Goal: Transaction & Acquisition: Book appointment/travel/reservation

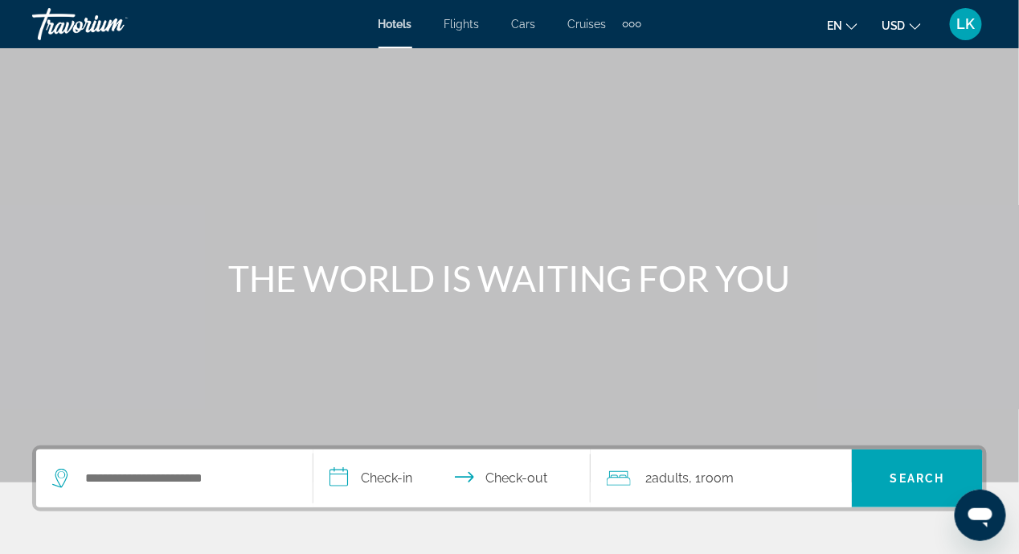
click at [407, 43] on div "Hotels Flights Cars Cruises Activities Hotels Flights Cars Cruises Activities e…" at bounding box center [509, 24] width 1019 height 42
click at [402, 24] on span "Hotels" at bounding box center [395, 24] width 34 height 13
click at [126, 323] on div "Main content" at bounding box center [509, 241] width 1019 height 482
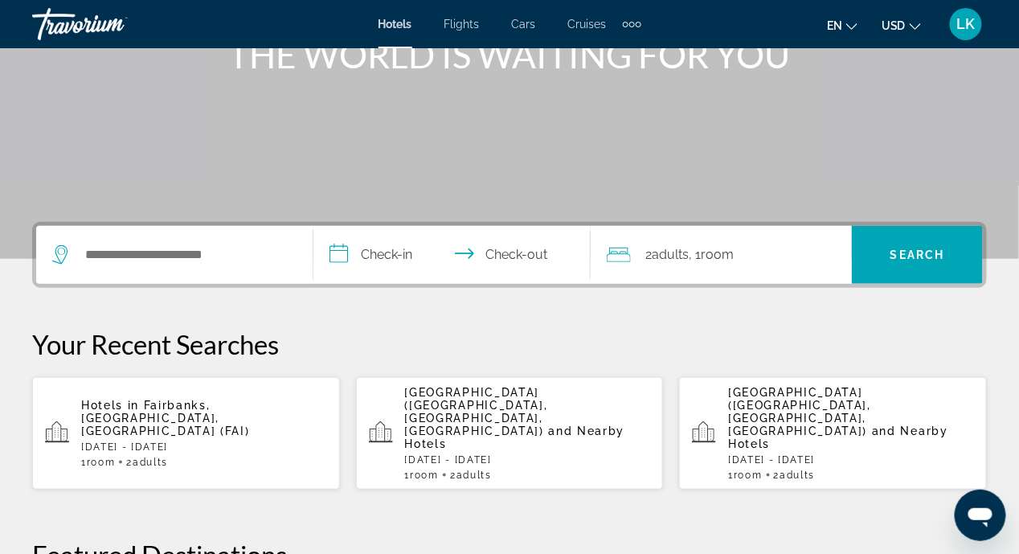
scroll to position [223, 0]
click at [60, 257] on icon "Search widget" at bounding box center [61, 254] width 19 height 19
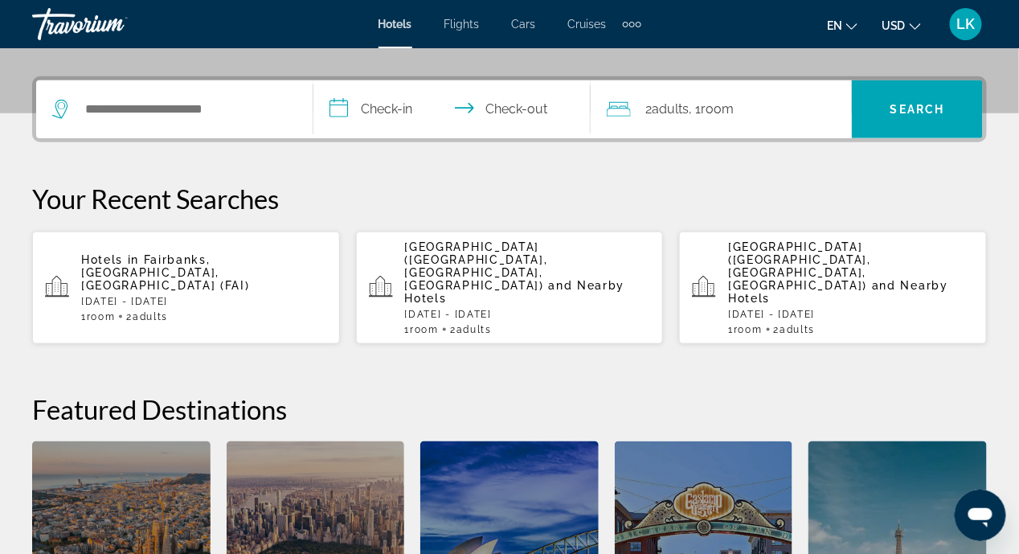
scroll to position [392, 0]
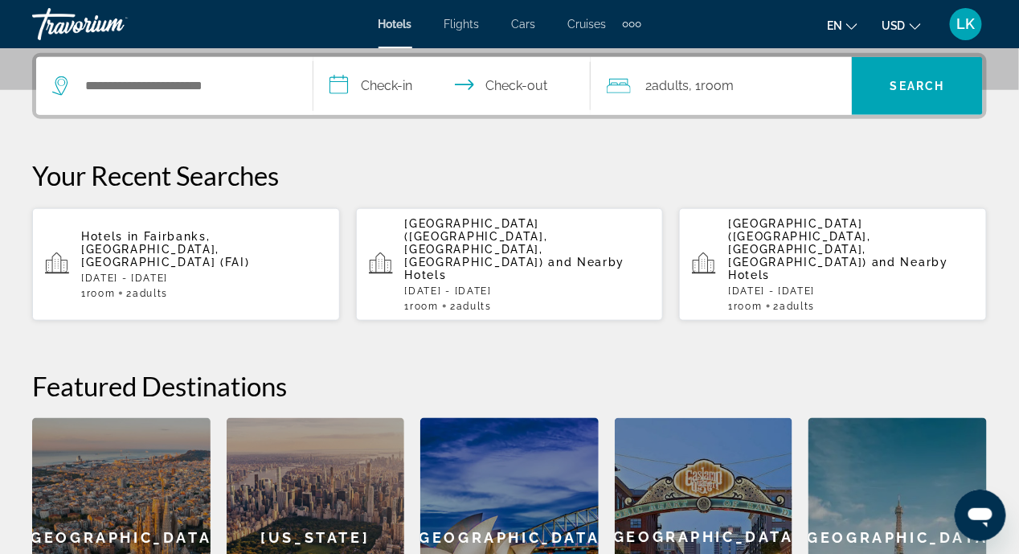
click at [63, 100] on div "Search widget" at bounding box center [174, 86] width 244 height 58
click at [58, 85] on icon "Search widget" at bounding box center [61, 85] width 19 height 19
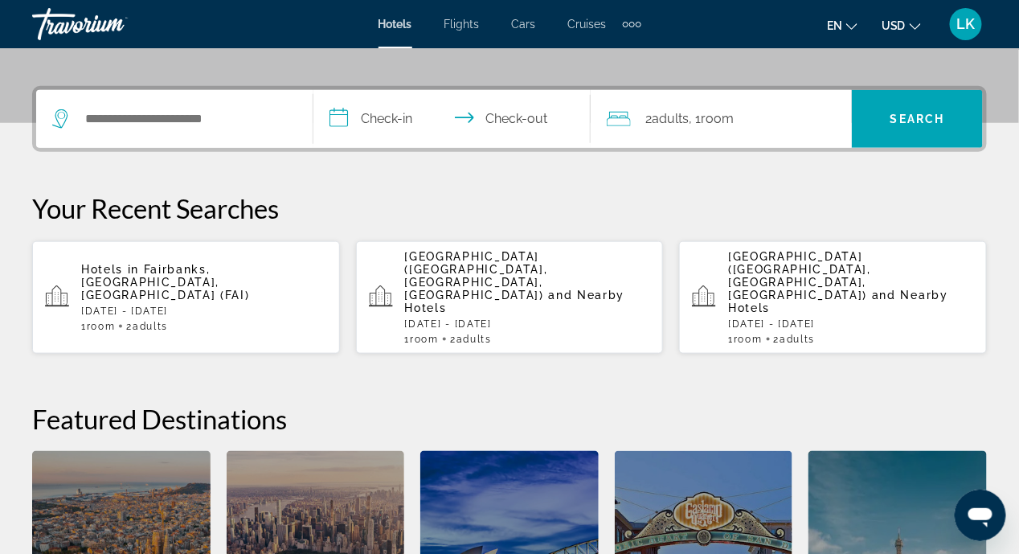
scroll to position [341, 0]
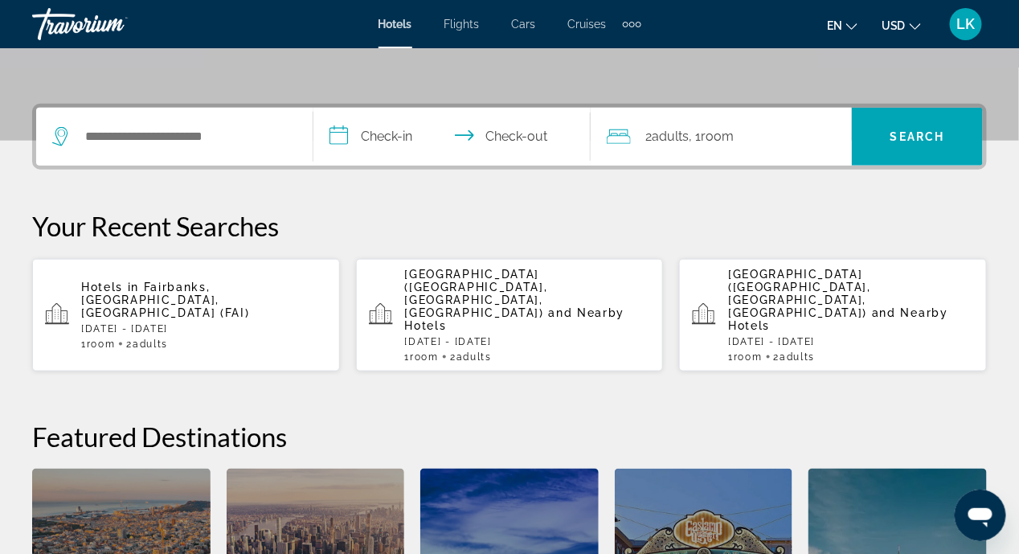
click at [63, 140] on icon "Search widget" at bounding box center [59, 136] width 15 height 19
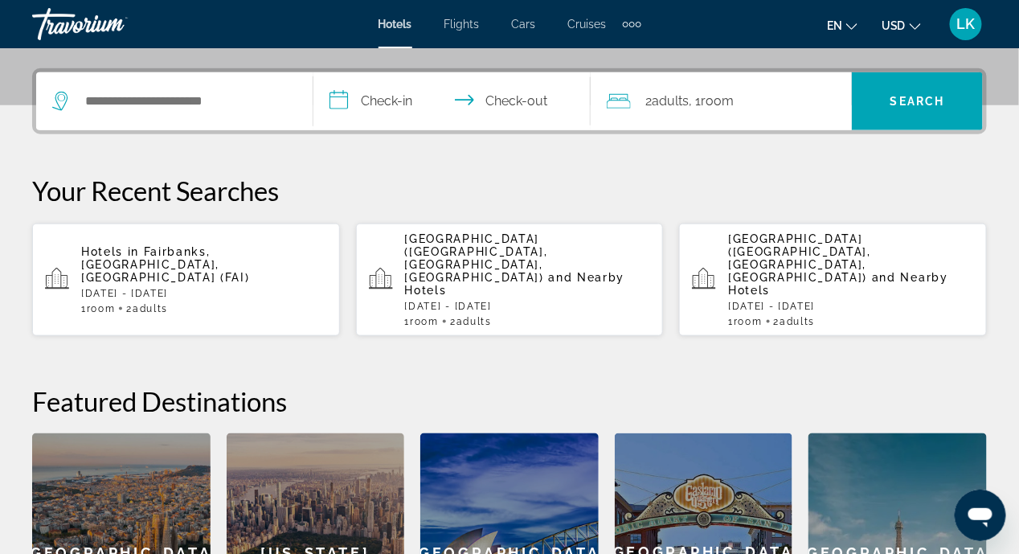
scroll to position [392, 0]
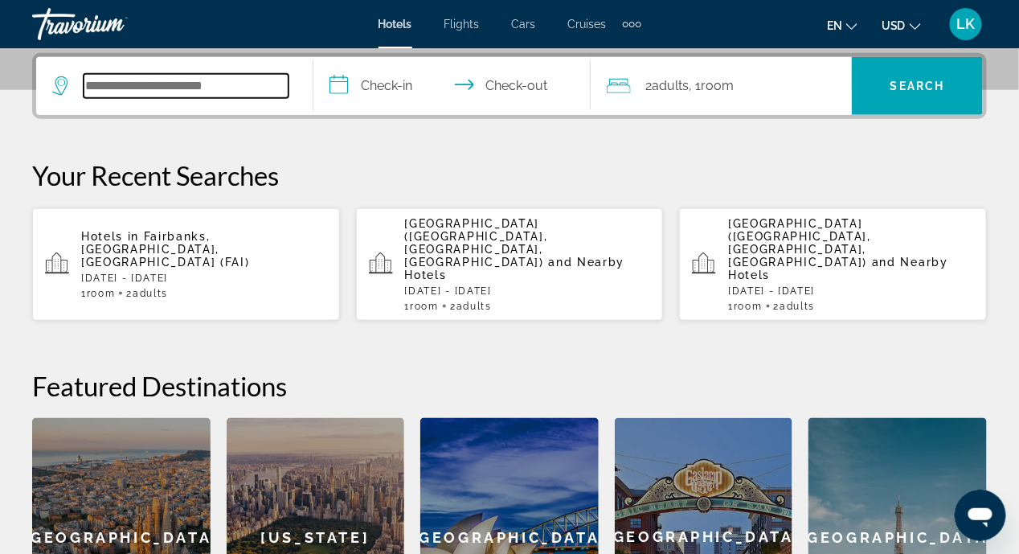
click at [215, 85] on input "Search hotel destination" at bounding box center [186, 86] width 205 height 24
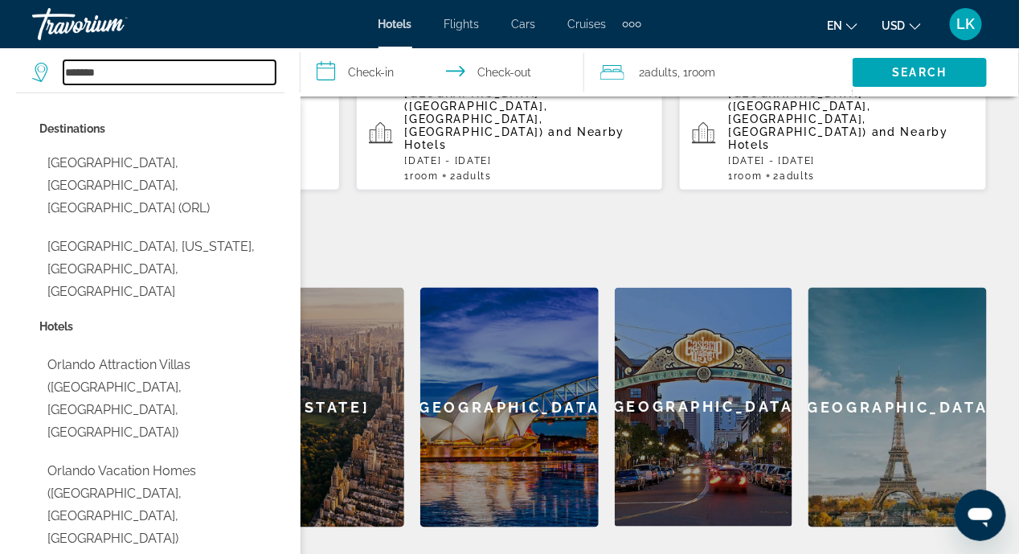
scroll to position [521, 0]
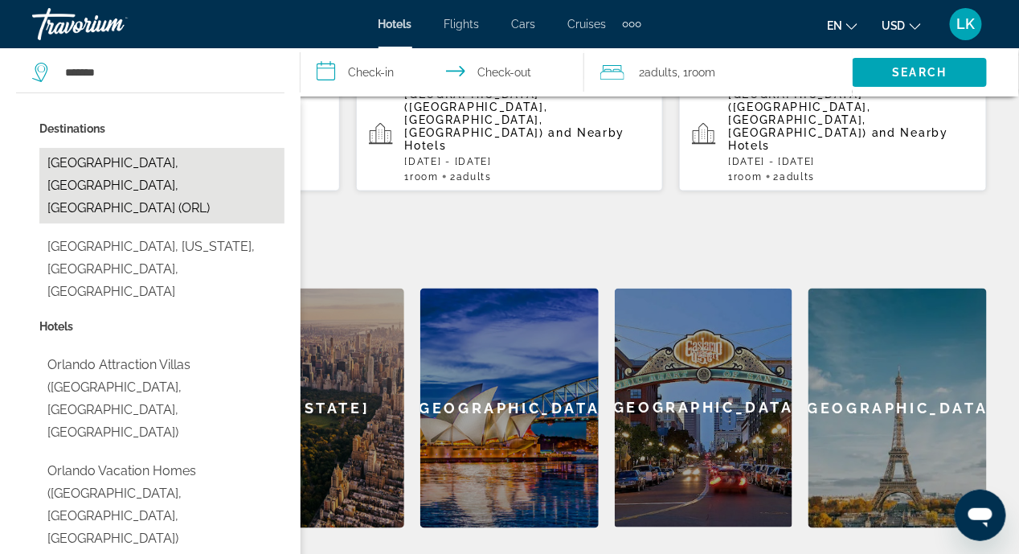
click at [96, 162] on button "[GEOGRAPHIC_DATA], [GEOGRAPHIC_DATA], [GEOGRAPHIC_DATA] (ORL)" at bounding box center [161, 186] width 245 height 76
type input "**********"
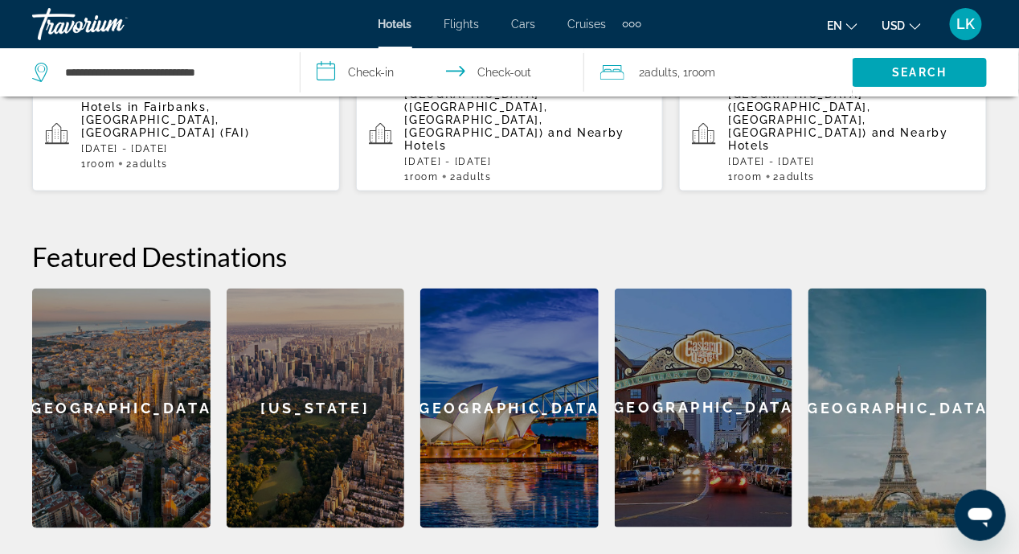
click at [328, 73] on input "**********" at bounding box center [446, 74] width 291 height 53
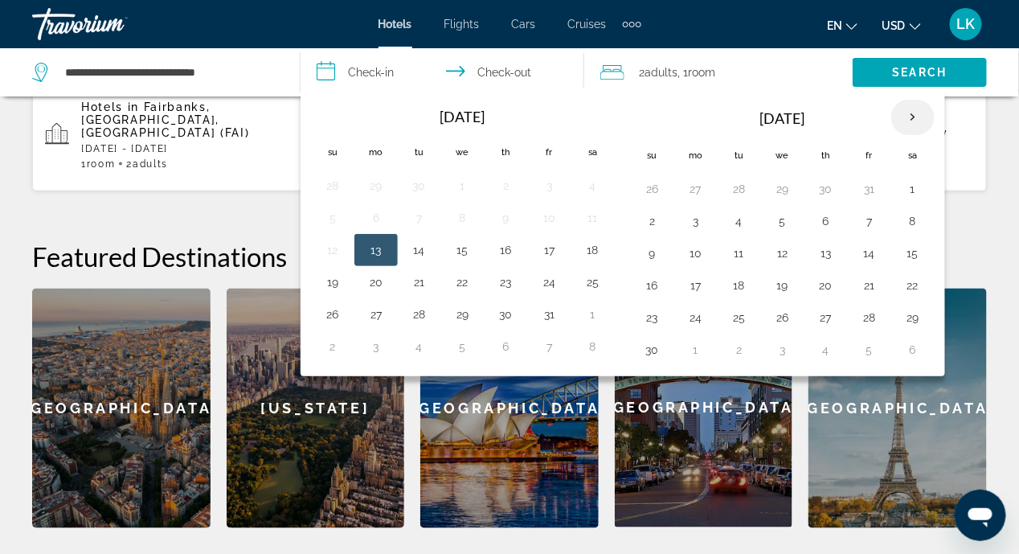
click at [904, 117] on th "Next month" at bounding box center [912, 117] width 43 height 35
click at [899, 118] on th "Next month" at bounding box center [912, 117] width 43 height 35
click at [911, 120] on th "Next month" at bounding box center [912, 117] width 43 height 35
click at [863, 317] on button "27" at bounding box center [870, 317] width 26 height 22
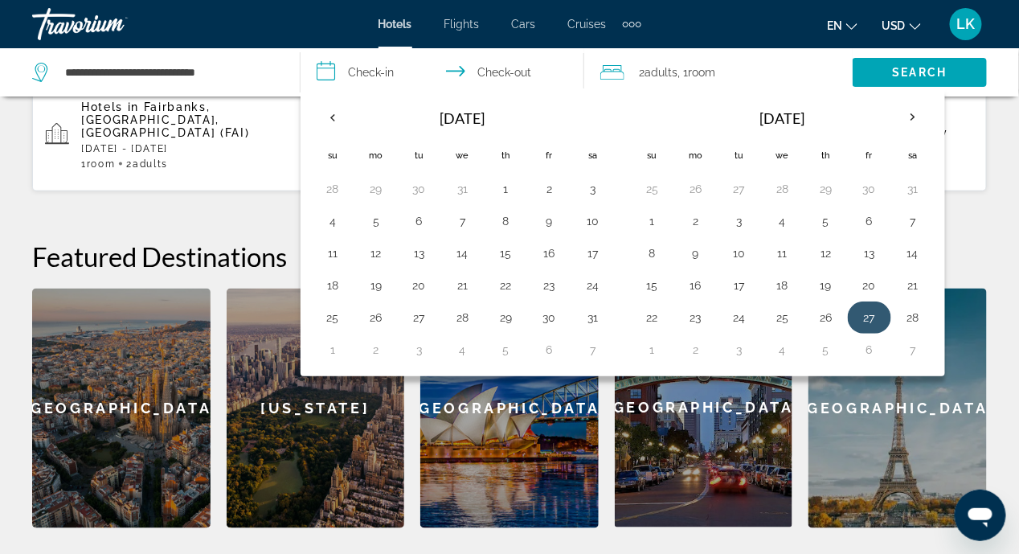
click at [906, 117] on th "Next month" at bounding box center [912, 117] width 43 height 35
click at [655, 221] on button "1" at bounding box center [653, 221] width 26 height 22
type input "**********"
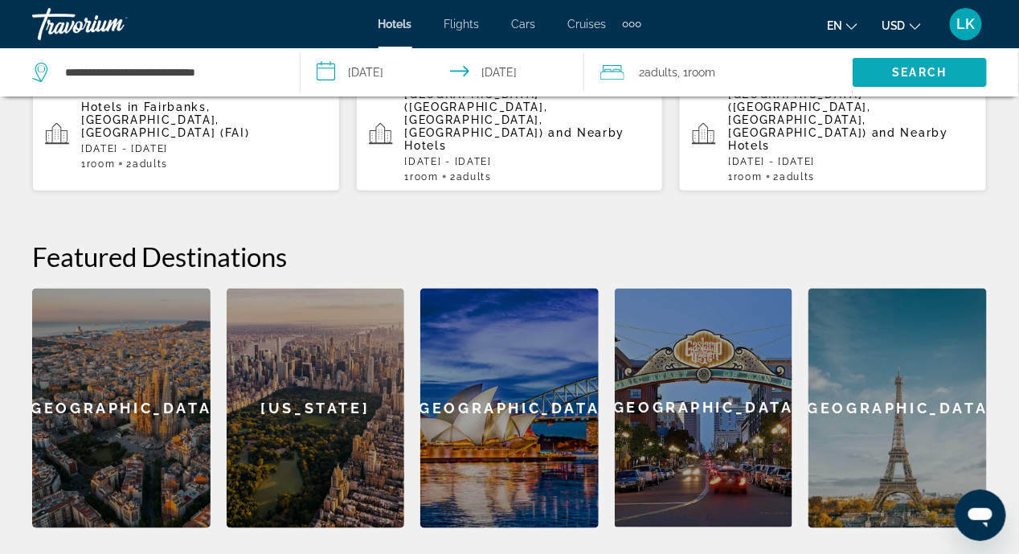
click at [938, 69] on span "Search" at bounding box center [920, 72] width 55 height 13
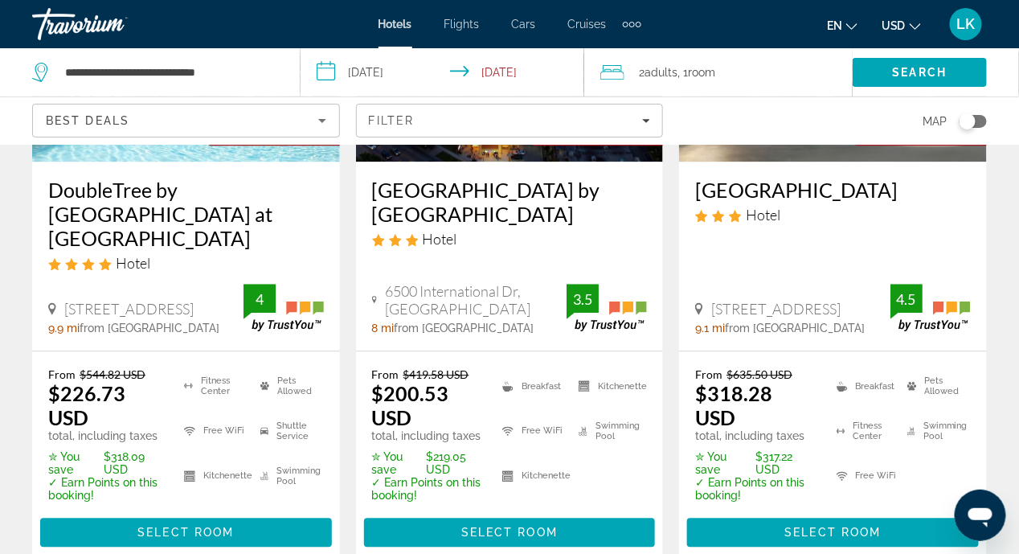
scroll to position [989, 0]
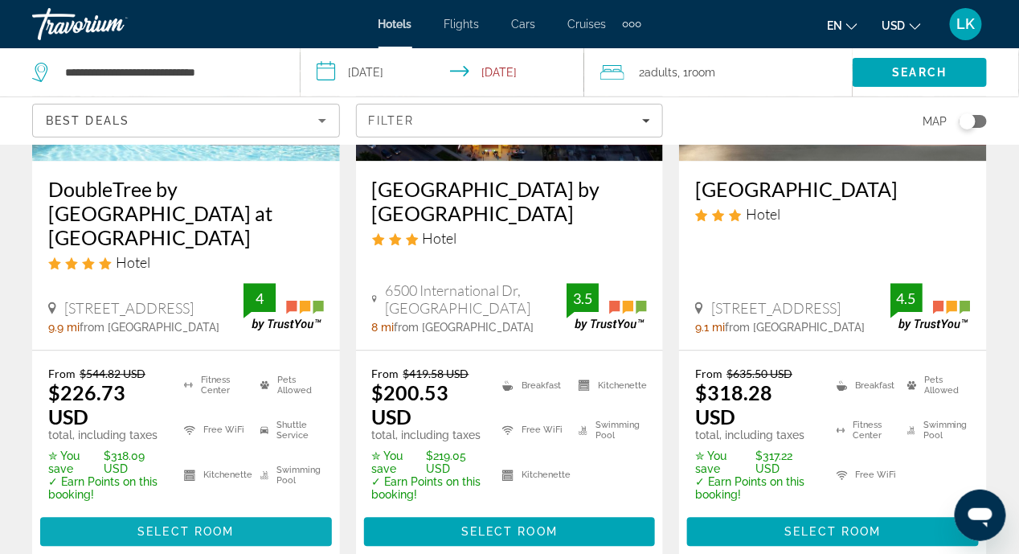
click at [249, 512] on span "Main content" at bounding box center [186, 531] width 292 height 39
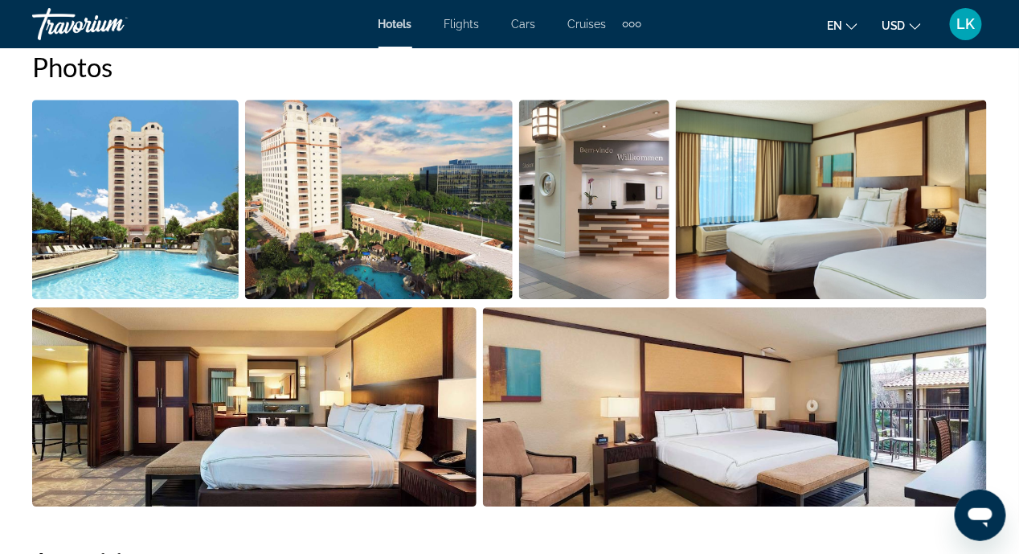
scroll to position [1112, 0]
click at [63, 273] on img "Open full-screen image slider" at bounding box center [135, 199] width 206 height 199
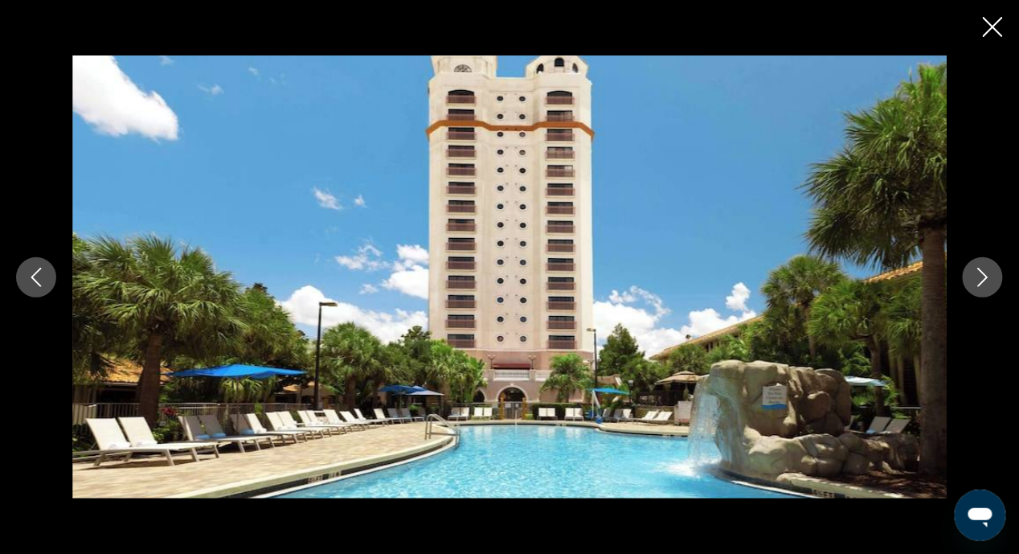
scroll to position [1590, 0]
click at [978, 283] on icon "Next image" at bounding box center [982, 277] width 19 height 19
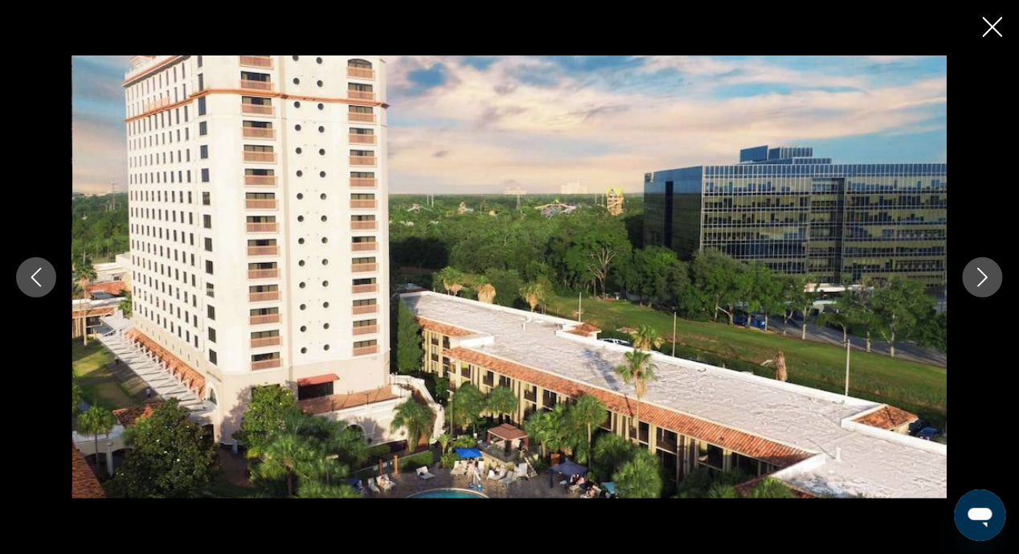
click at [979, 276] on icon "Next image" at bounding box center [982, 277] width 19 height 19
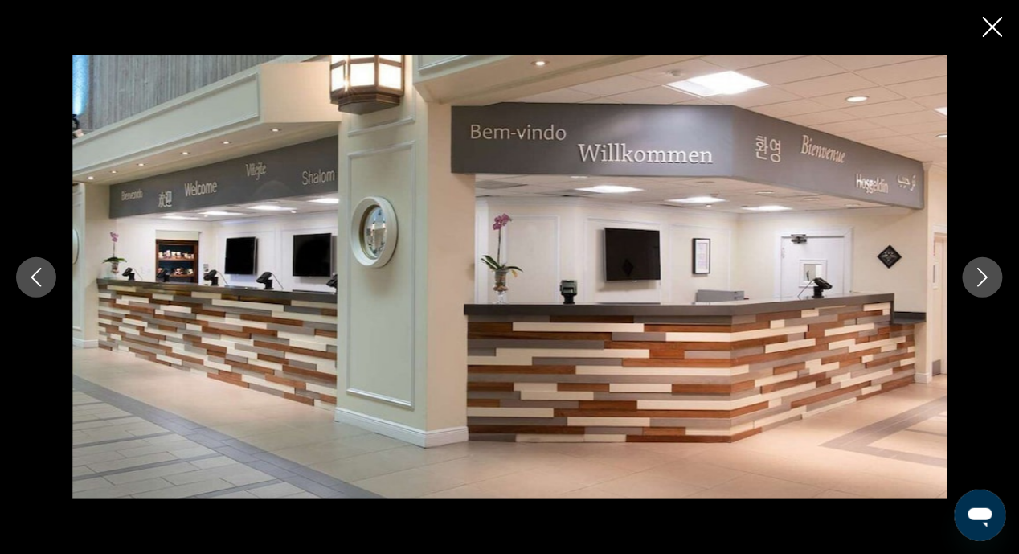
click at [975, 275] on icon "Next image" at bounding box center [982, 277] width 19 height 19
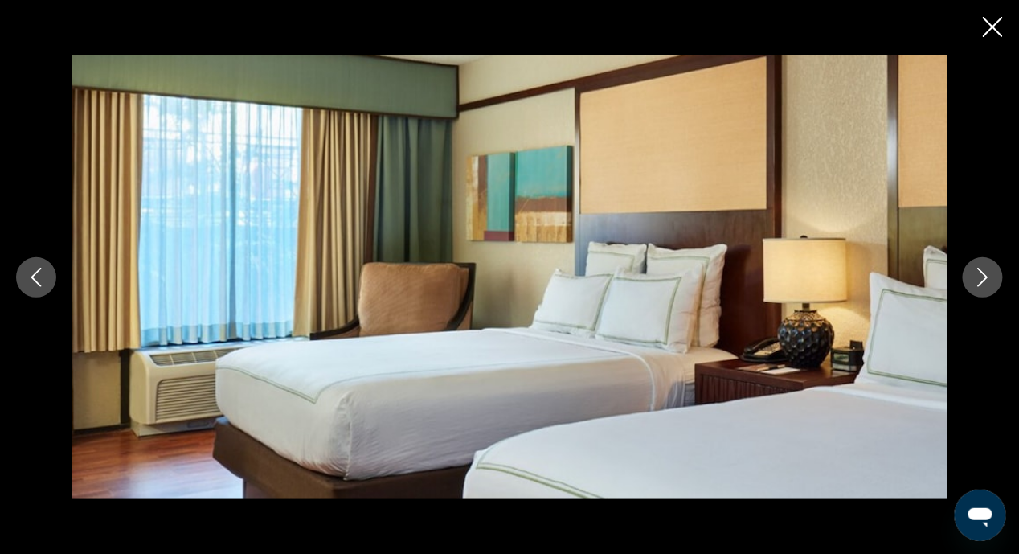
click at [980, 269] on icon "Next image" at bounding box center [983, 277] width 10 height 19
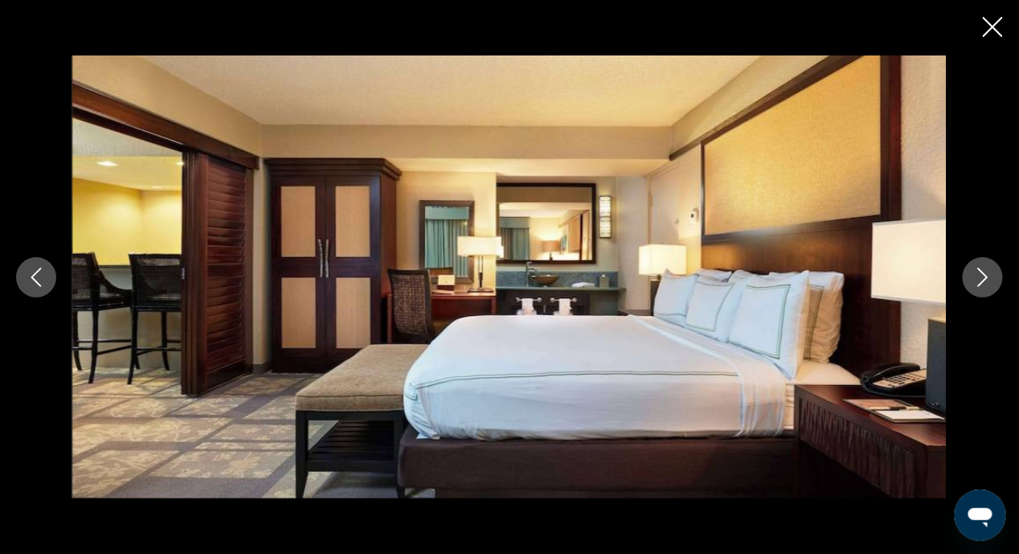
click at [979, 268] on icon "Next image" at bounding box center [982, 277] width 19 height 19
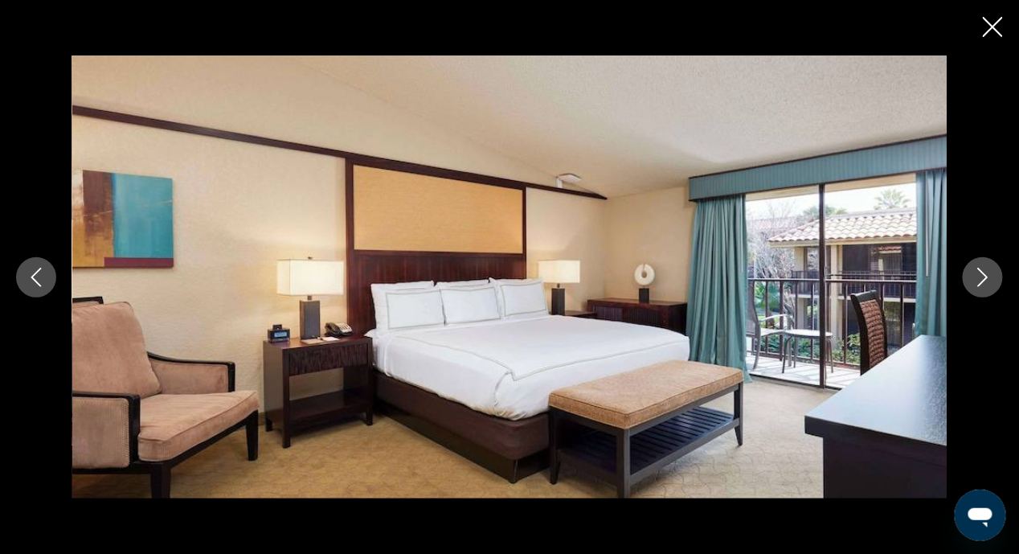
click at [982, 272] on icon "Next image" at bounding box center [983, 277] width 10 height 19
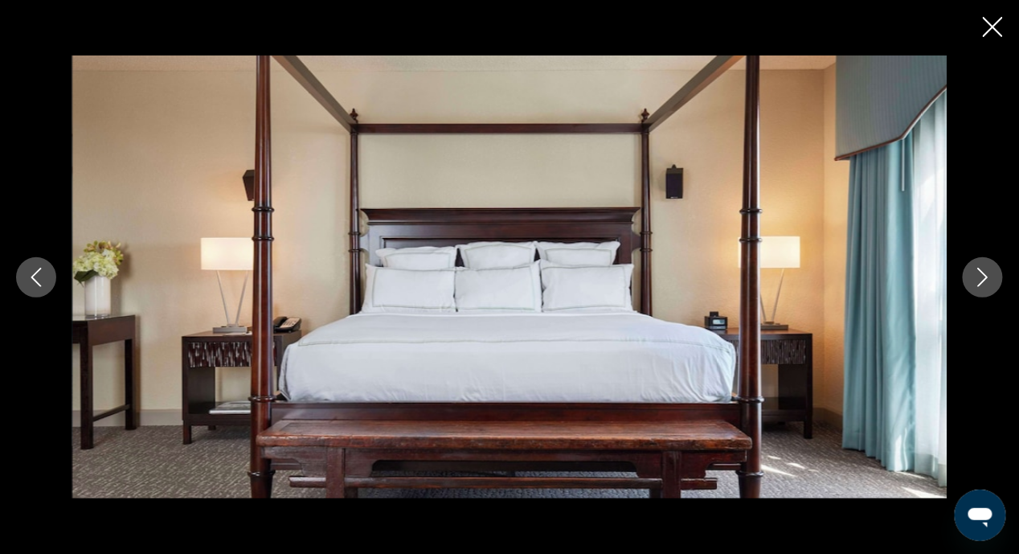
click at [981, 271] on icon "Next image" at bounding box center [983, 277] width 10 height 19
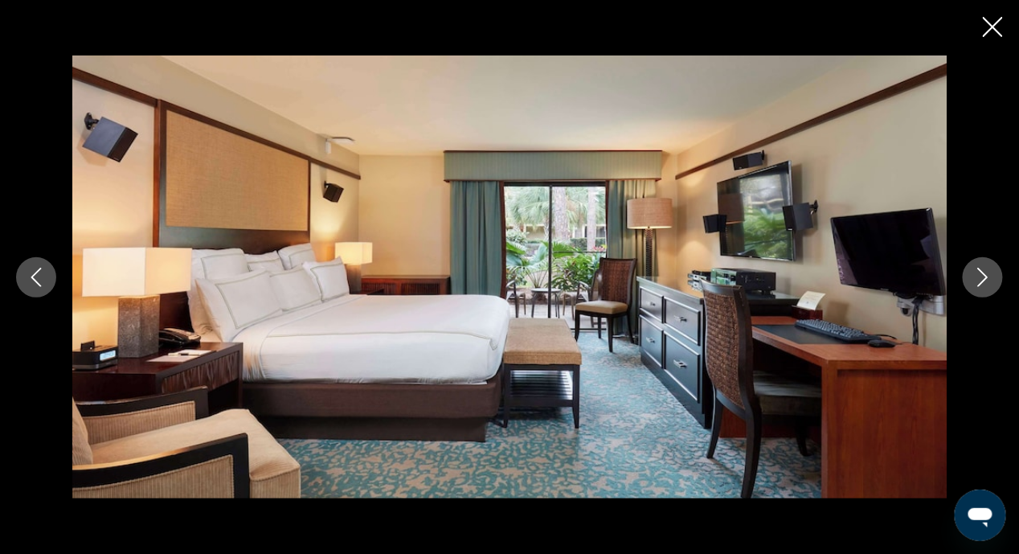
click at [982, 273] on icon "Next image" at bounding box center [982, 277] width 19 height 19
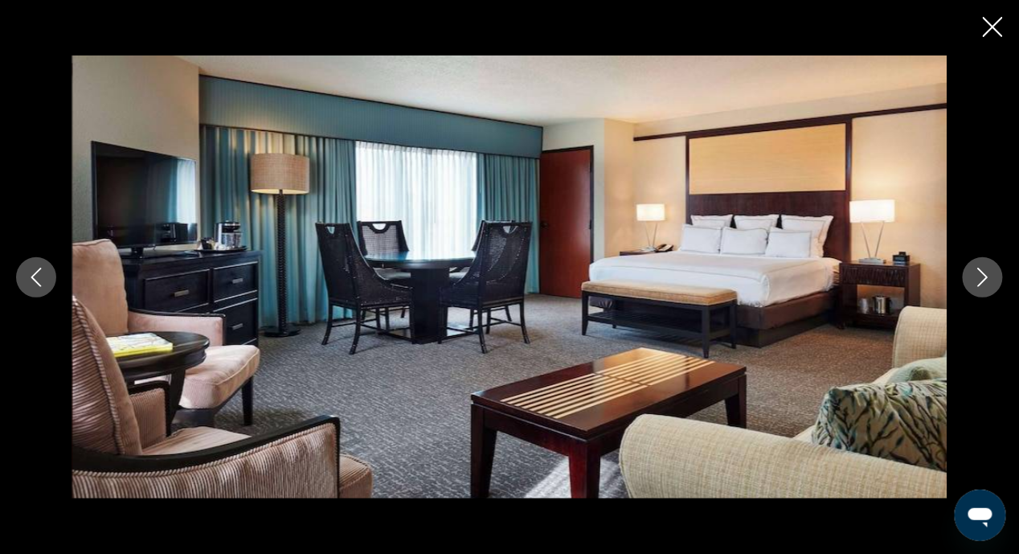
click at [981, 272] on icon "Next image" at bounding box center [982, 277] width 19 height 19
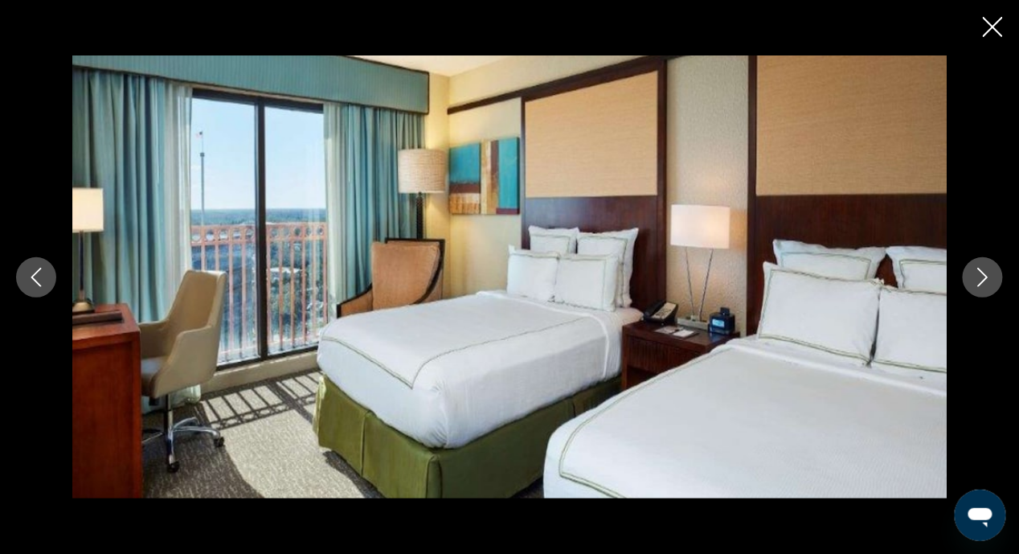
scroll to position [1828, 0]
click at [977, 280] on icon "Next image" at bounding box center [982, 277] width 19 height 19
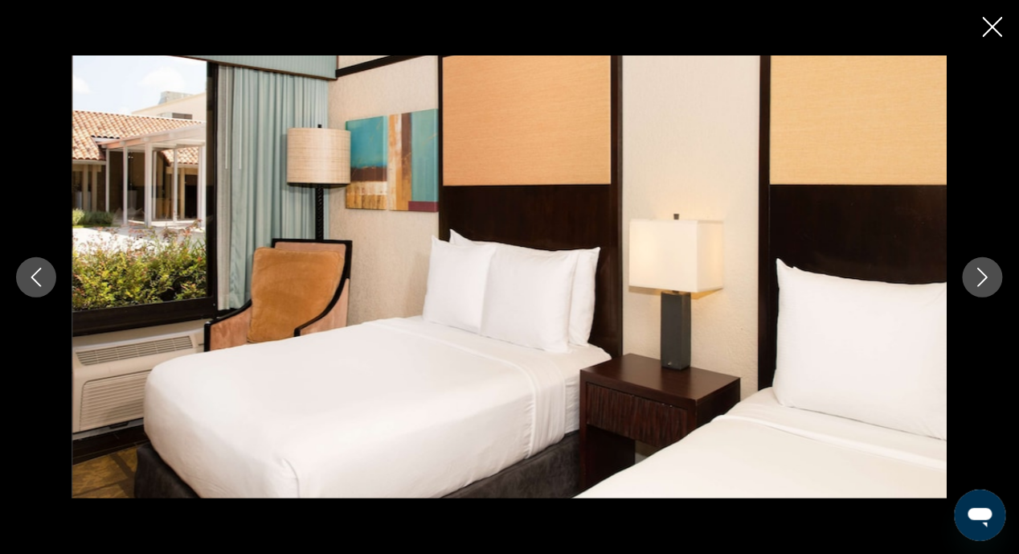
scroll to position [2000, 0]
click at [989, 33] on icon "Close slideshow" at bounding box center [993, 27] width 20 height 20
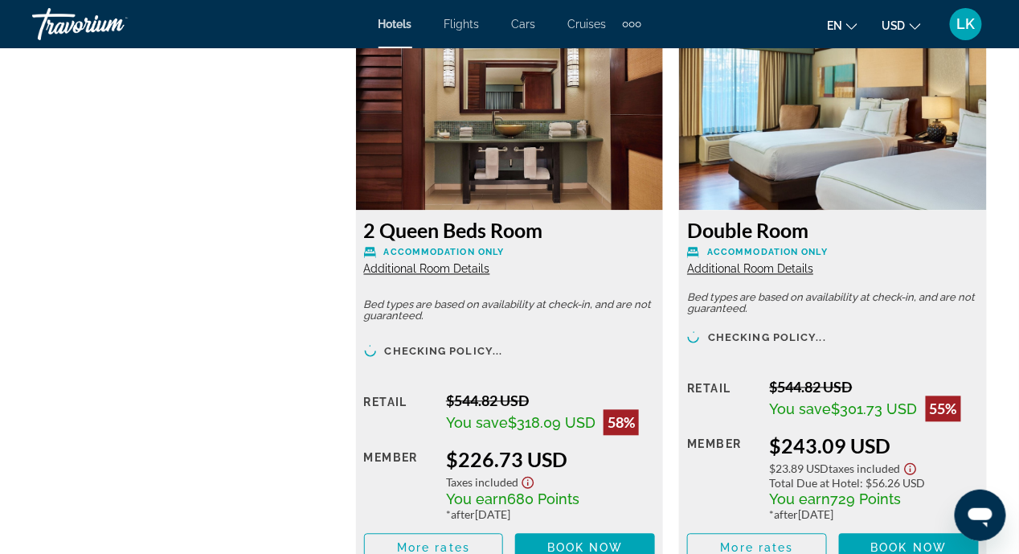
scroll to position [2553, 0]
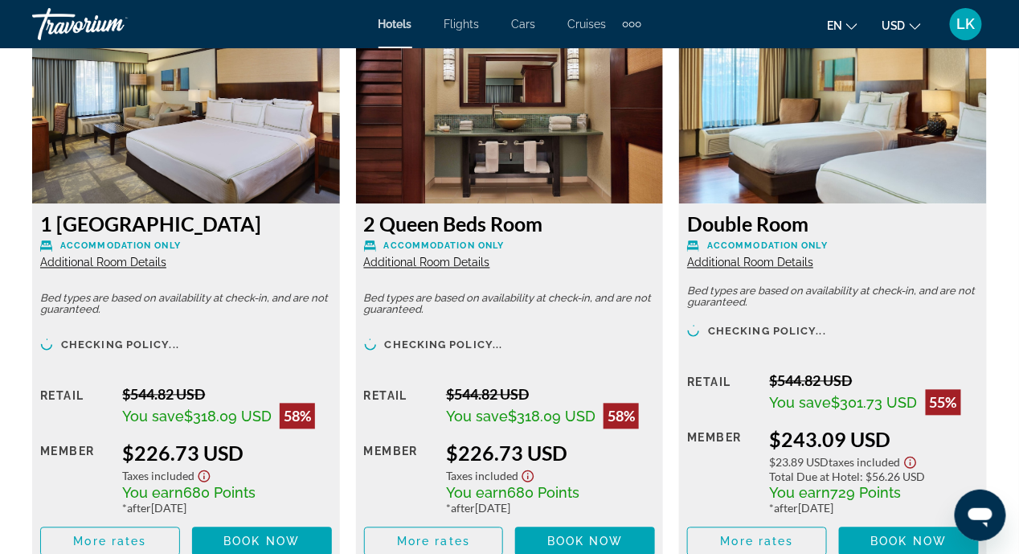
click at [100, 306] on p "Bed types are based on availability at check-in, and are not guaranteed." at bounding box center [186, 304] width 292 height 22
click at [104, 302] on p "Bed types are based on availability at check-in, and are not guaranteed." at bounding box center [186, 304] width 292 height 22
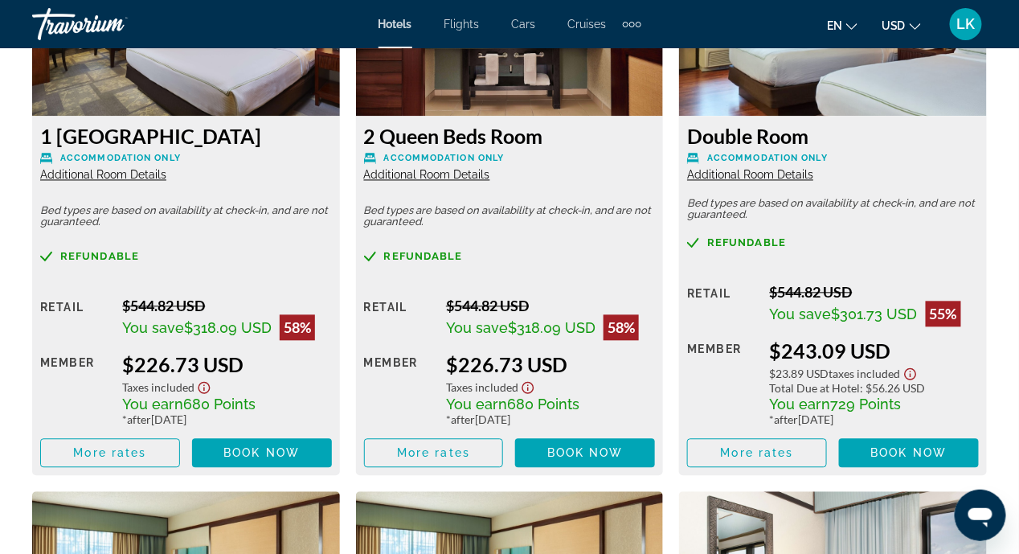
scroll to position [2679, 0]
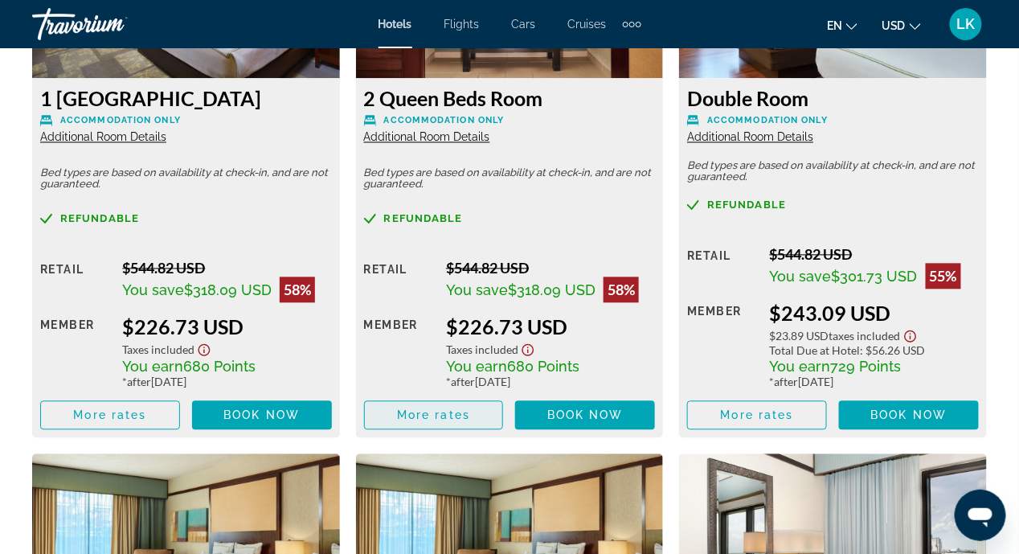
click at [447, 419] on span "More rates" at bounding box center [433, 414] width 73 height 13
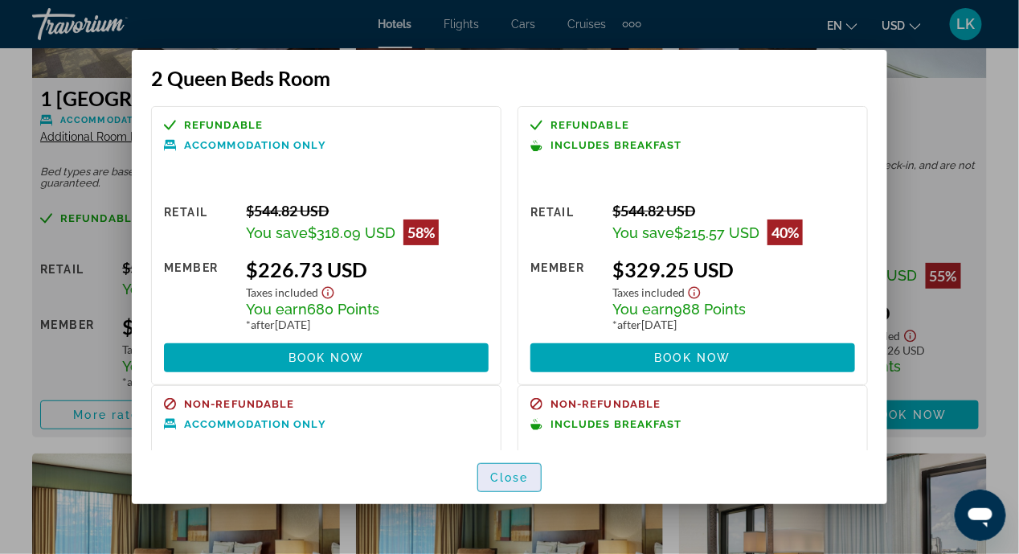
click at [508, 475] on span "Close" at bounding box center [509, 477] width 39 height 13
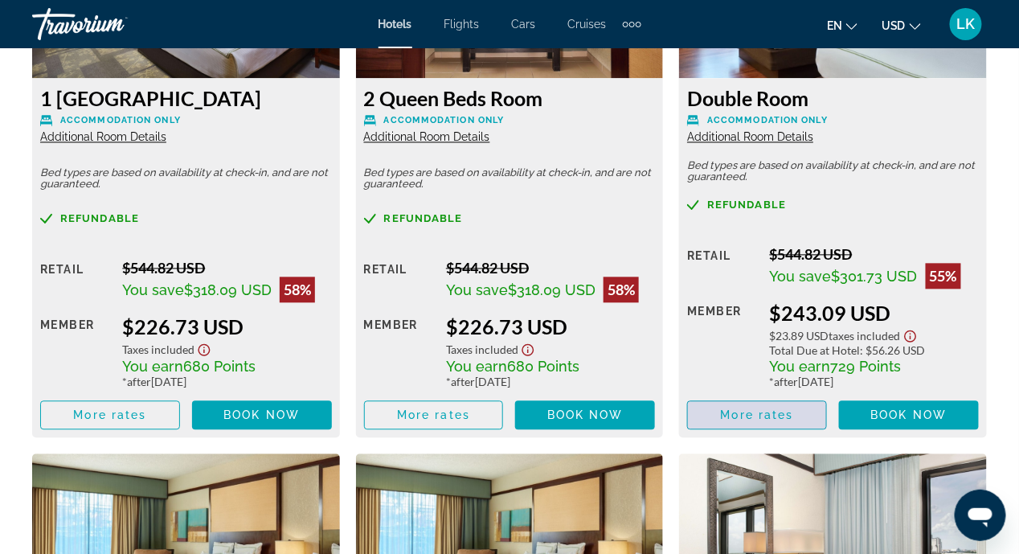
click at [769, 415] on span "More rates" at bounding box center [757, 414] width 73 height 13
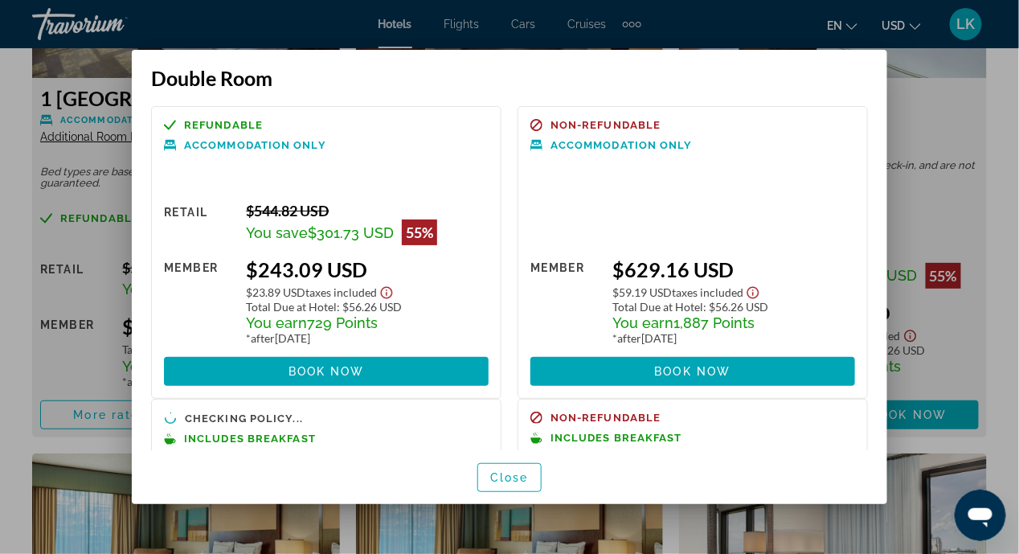
scroll to position [0, 0]
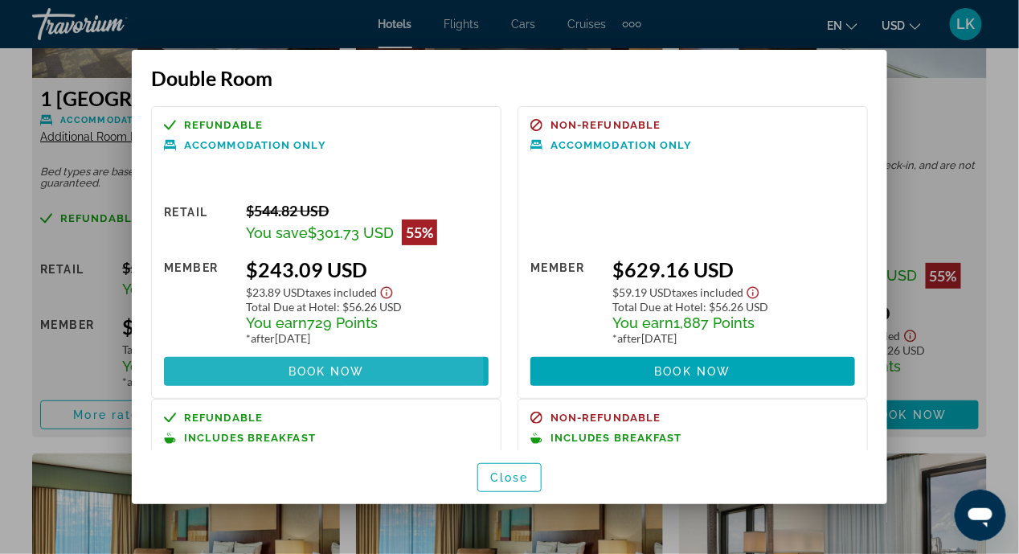
click at [208, 373] on span at bounding box center [326, 371] width 325 height 39
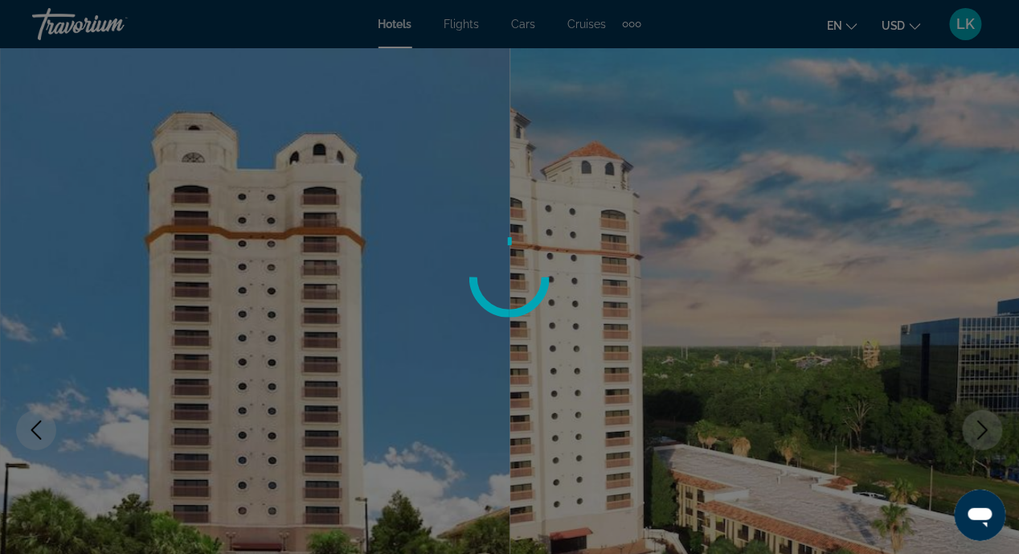
scroll to position [2679, 0]
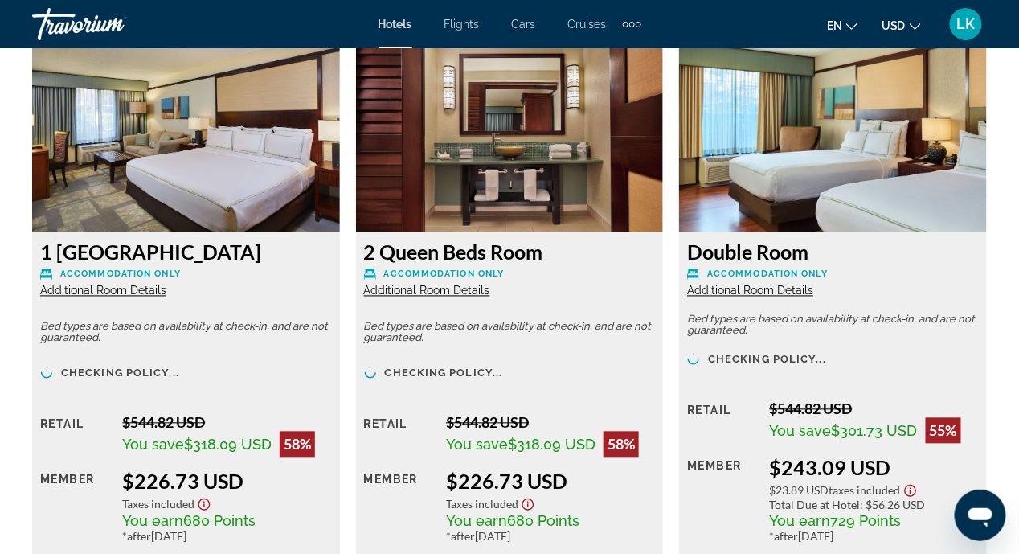
scroll to position [2536, 0]
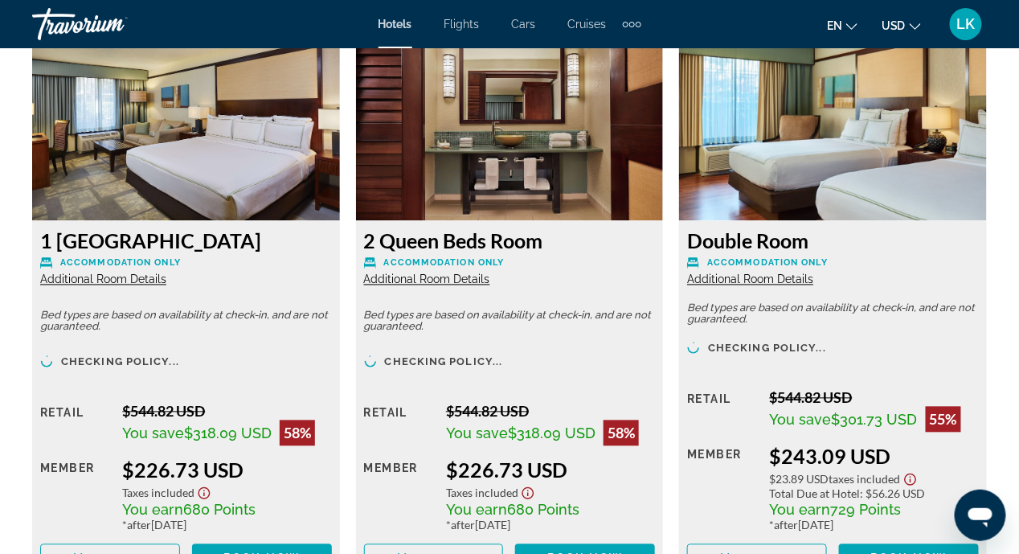
click at [76, 270] on div "1 [GEOGRAPHIC_DATA] Accommodation Only Additional Room Details" at bounding box center [186, 258] width 292 height 58
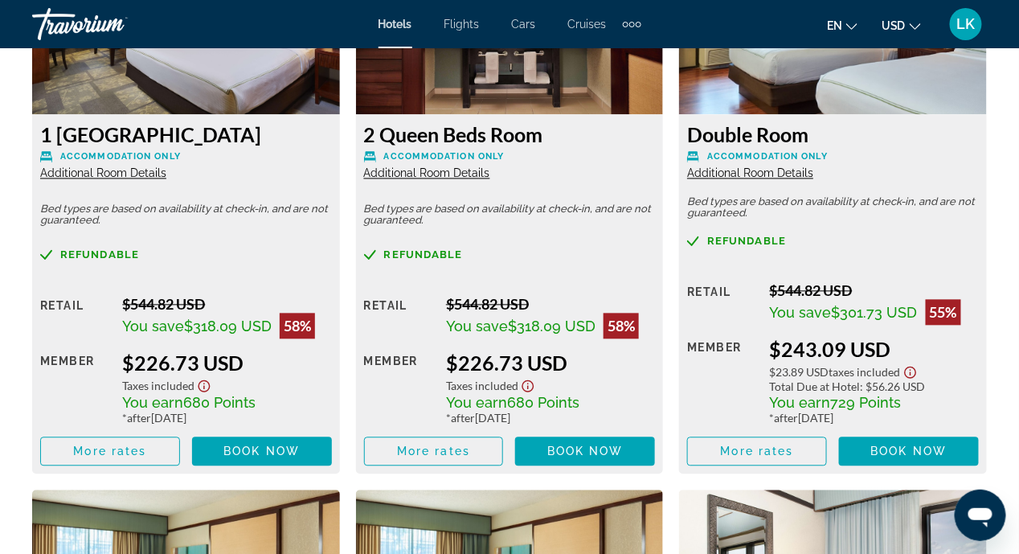
scroll to position [2644, 0]
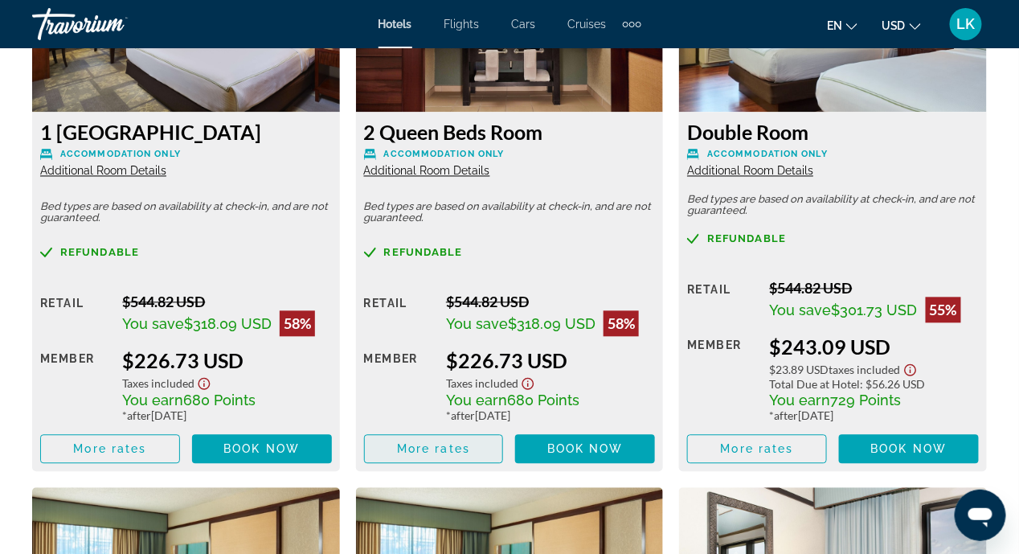
click at [449, 446] on span "More rates" at bounding box center [433, 449] width 73 height 13
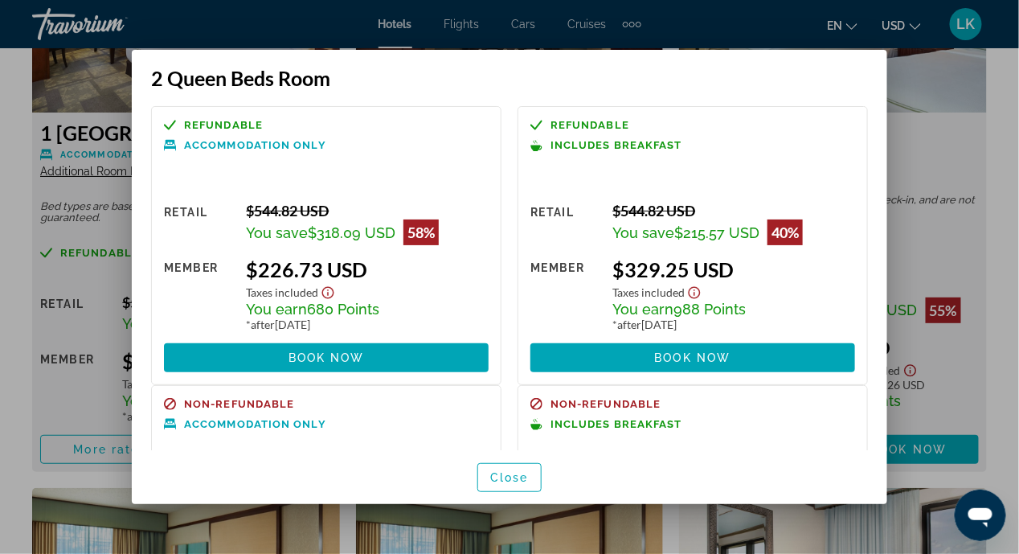
click at [12, 256] on div at bounding box center [509, 277] width 1019 height 554
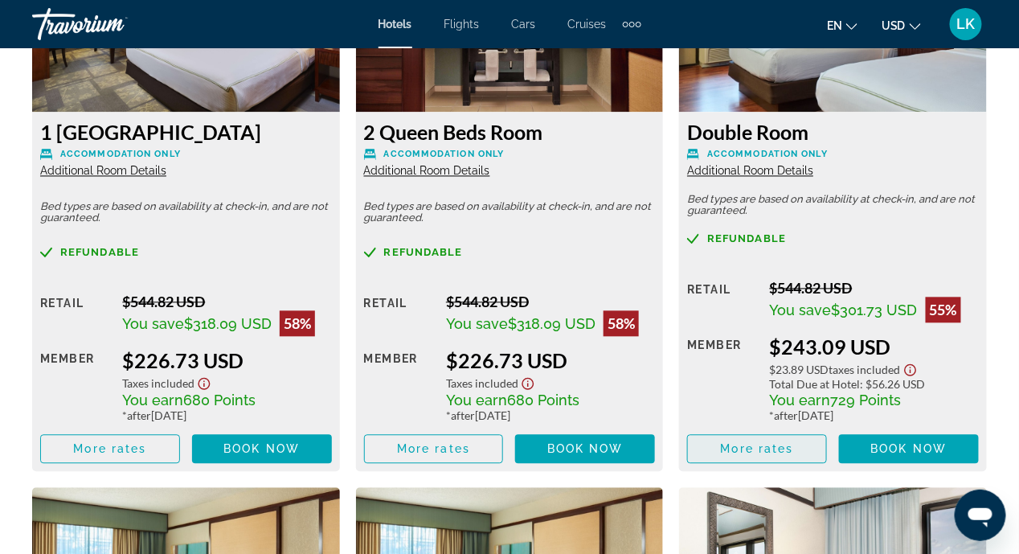
click at [758, 453] on span "More rates" at bounding box center [757, 449] width 73 height 13
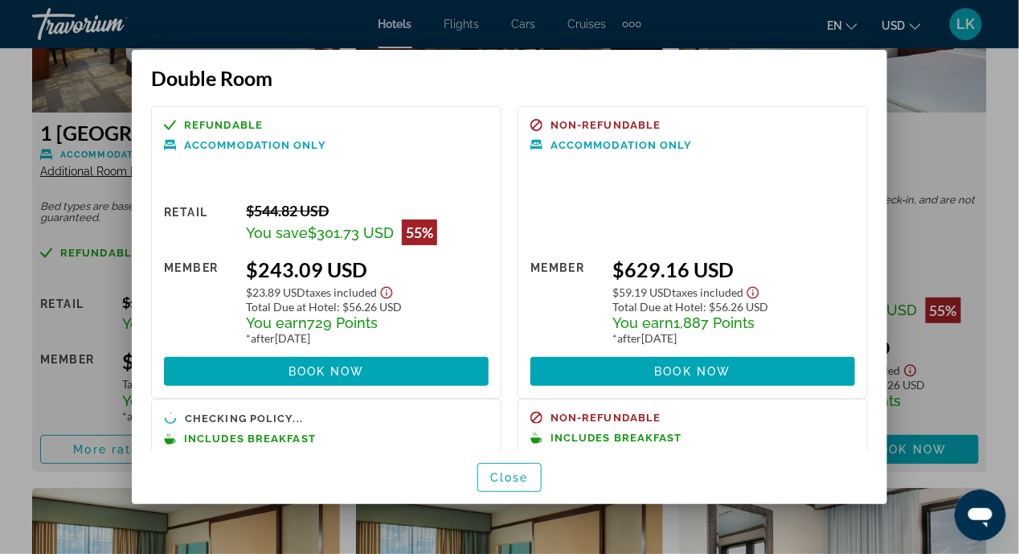
scroll to position [0, 0]
click at [71, 401] on div at bounding box center [509, 277] width 1019 height 554
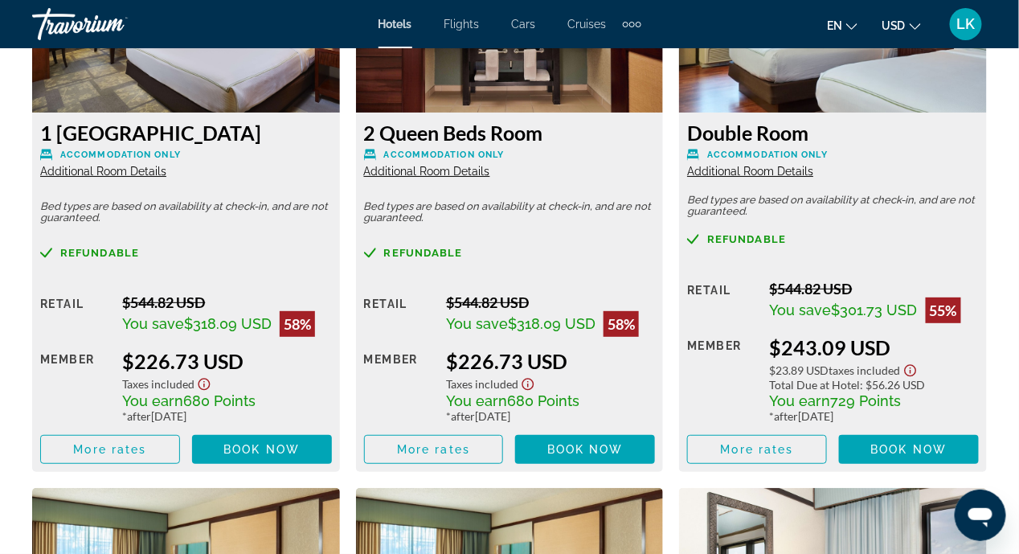
scroll to position [2644, 0]
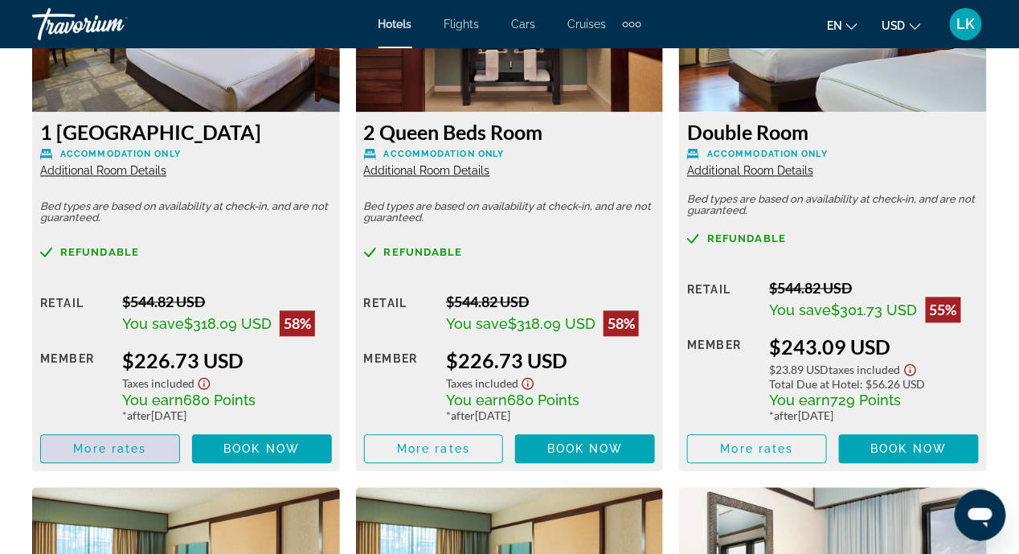
click at [100, 448] on span "More rates" at bounding box center [109, 449] width 73 height 13
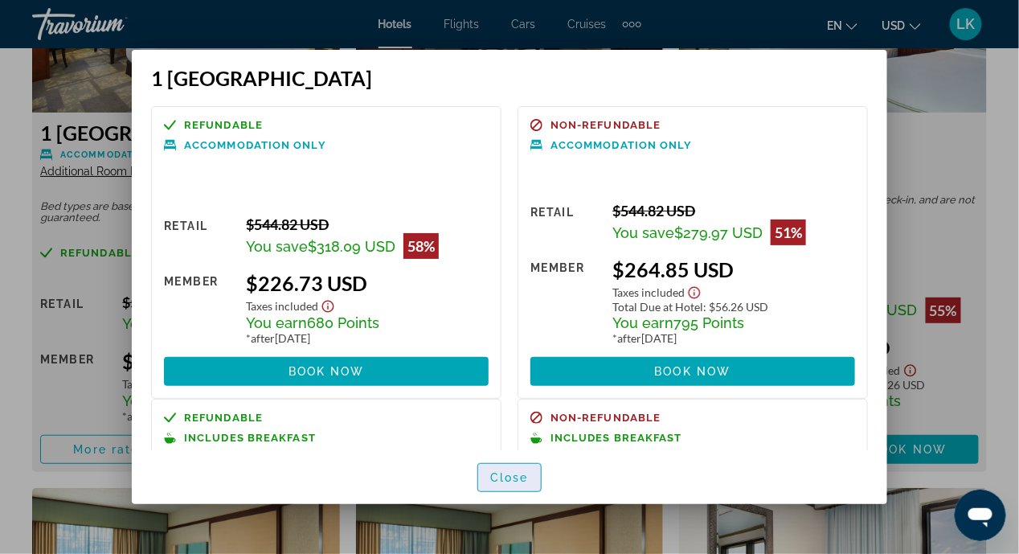
click at [521, 476] on span "Close" at bounding box center [509, 477] width 39 height 13
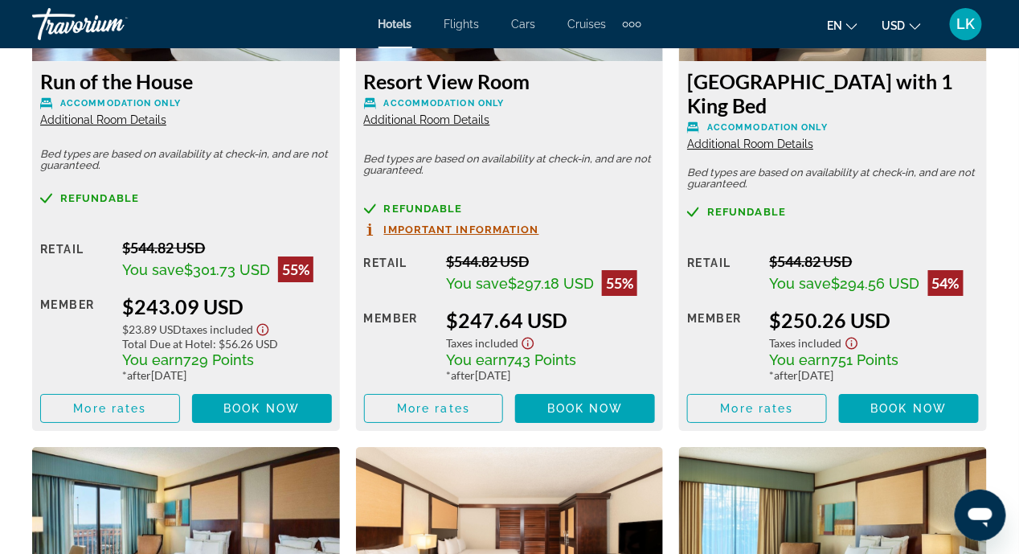
scroll to position [3275, 0]
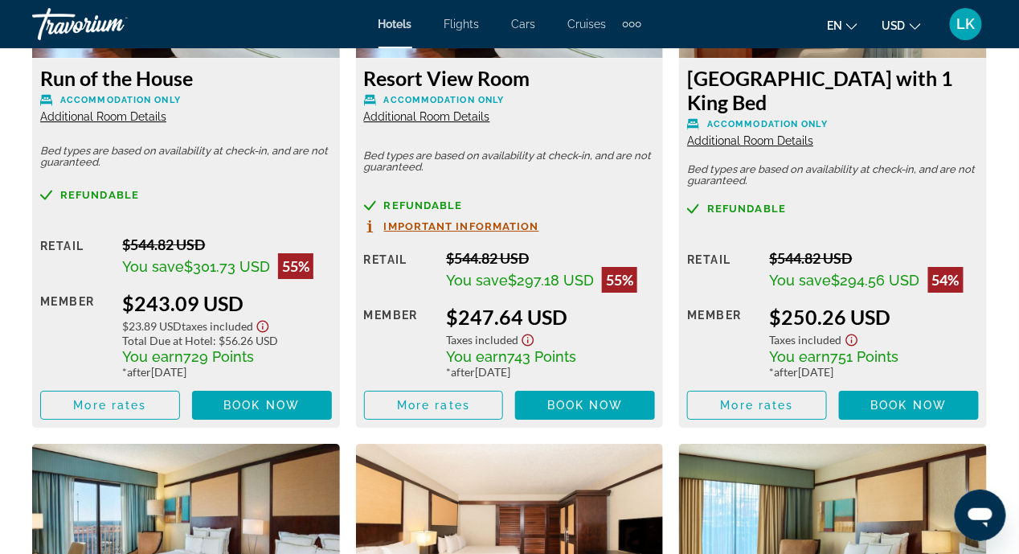
click at [123, 399] on span "More rates" at bounding box center [109, 405] width 73 height 13
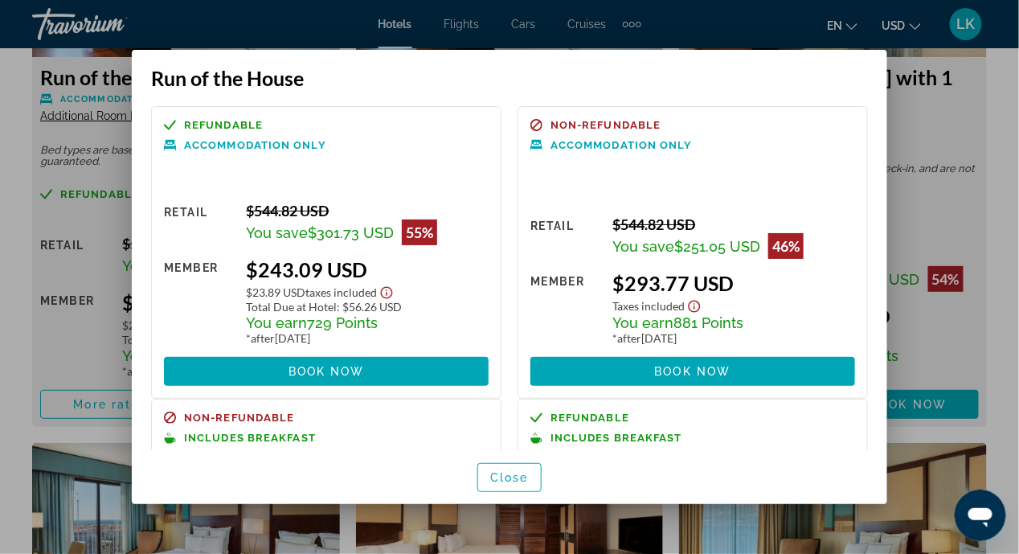
click at [940, 119] on div at bounding box center [509, 277] width 1019 height 554
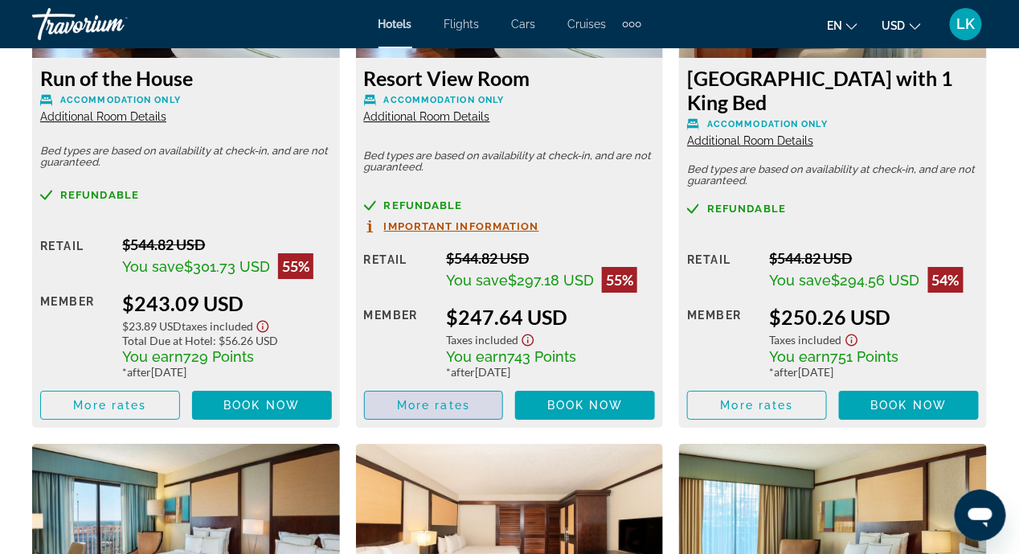
click at [463, 399] on span "More rates" at bounding box center [433, 405] width 73 height 13
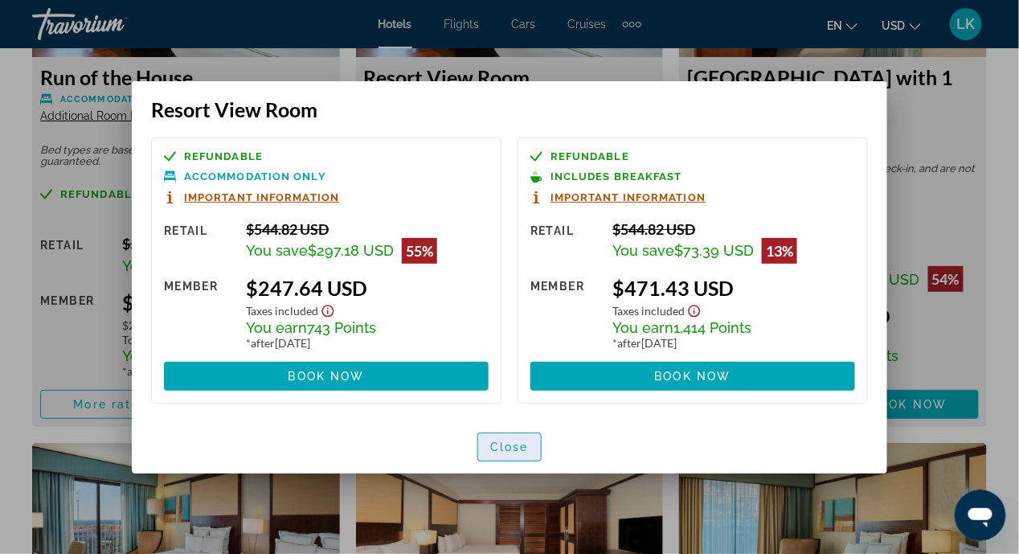
click at [509, 454] on span "button" at bounding box center [509, 446] width 63 height 39
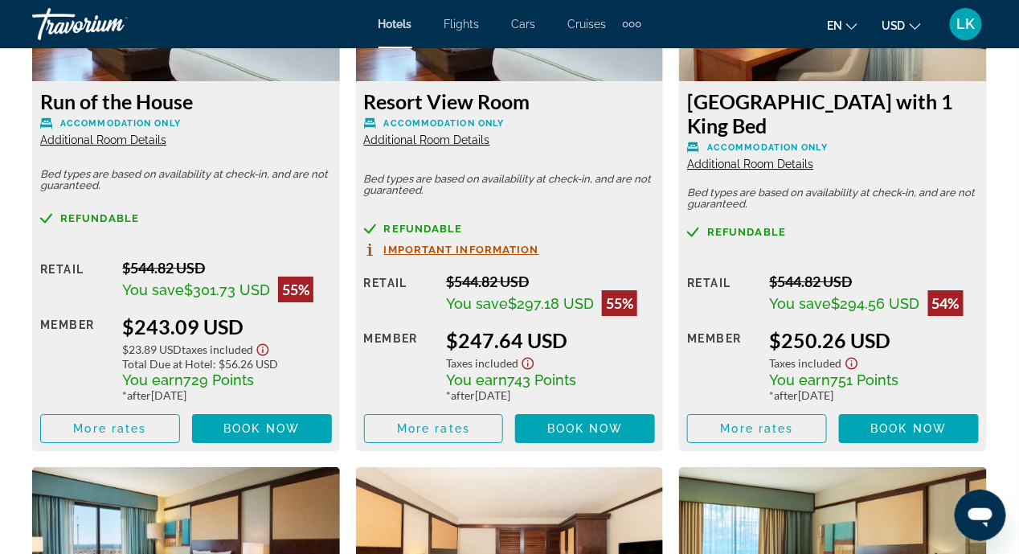
scroll to position [3261, 0]
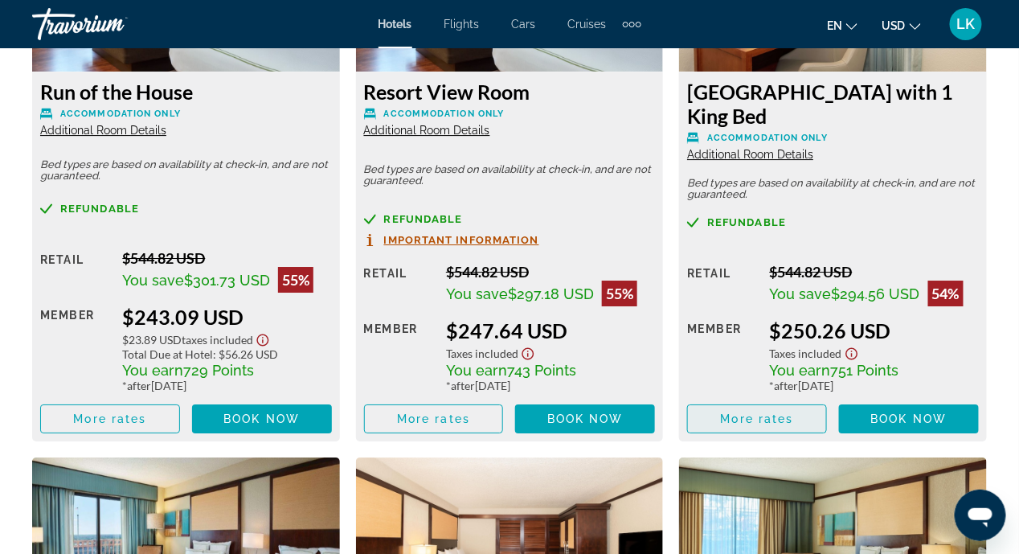
click at [767, 412] on span "More rates" at bounding box center [757, 418] width 73 height 13
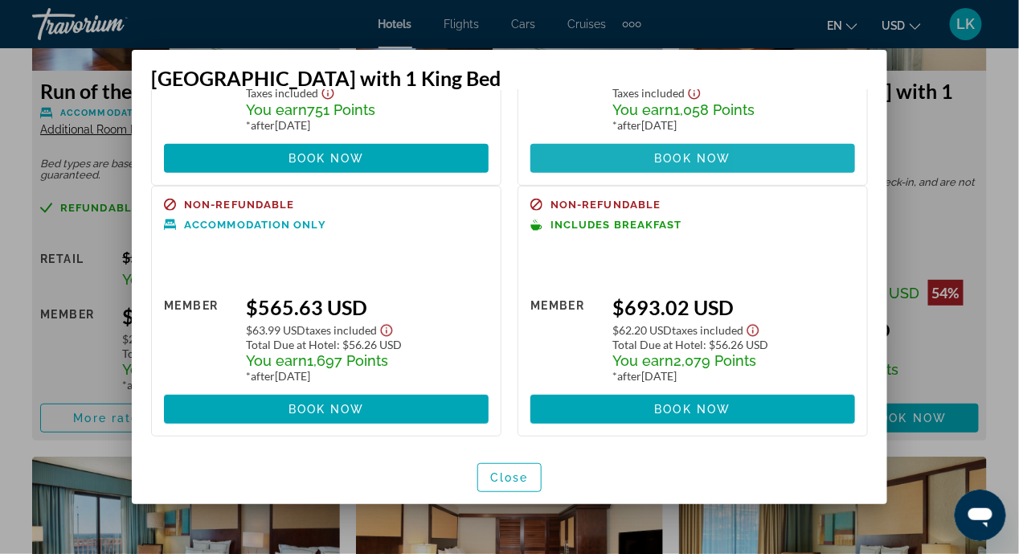
scroll to position [200, 0]
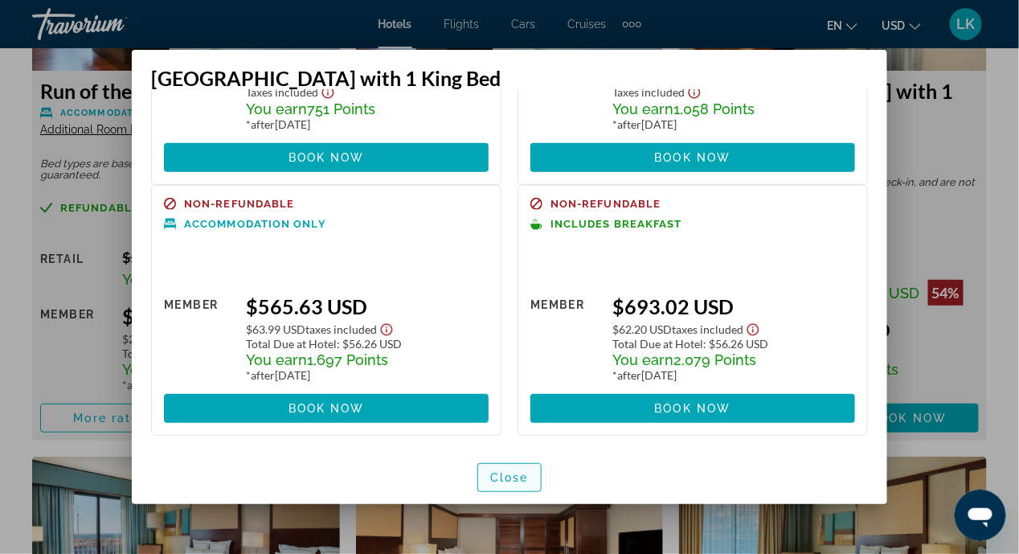
click at [522, 474] on span "Close" at bounding box center [509, 477] width 39 height 13
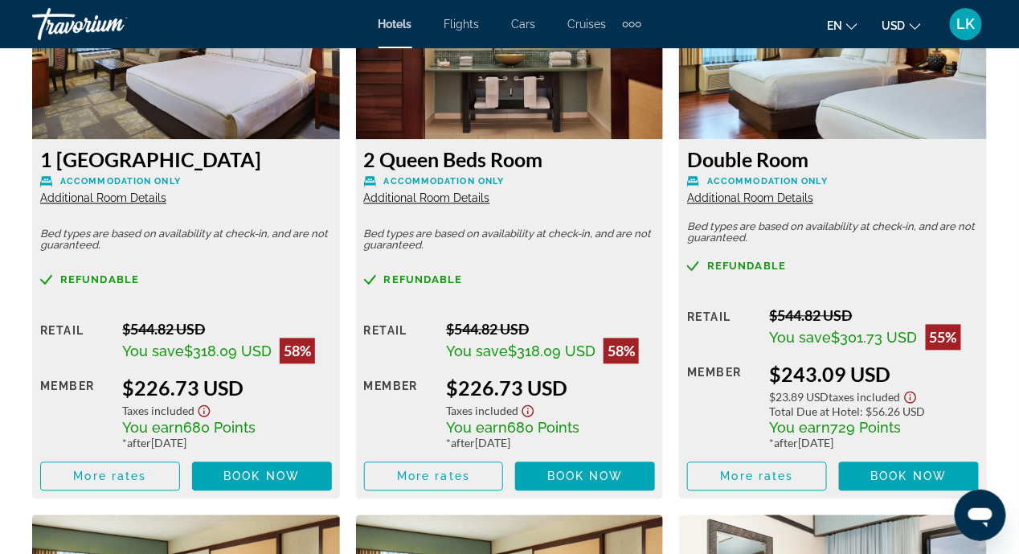
scroll to position [2615, 0]
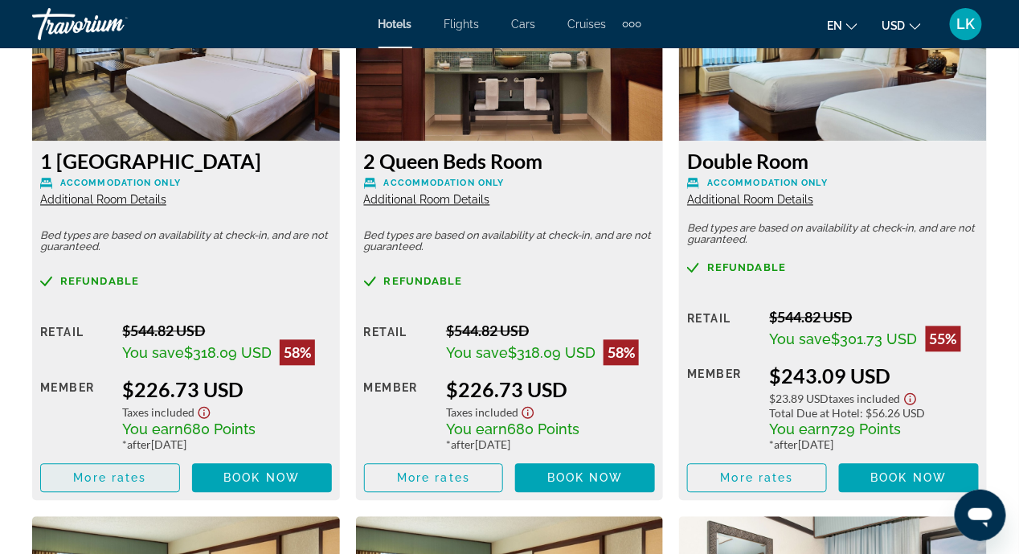
click at [100, 474] on span "More rates" at bounding box center [109, 478] width 73 height 13
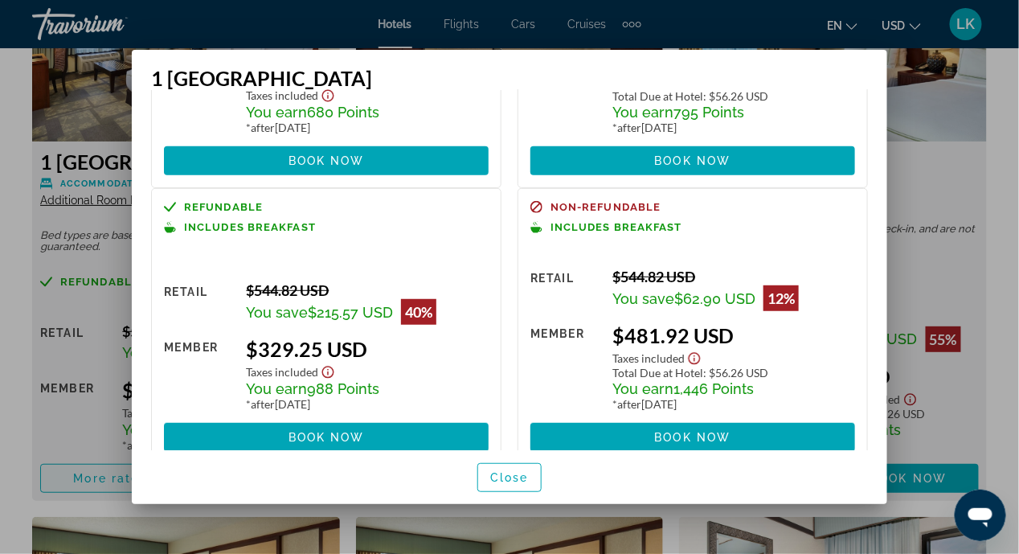
scroll to position [239, 0]
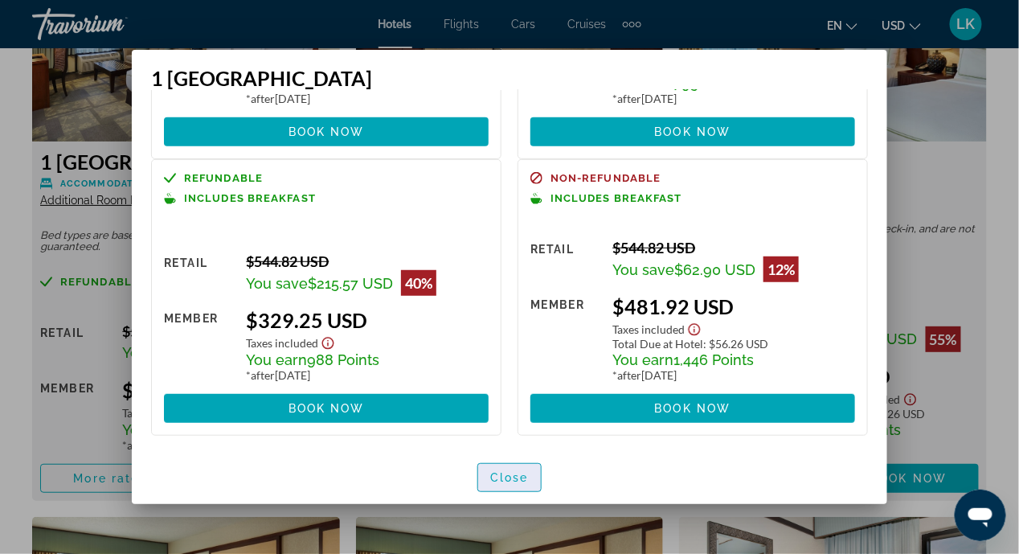
click at [504, 479] on span "Close" at bounding box center [509, 477] width 39 height 13
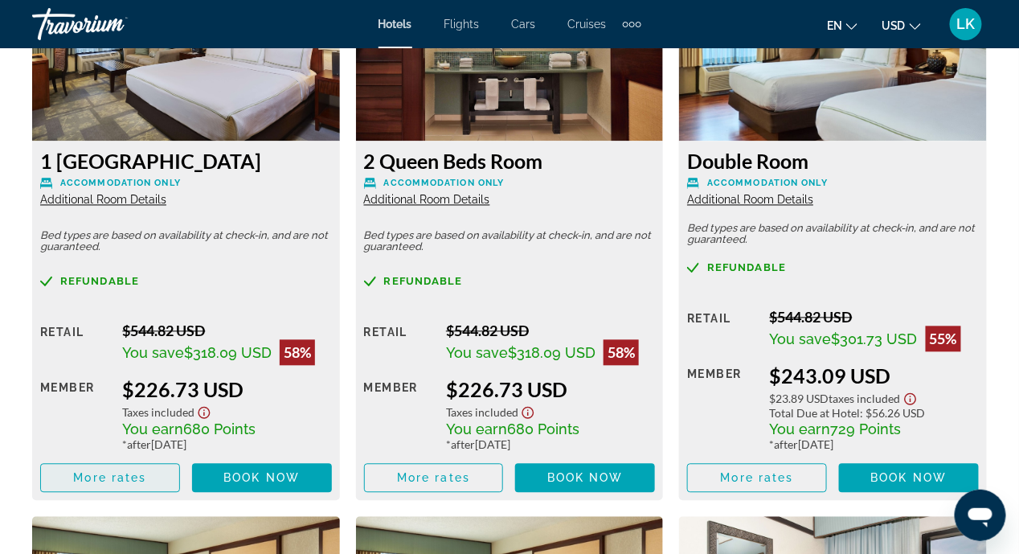
click at [134, 474] on span "More rates" at bounding box center [109, 478] width 73 height 13
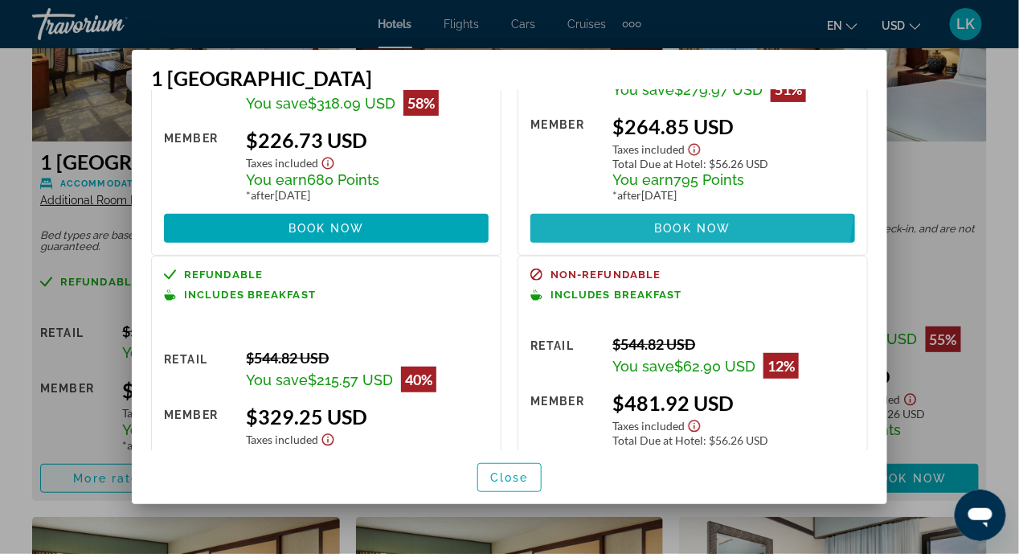
scroll to position [130, 0]
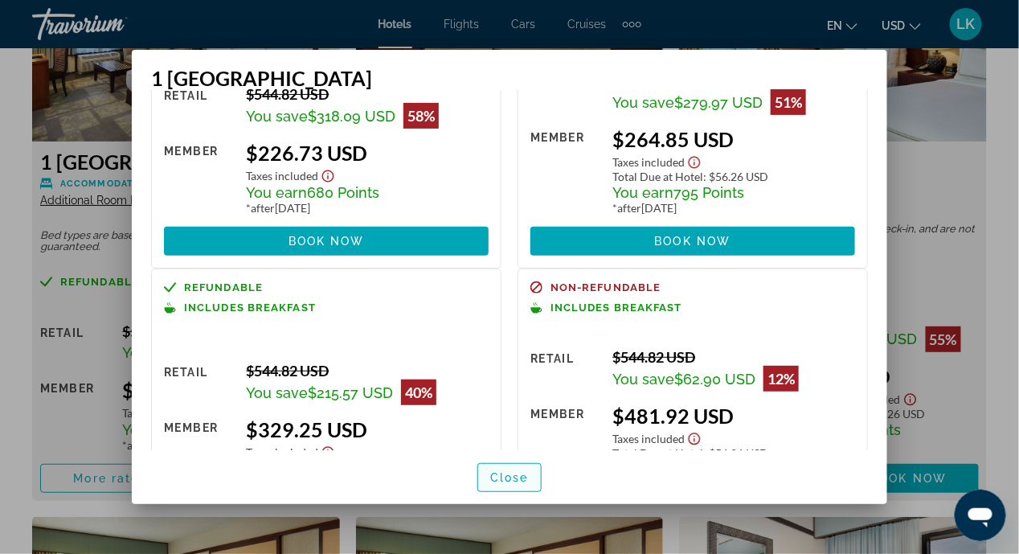
click at [502, 471] on span "Close" at bounding box center [509, 477] width 39 height 13
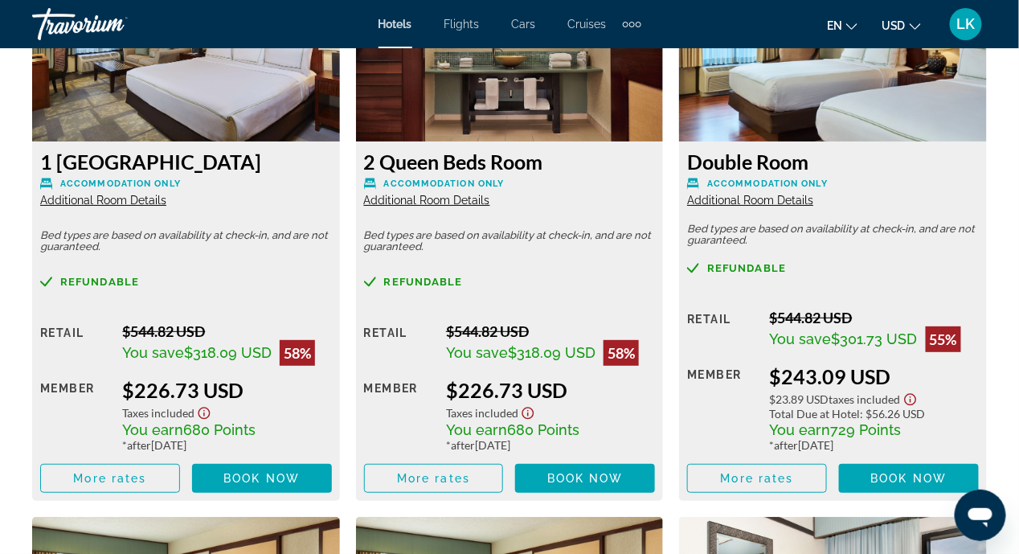
scroll to position [2615, 0]
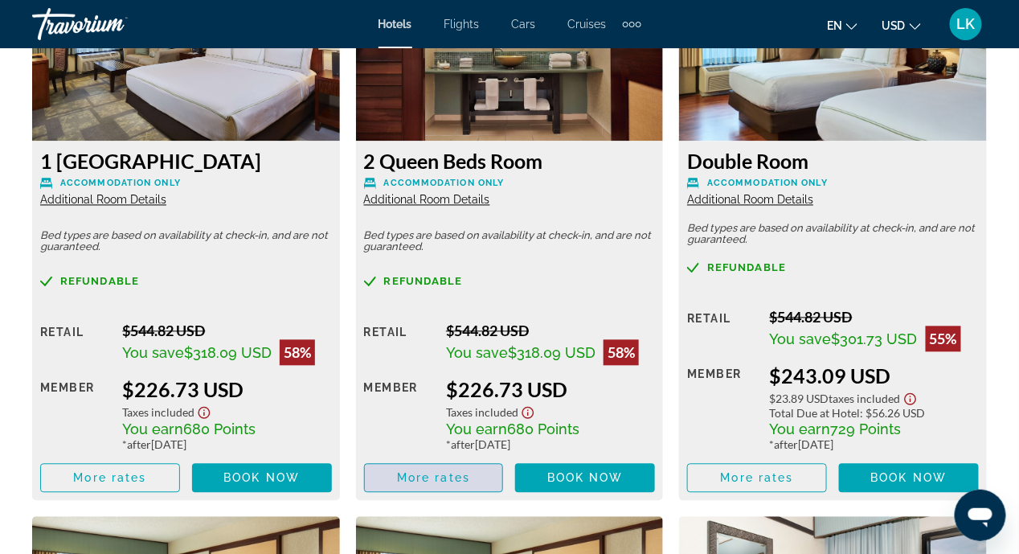
click at [459, 480] on span "More rates" at bounding box center [433, 478] width 73 height 13
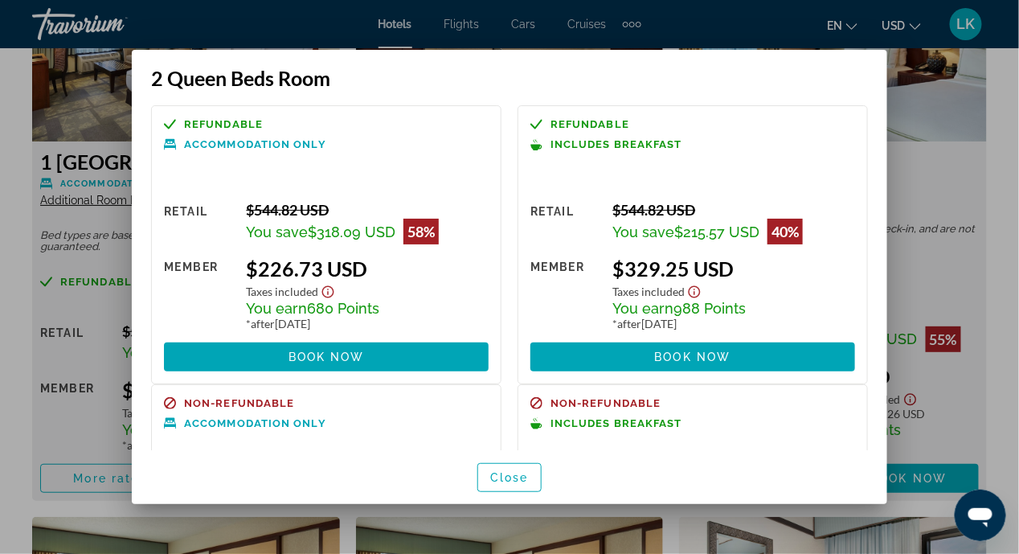
scroll to position [0, 0]
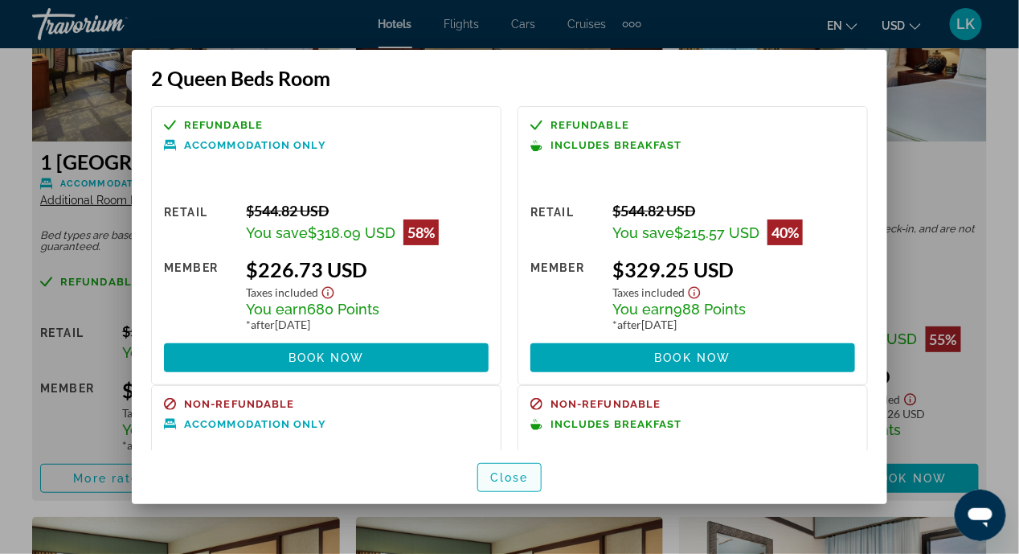
click at [517, 479] on span "Close" at bounding box center [509, 477] width 39 height 13
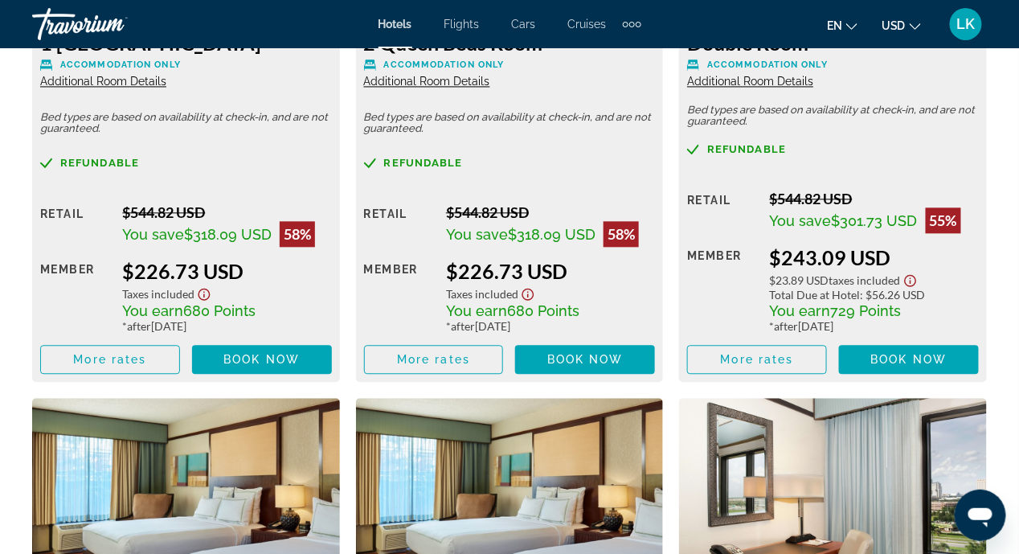
scroll to position [2754, 0]
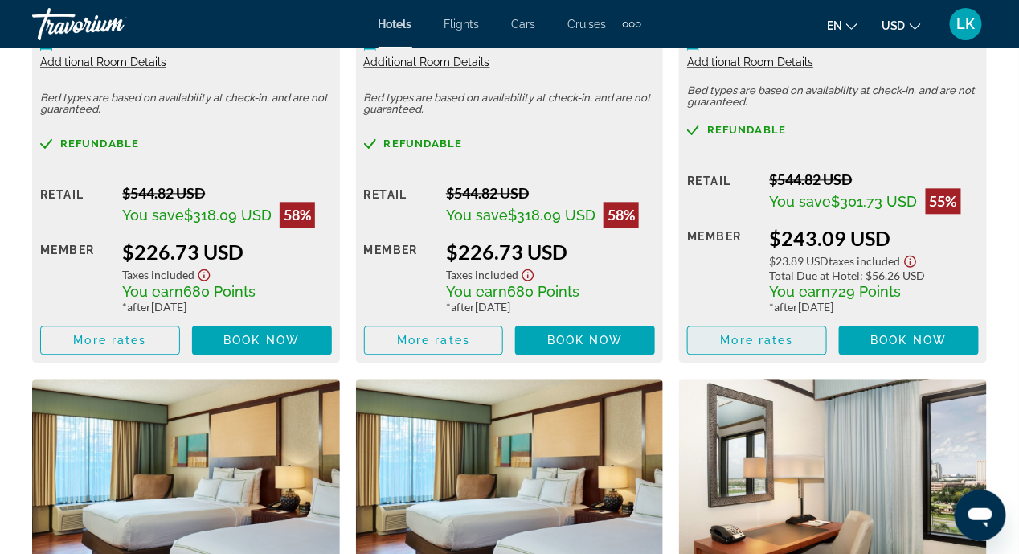
click at [786, 343] on span "More rates" at bounding box center [757, 339] width 73 height 13
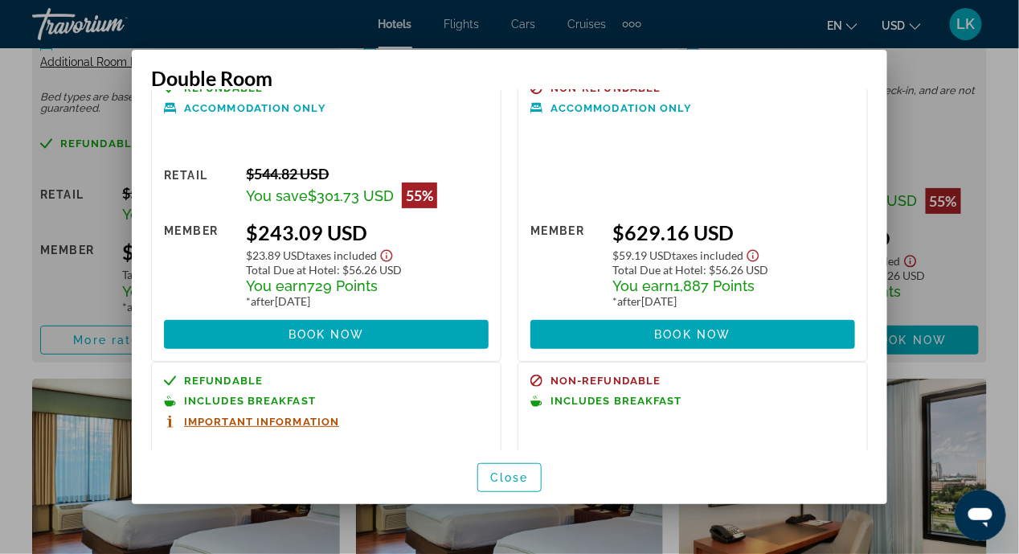
scroll to position [0, 0]
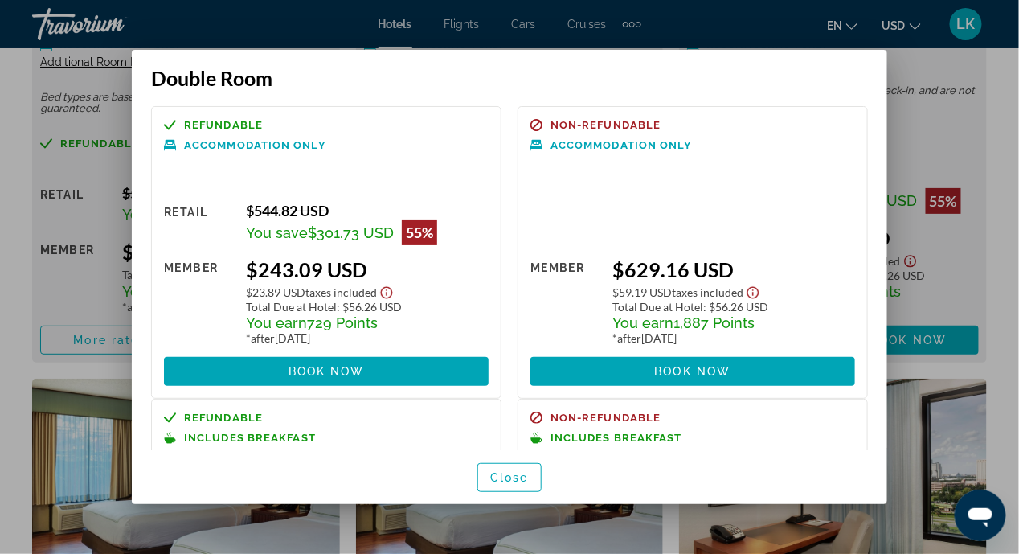
click at [958, 270] on div at bounding box center [509, 277] width 1019 height 554
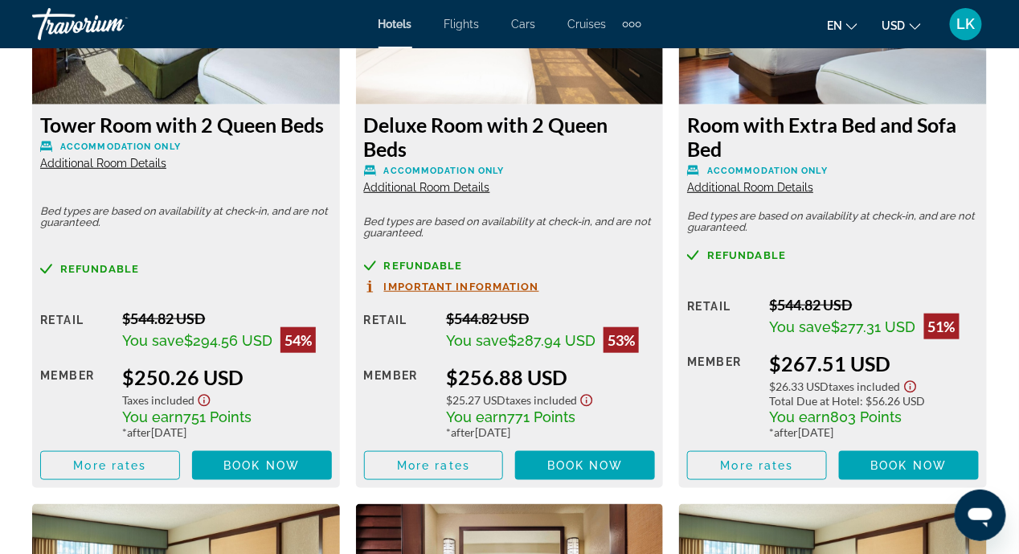
scroll to position [3812, 0]
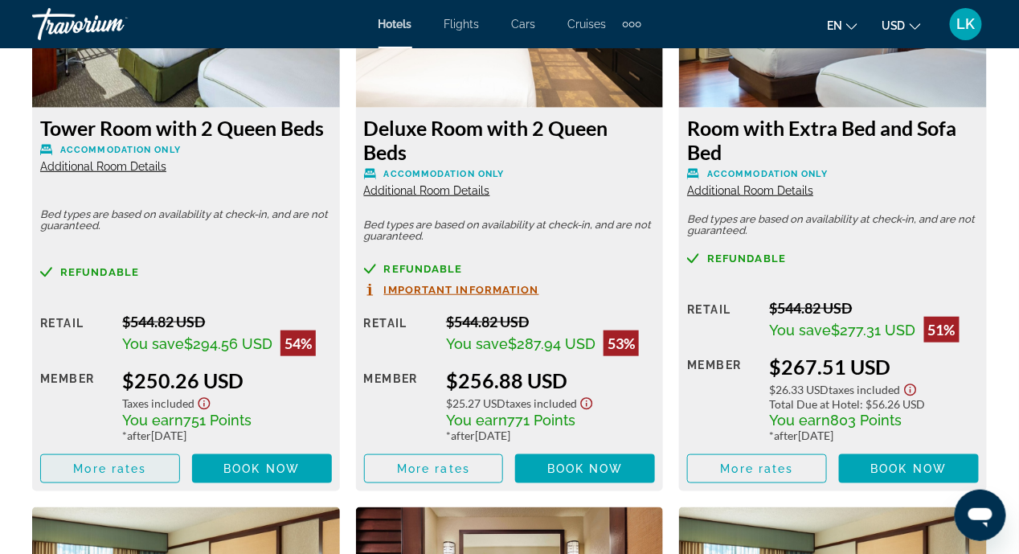
click at [145, 462] on span "More rates" at bounding box center [109, 468] width 73 height 13
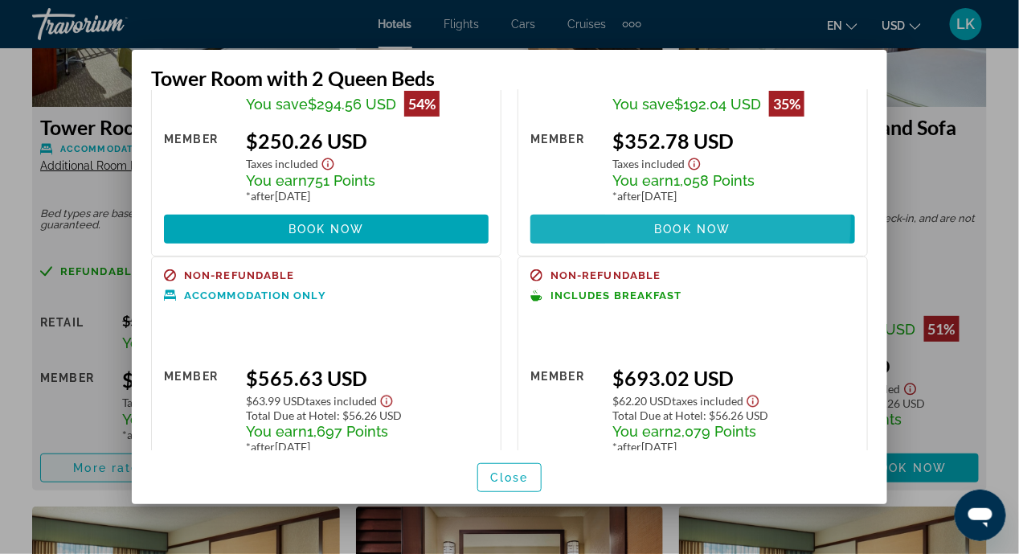
scroll to position [35, 0]
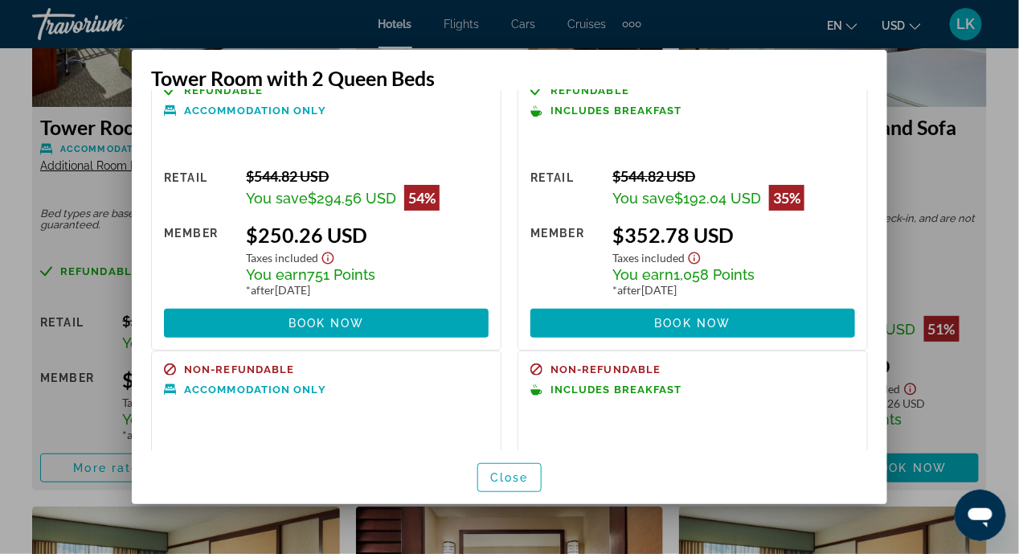
click at [948, 170] on div at bounding box center [509, 277] width 1019 height 554
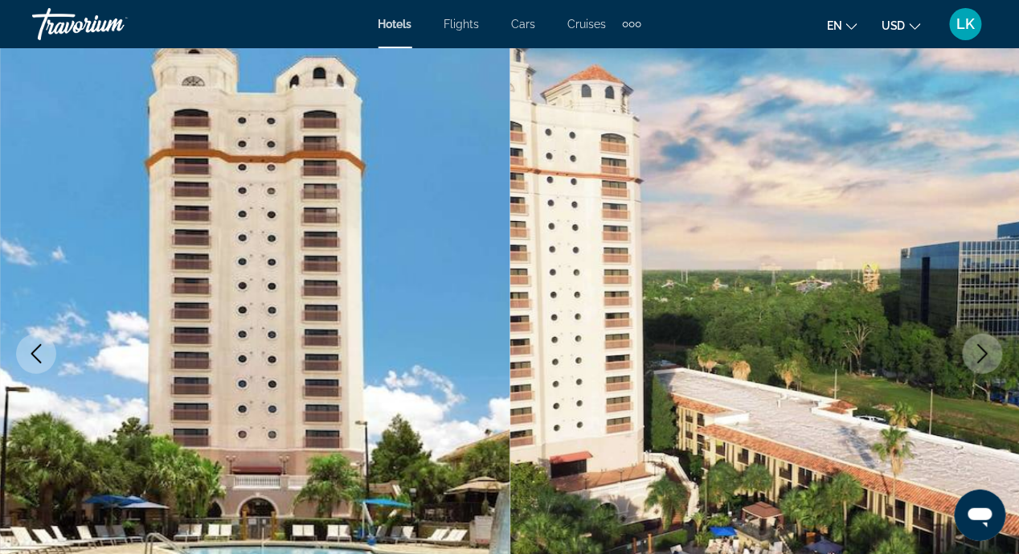
scroll to position [0, 0]
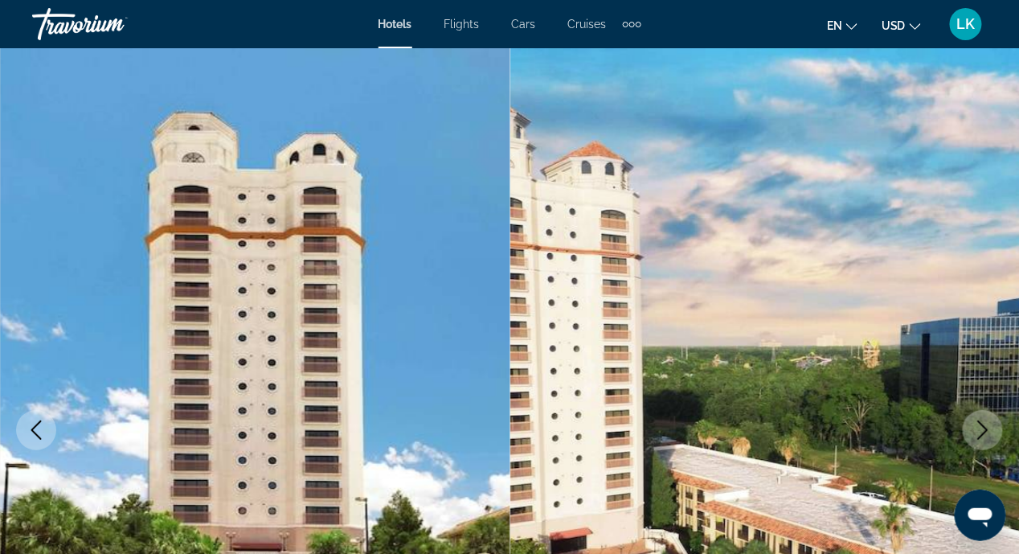
click at [146, 227] on img "Main content" at bounding box center [255, 429] width 510 height 763
click at [472, 29] on span "Flights" at bounding box center [461, 24] width 35 height 13
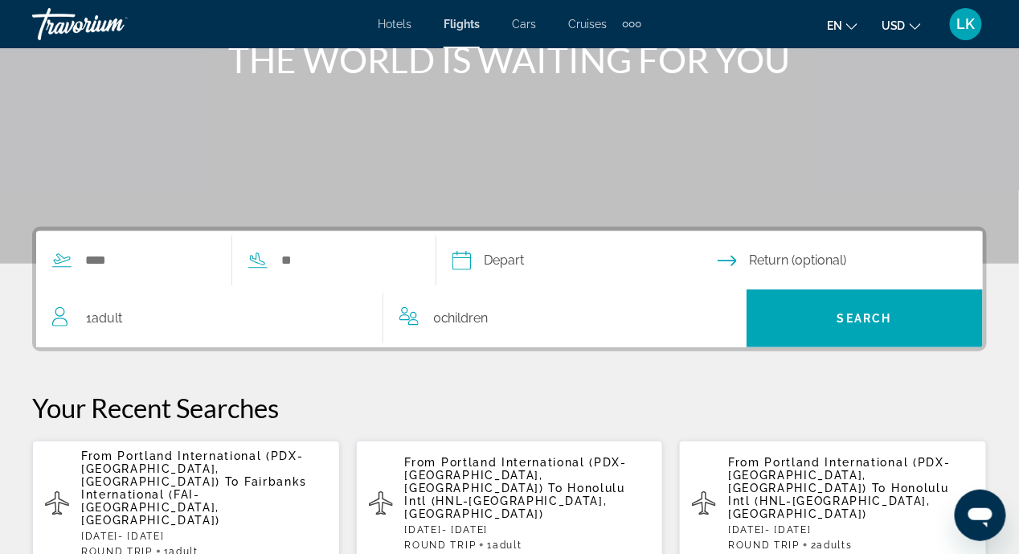
scroll to position [243, 0]
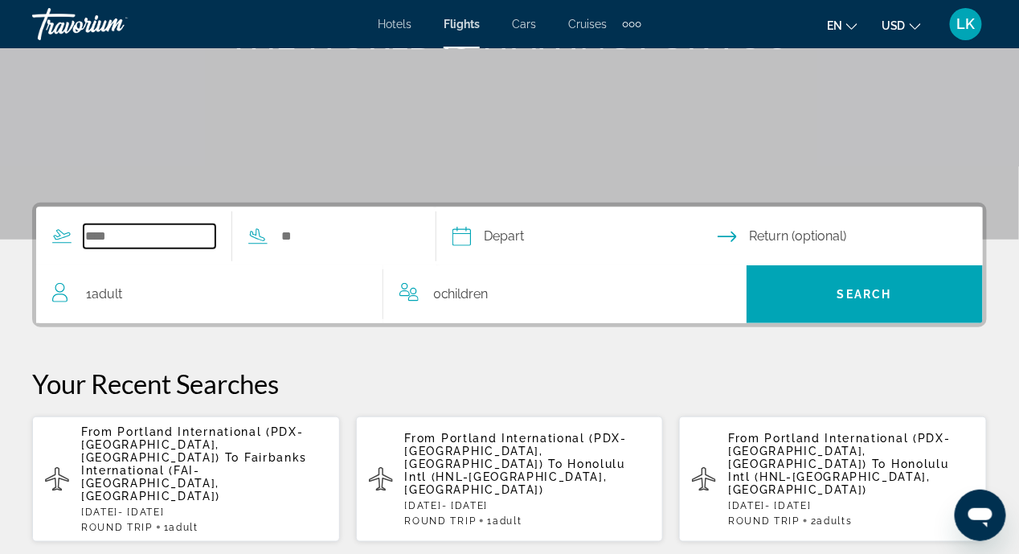
click at [99, 243] on input "Search widget" at bounding box center [150, 236] width 132 height 24
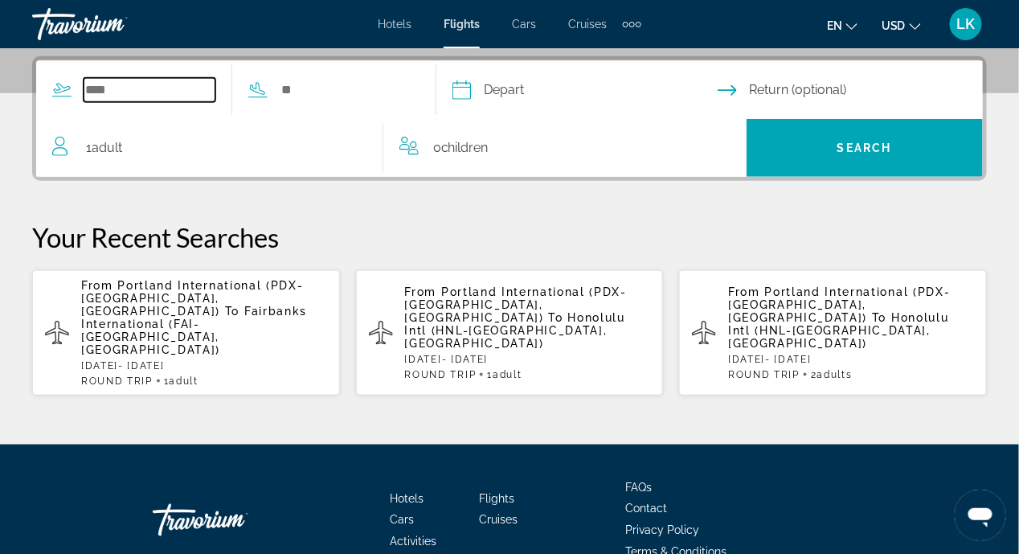
scroll to position [392, 0]
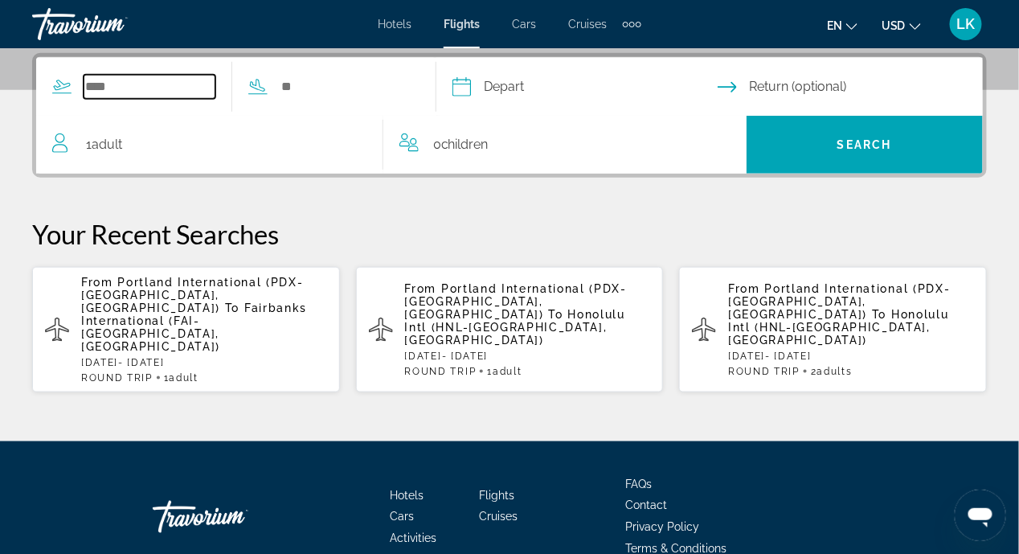
click at [127, 88] on input "Search widget" at bounding box center [150, 87] width 132 height 24
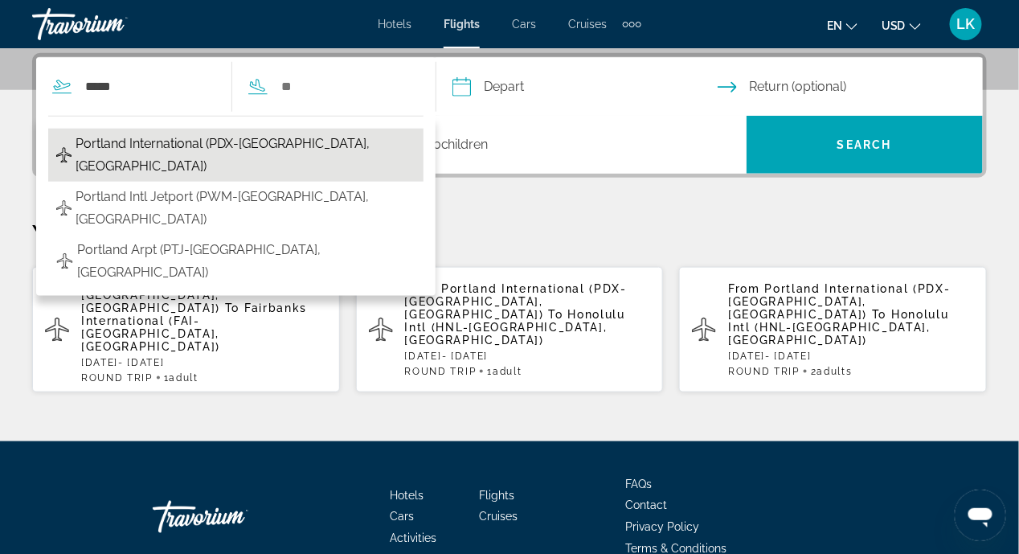
click at [79, 147] on span "Portland International (PDX-[GEOGRAPHIC_DATA], [GEOGRAPHIC_DATA])" at bounding box center [246, 155] width 340 height 45
type input "**********"
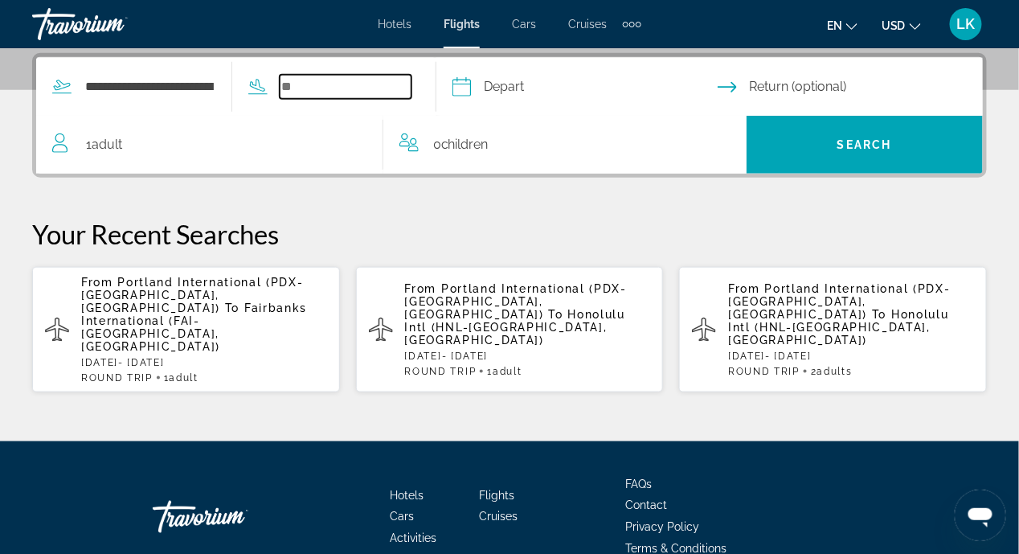
click at [311, 92] on input "Search widget" at bounding box center [346, 87] width 132 height 24
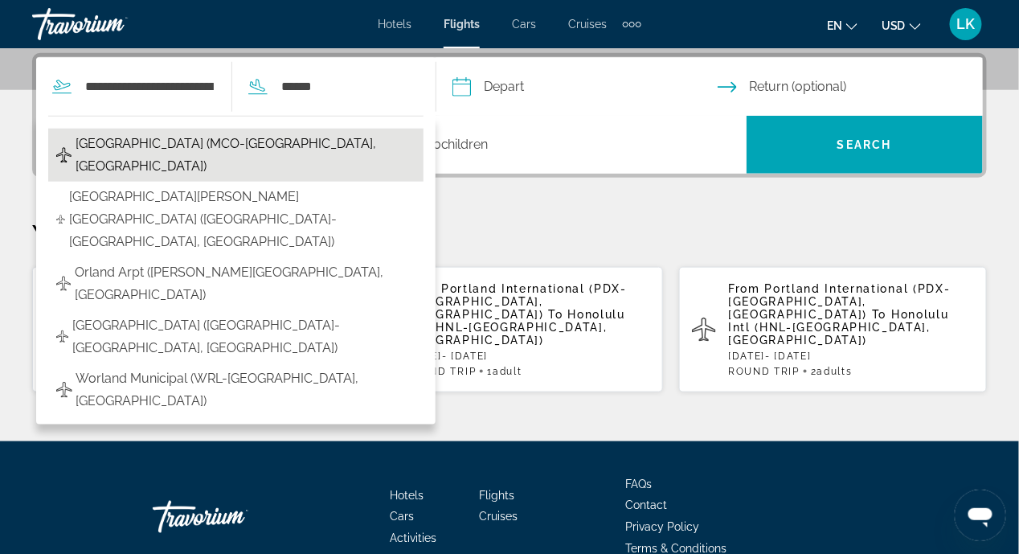
click at [98, 148] on span "[GEOGRAPHIC_DATA] (MCO-[GEOGRAPHIC_DATA], [GEOGRAPHIC_DATA])" at bounding box center [246, 155] width 340 height 45
type input "**********"
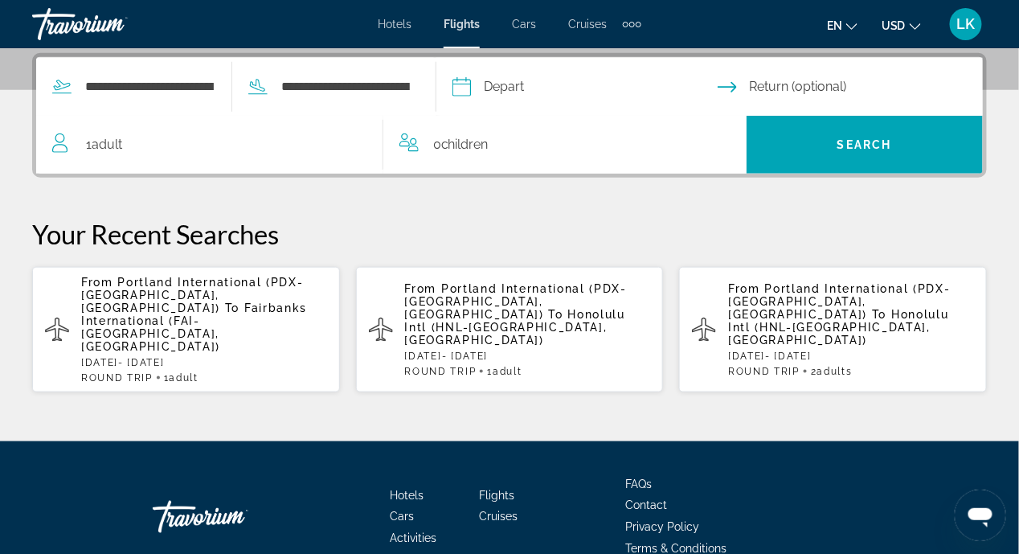
click at [504, 92] on input "Depart date" at bounding box center [584, 89] width 272 height 63
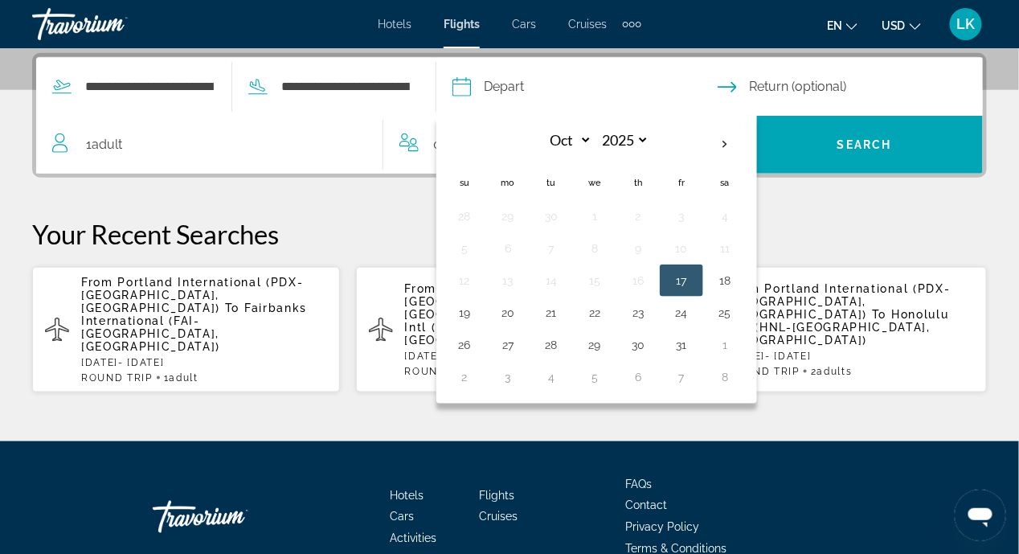
click at [746, 146] on th "Next month" at bounding box center [724, 144] width 43 height 35
click at [746, 147] on th "Next month" at bounding box center [724, 144] width 43 height 35
select select "*"
select select "****"
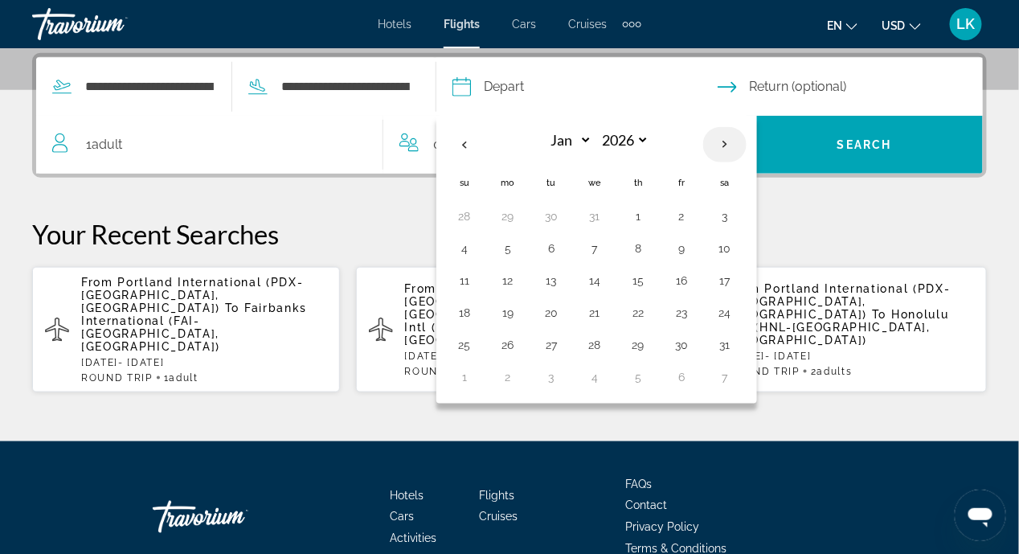
click at [746, 147] on th "Next month" at bounding box center [724, 144] width 43 height 35
select select "*"
click at [694, 343] on button "27" at bounding box center [682, 344] width 26 height 22
type input "**********"
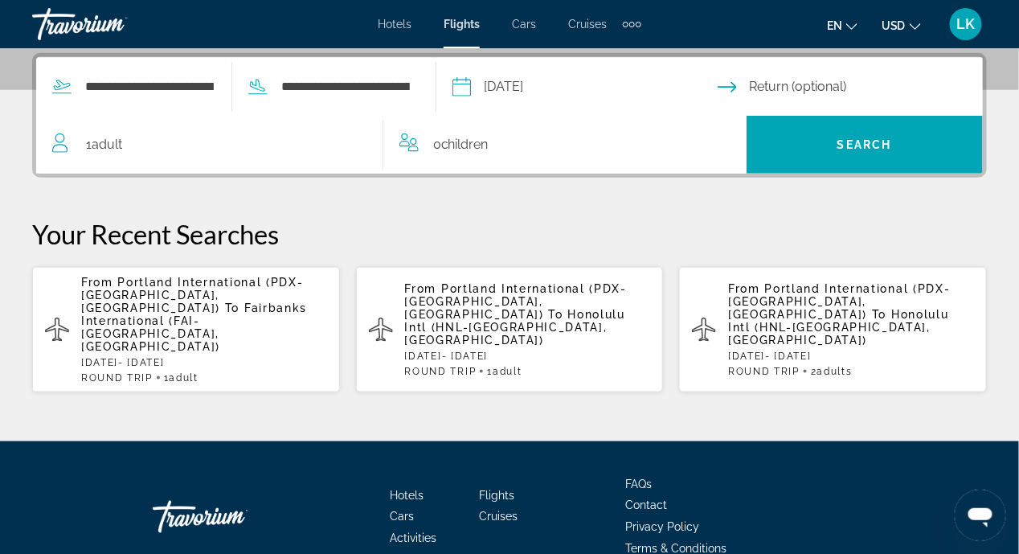
click at [842, 90] on input "Return date" at bounding box center [854, 89] width 272 height 63
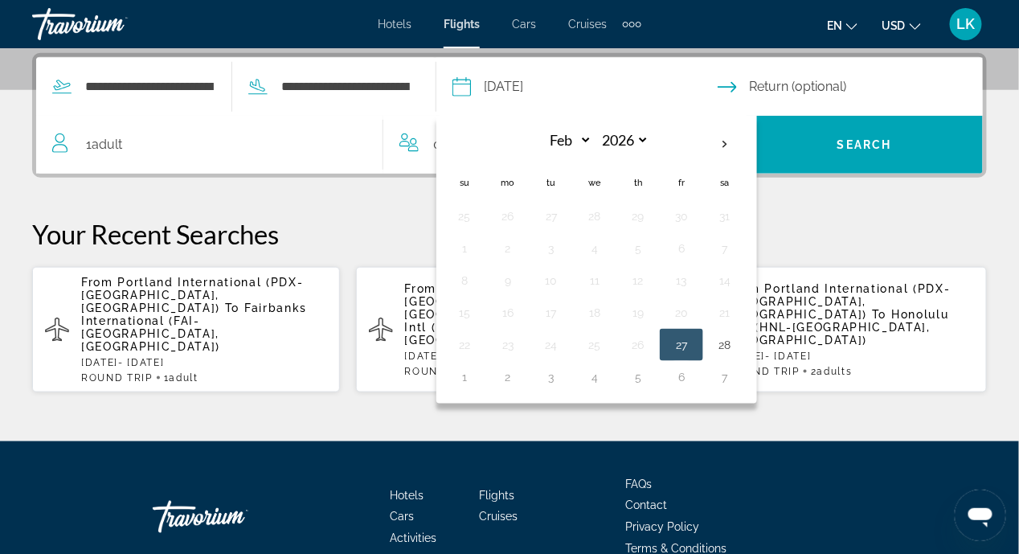
click at [477, 377] on button "1" at bounding box center [465, 377] width 26 height 22
type input "**********"
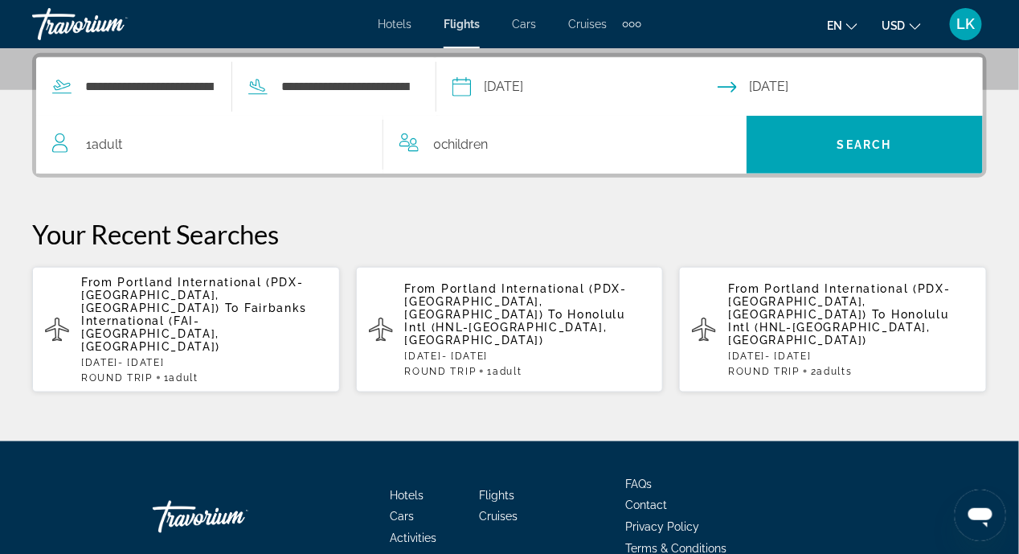
click at [101, 145] on span "Adult" at bounding box center [107, 144] width 31 height 15
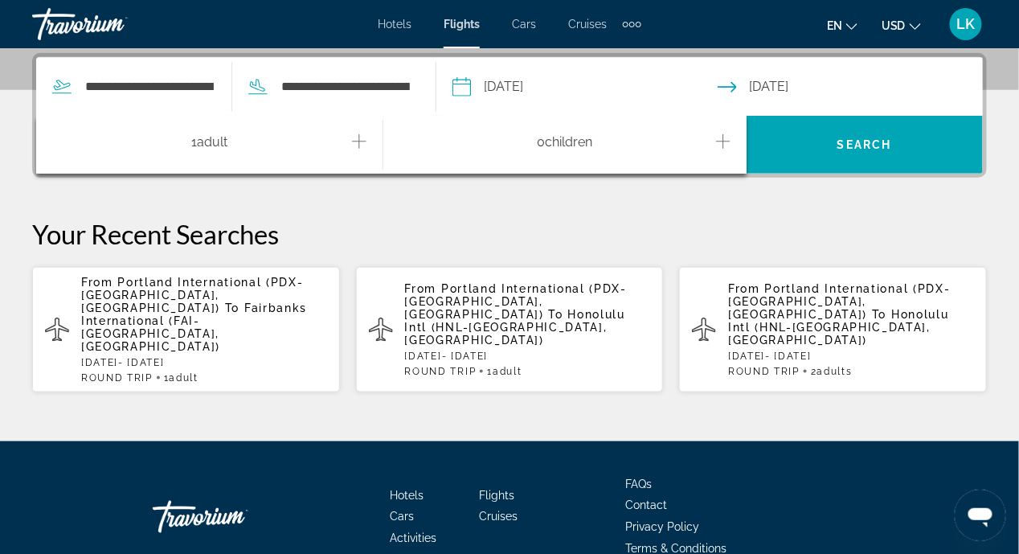
click at [365, 149] on button "Increment adults" at bounding box center [359, 145] width 14 height 28
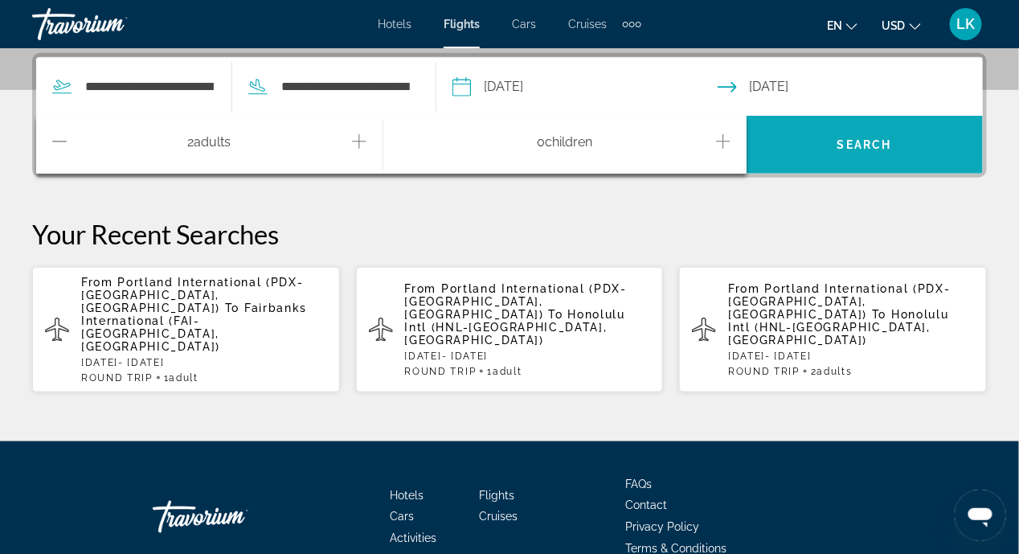
click at [894, 126] on span "Search" at bounding box center [864, 144] width 237 height 39
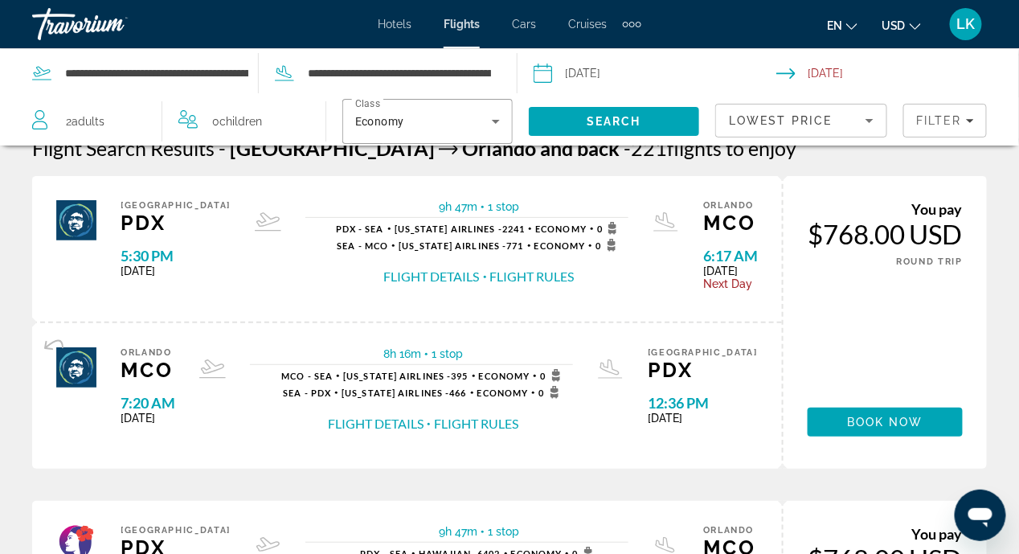
scroll to position [23, 0]
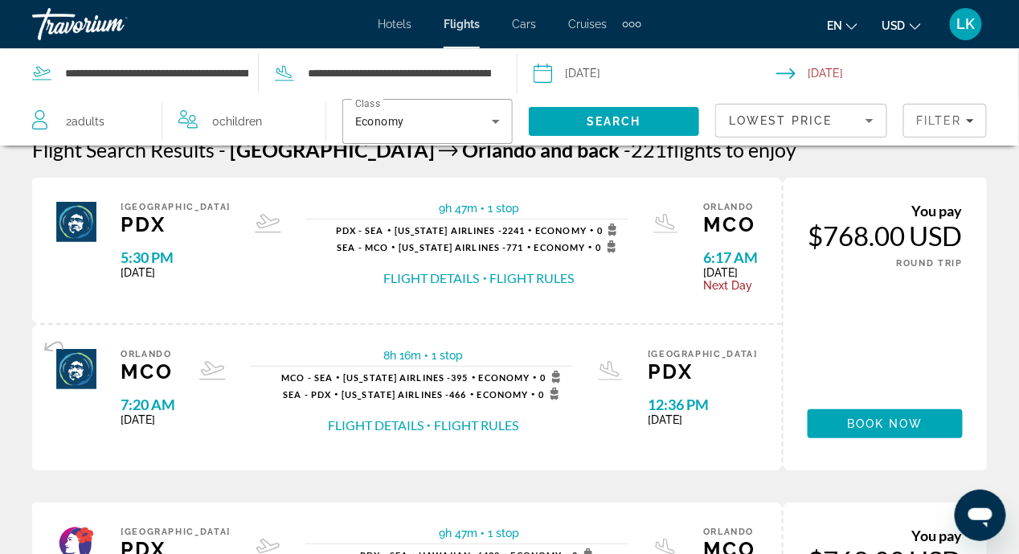
click at [97, 125] on span "Adults" at bounding box center [88, 121] width 33 height 13
click at [46, 124] on icon "Decrement adults" at bounding box center [39, 117] width 14 height 19
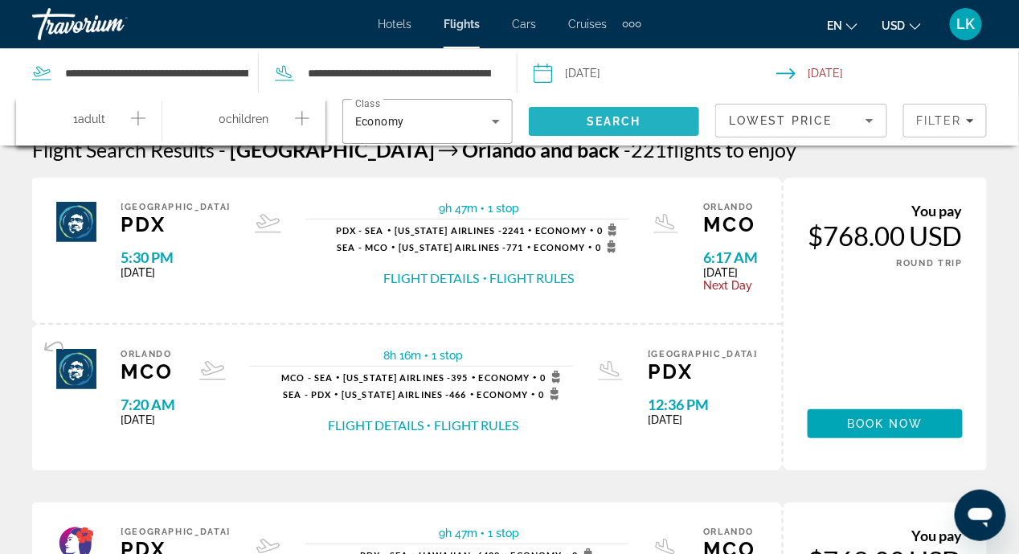
click at [652, 123] on span "Search" at bounding box center [614, 121] width 171 height 39
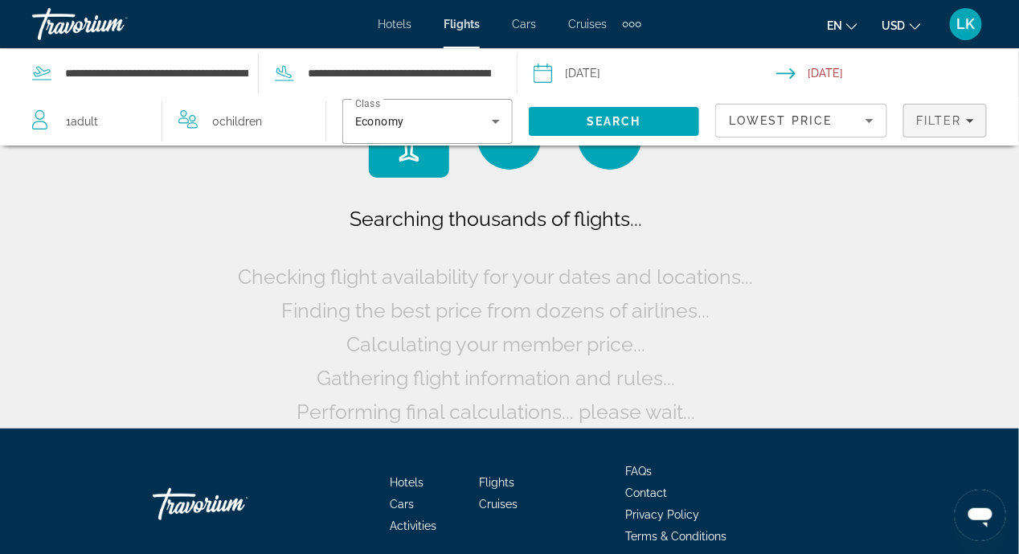
click at [971, 127] on span "Filters" at bounding box center [945, 120] width 82 height 39
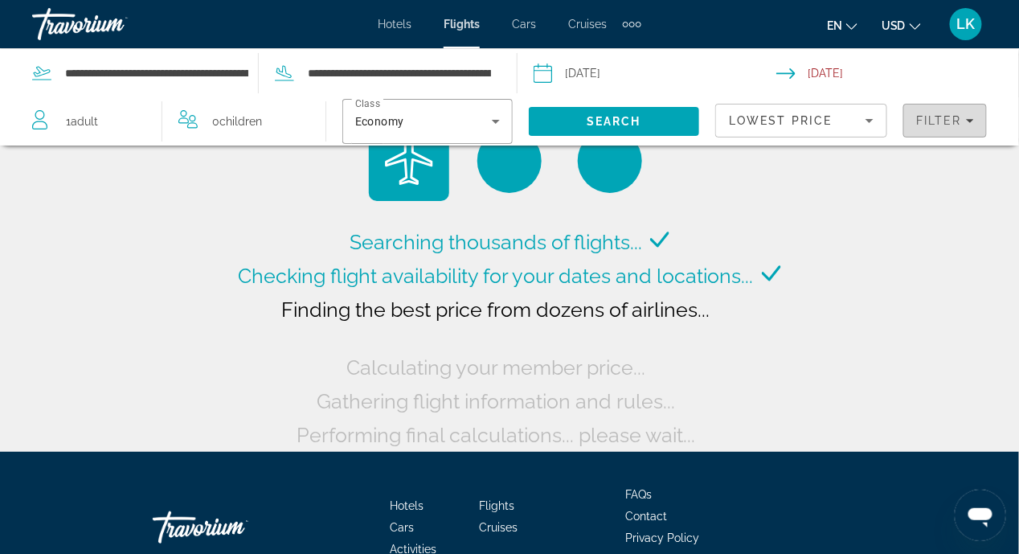
click at [971, 120] on icon "Filters" at bounding box center [970, 121] width 8 height 4
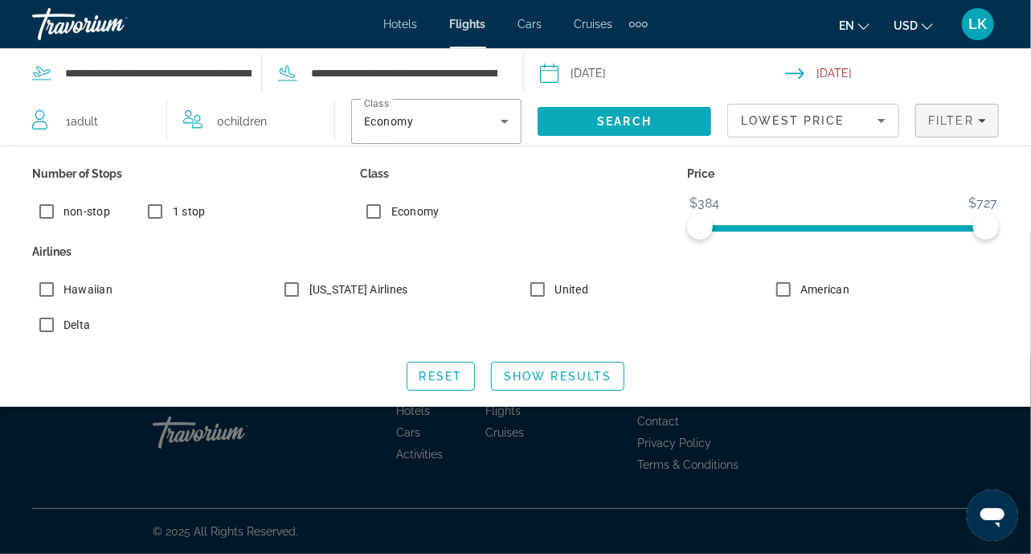
click at [635, 123] on span "Search" at bounding box center [624, 121] width 55 height 13
click at [560, 370] on span "Show Results" at bounding box center [558, 376] width 108 height 13
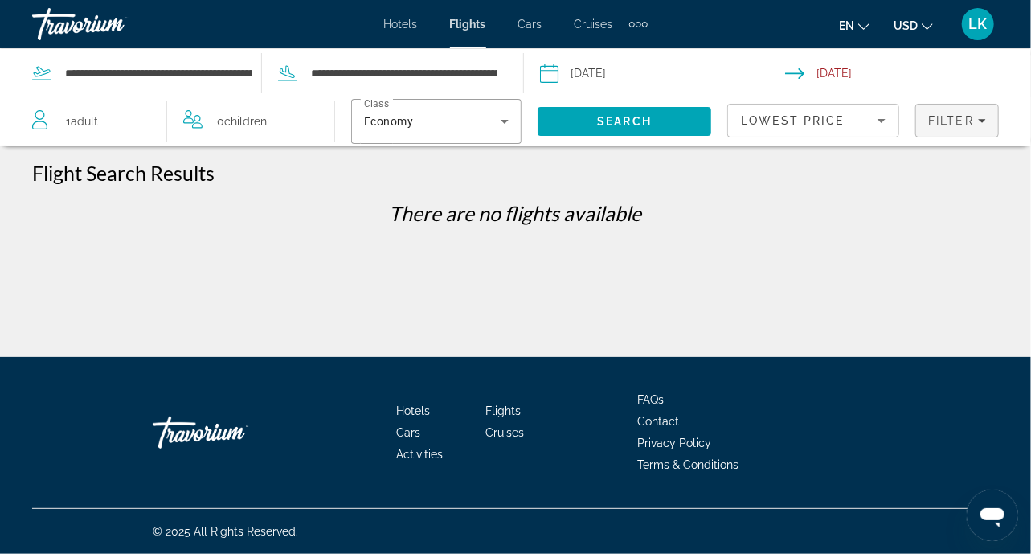
click at [982, 118] on icon "Filters" at bounding box center [982, 121] width 8 height 8
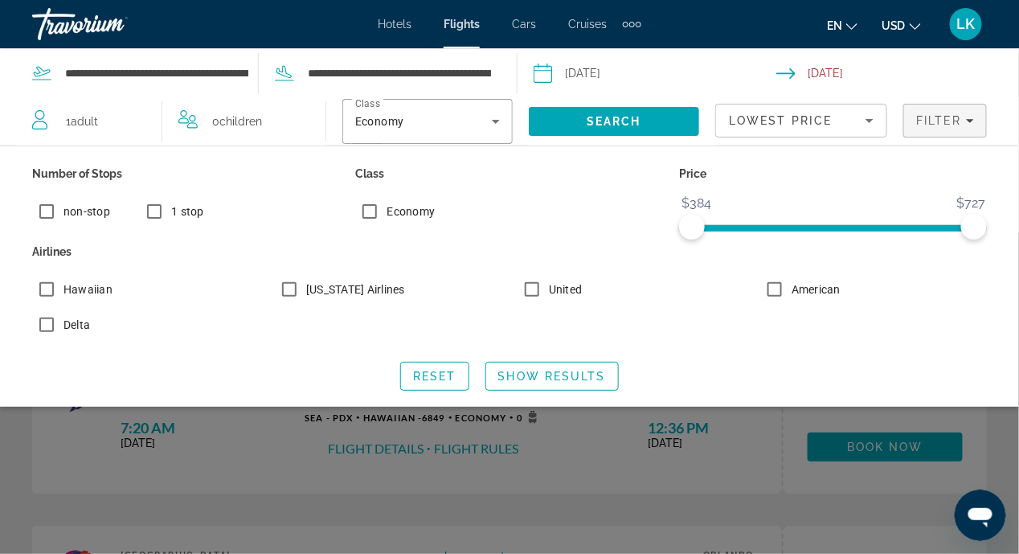
click at [870, 120] on icon "Sort by" at bounding box center [869, 121] width 8 height 4
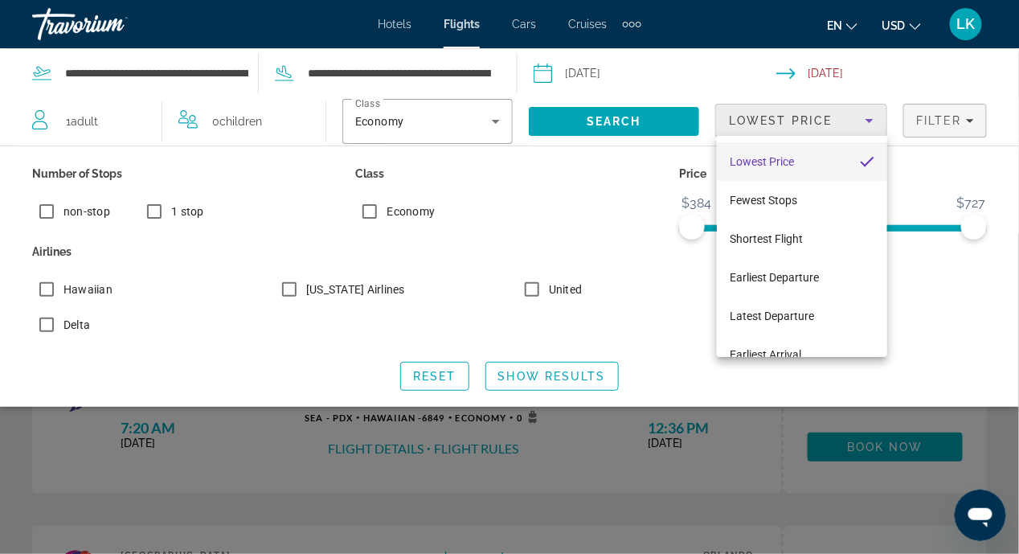
click at [951, 359] on div at bounding box center [509, 277] width 1019 height 554
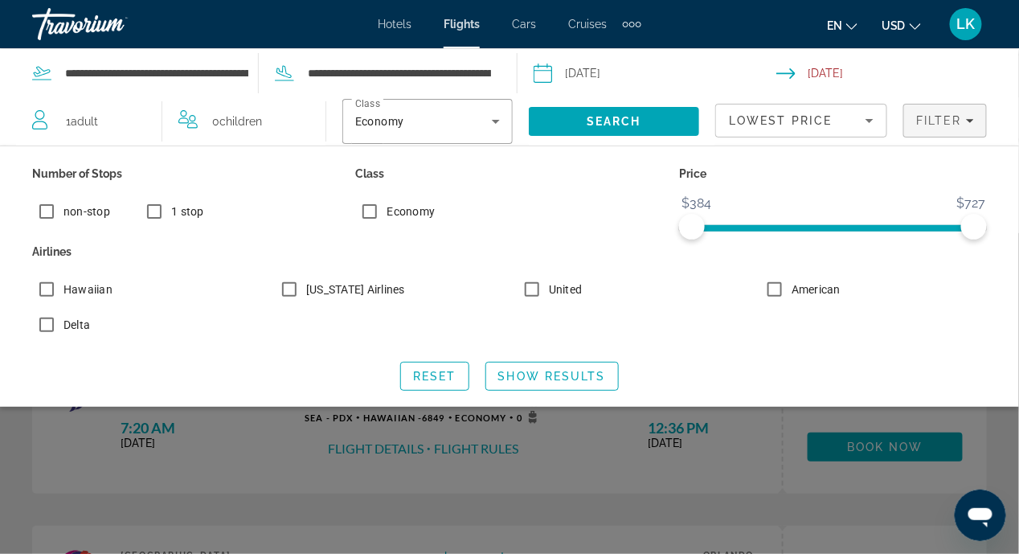
click at [870, 120] on icon "Sort by" at bounding box center [869, 121] width 8 height 4
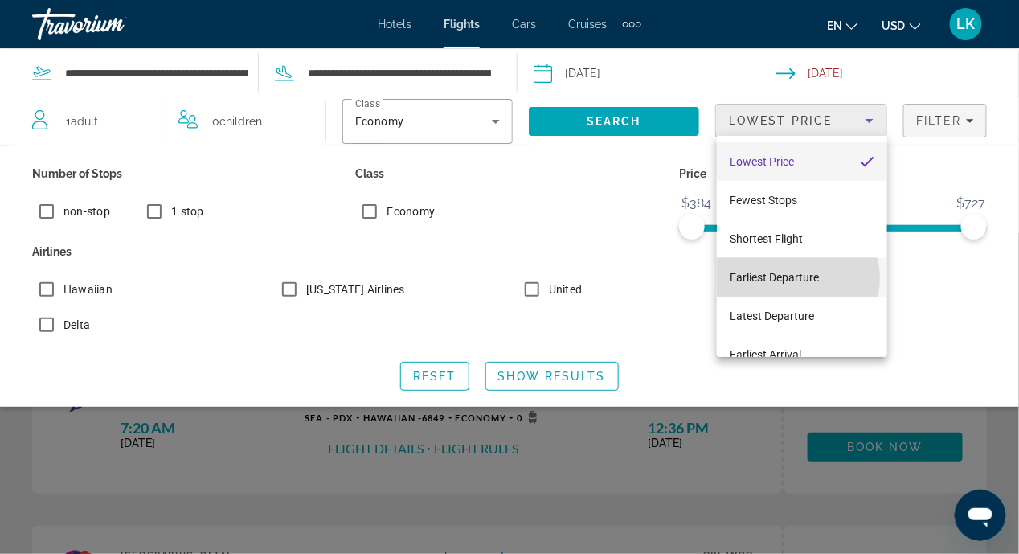
click at [797, 278] on span "Earliest Departure" at bounding box center [774, 277] width 89 height 13
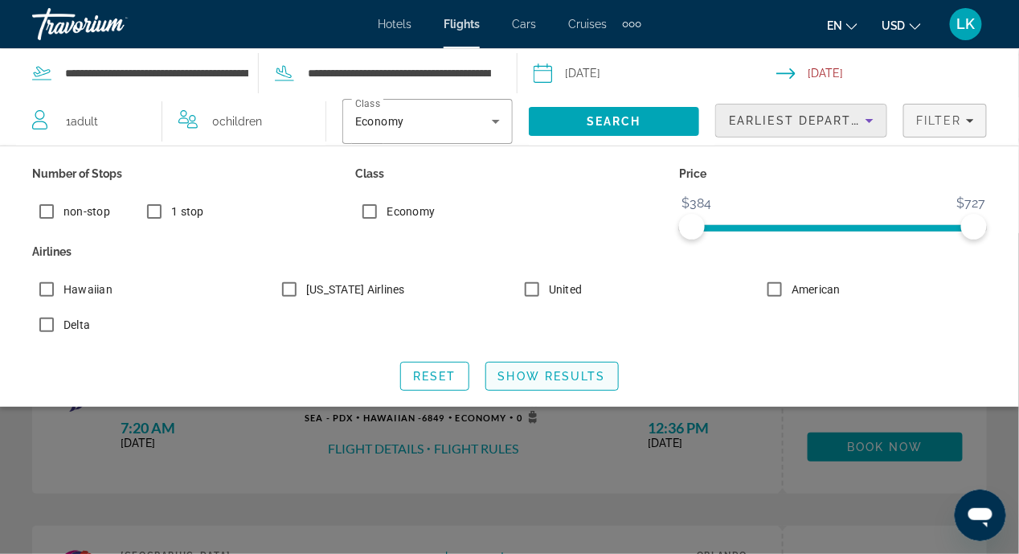
click at [554, 383] on span "Search widget" at bounding box center [552, 376] width 132 height 39
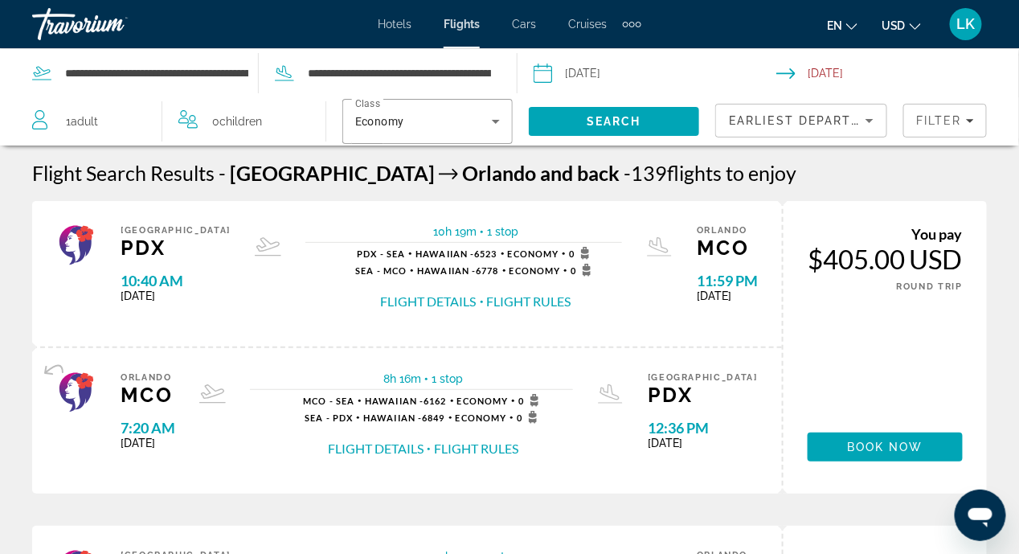
click at [868, 125] on icon "Sort by" at bounding box center [869, 120] width 19 height 19
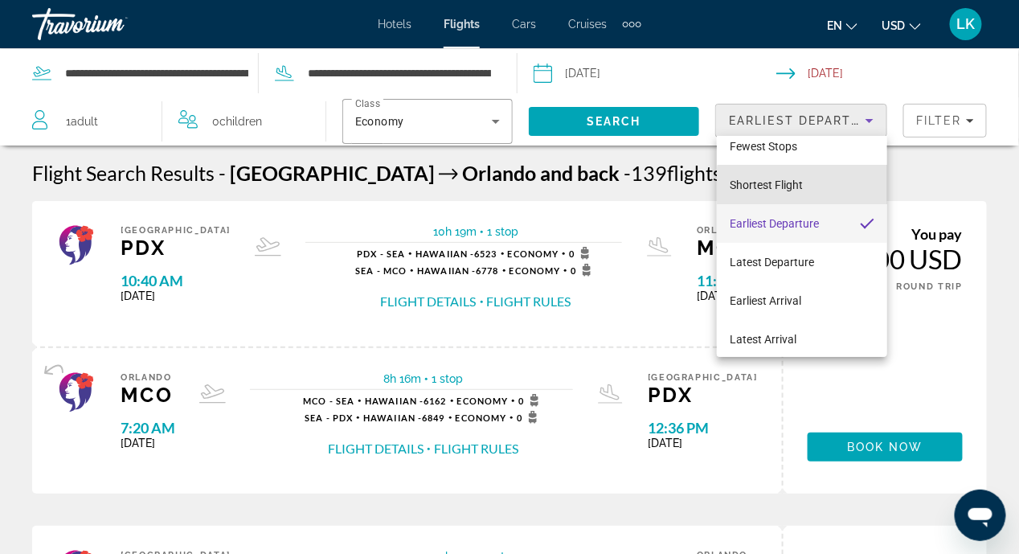
scroll to position [61, 0]
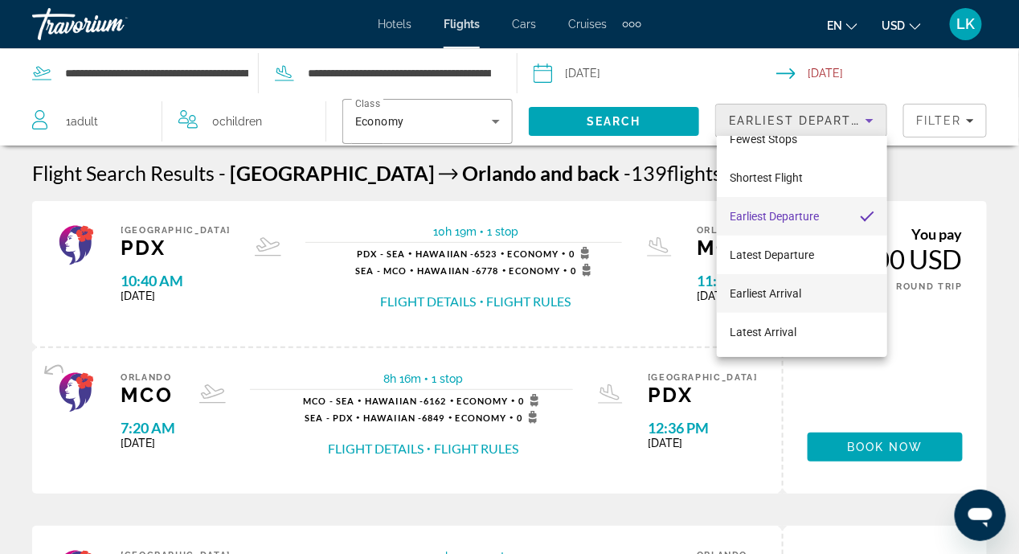
click at [837, 296] on mat-option "Earliest Arrival" at bounding box center [802, 293] width 170 height 39
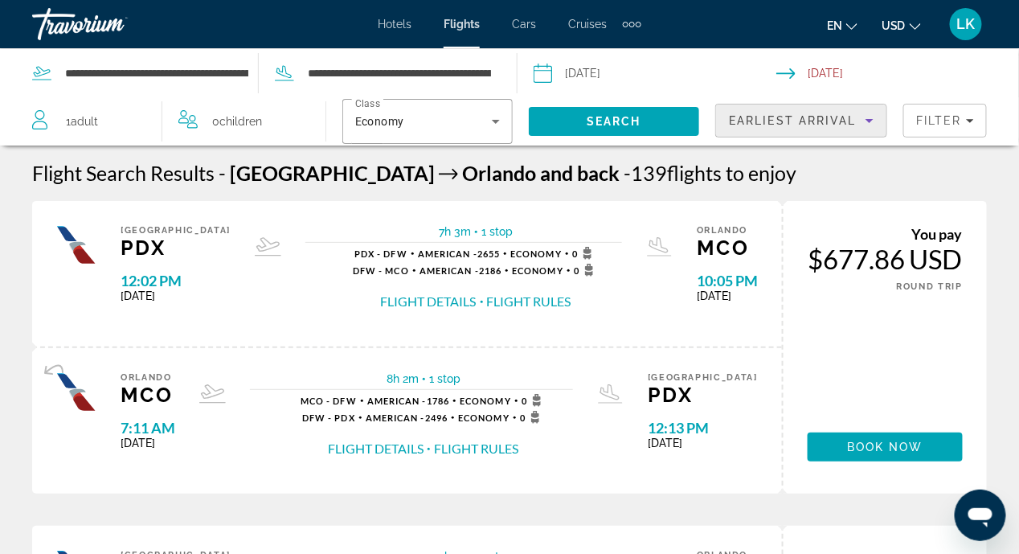
click at [870, 120] on icon "Sort by" at bounding box center [869, 121] width 8 height 4
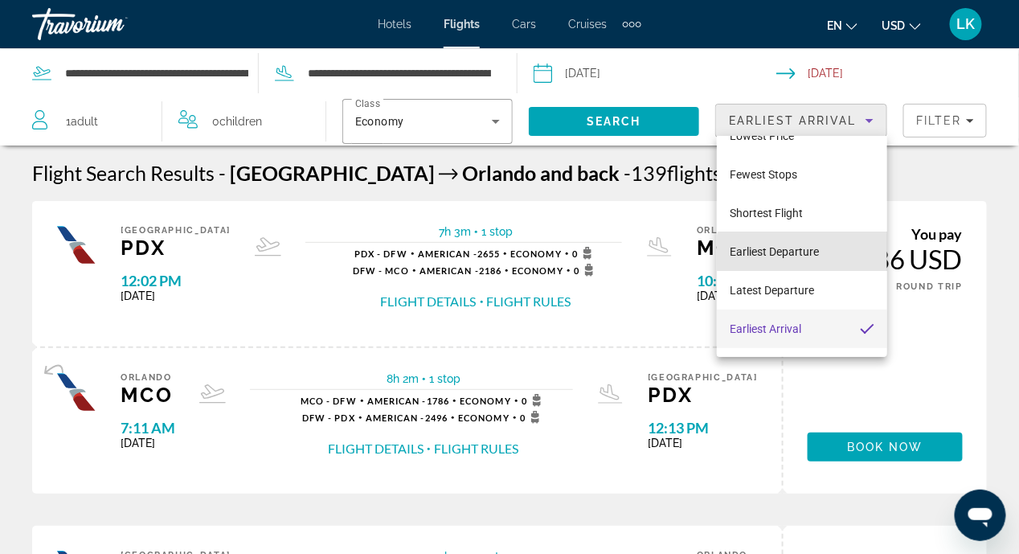
scroll to position [61, 0]
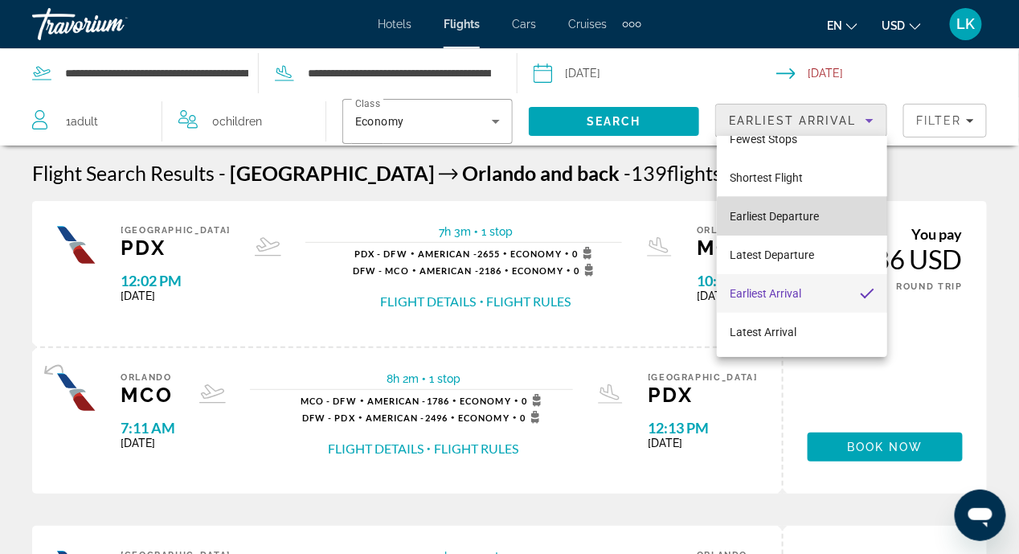
click at [812, 223] on span "Earliest Departure" at bounding box center [774, 215] width 89 height 19
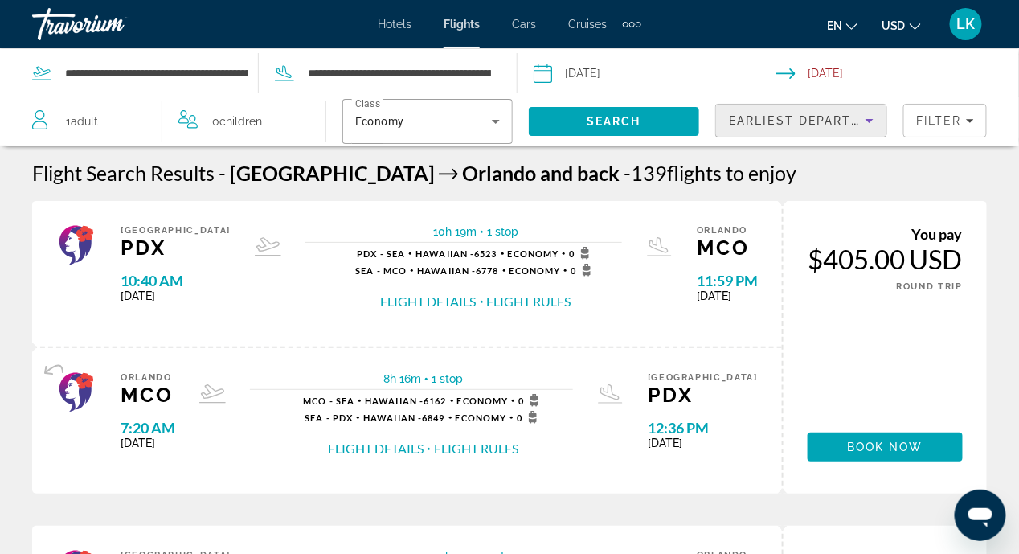
click at [867, 123] on icon "Sort by" at bounding box center [869, 120] width 19 height 19
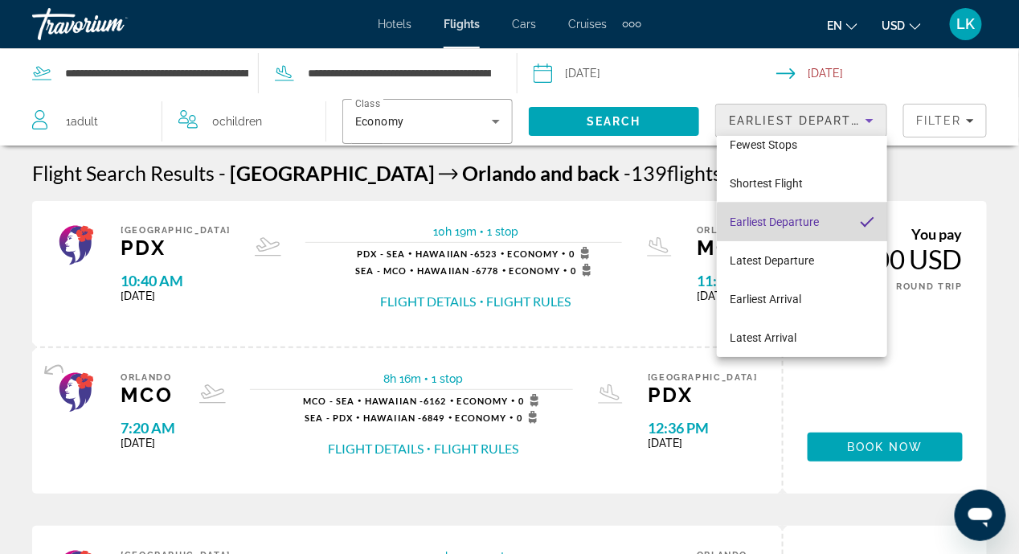
scroll to position [55, 0]
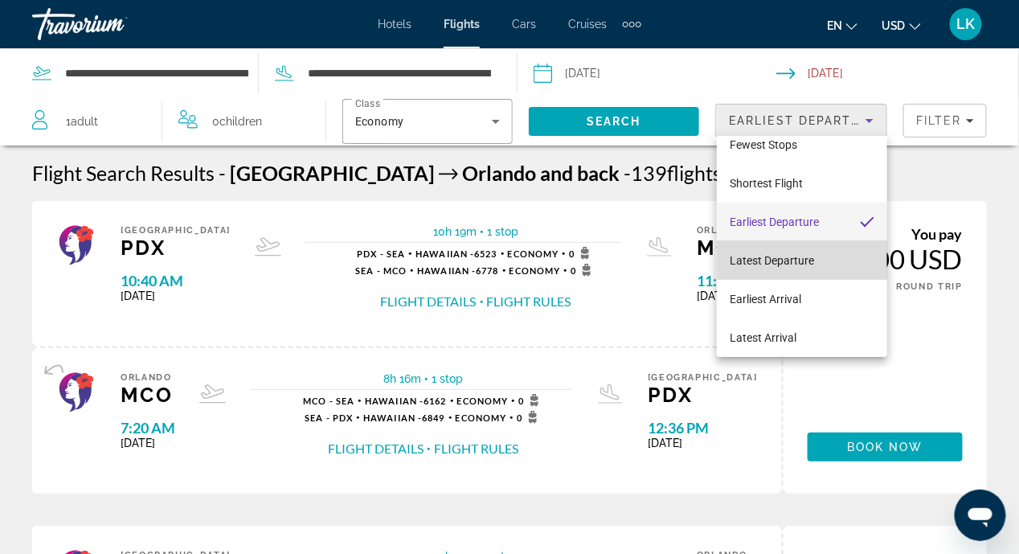
click at [861, 258] on mat-option "Latest Departure" at bounding box center [802, 260] width 170 height 39
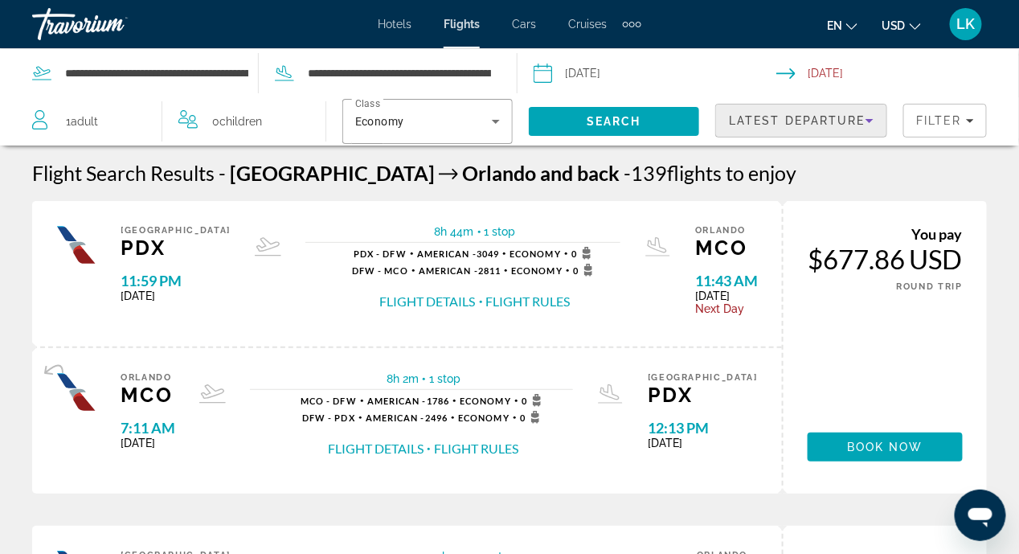
click at [873, 119] on icon "Sort by" at bounding box center [869, 121] width 8 height 4
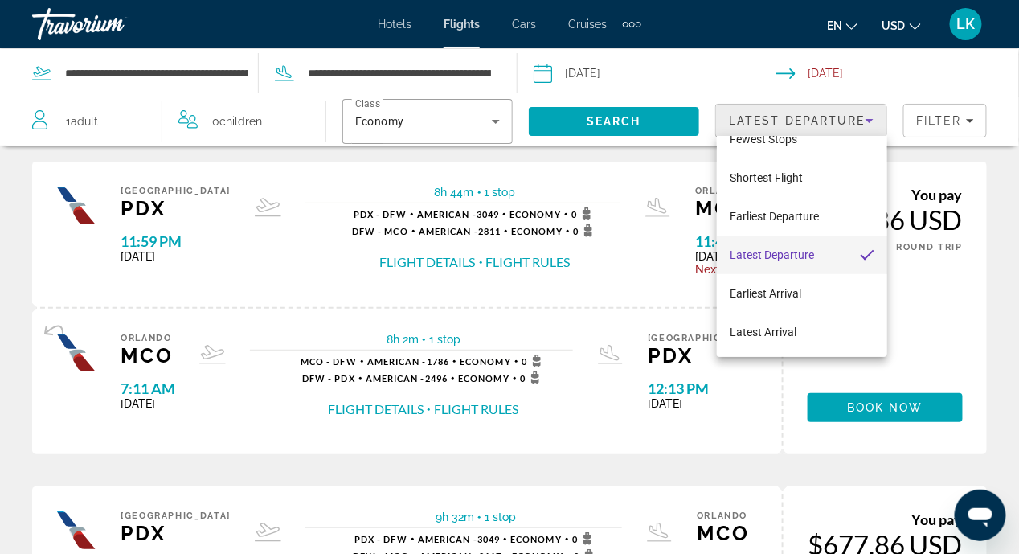
scroll to position [39, 0]
click at [805, 336] on mat-option "Latest Arrival" at bounding box center [802, 332] width 170 height 39
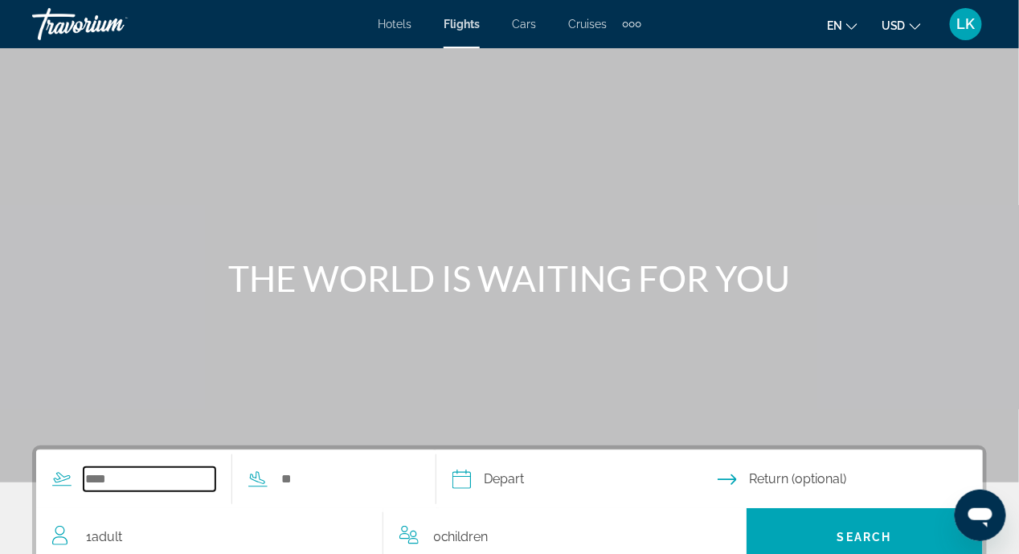
click at [109, 482] on input "Search widget" at bounding box center [150, 479] width 132 height 24
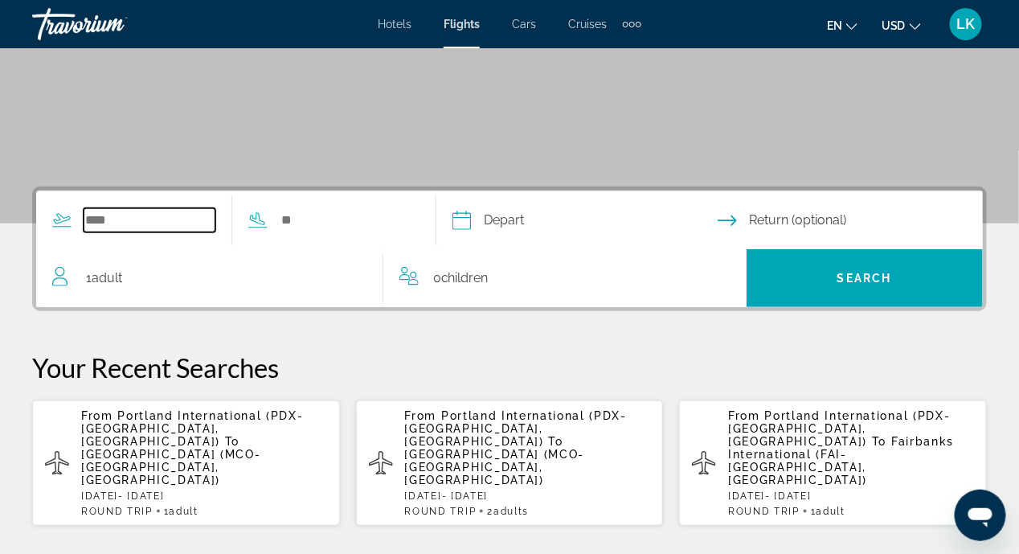
scroll to position [392, 0]
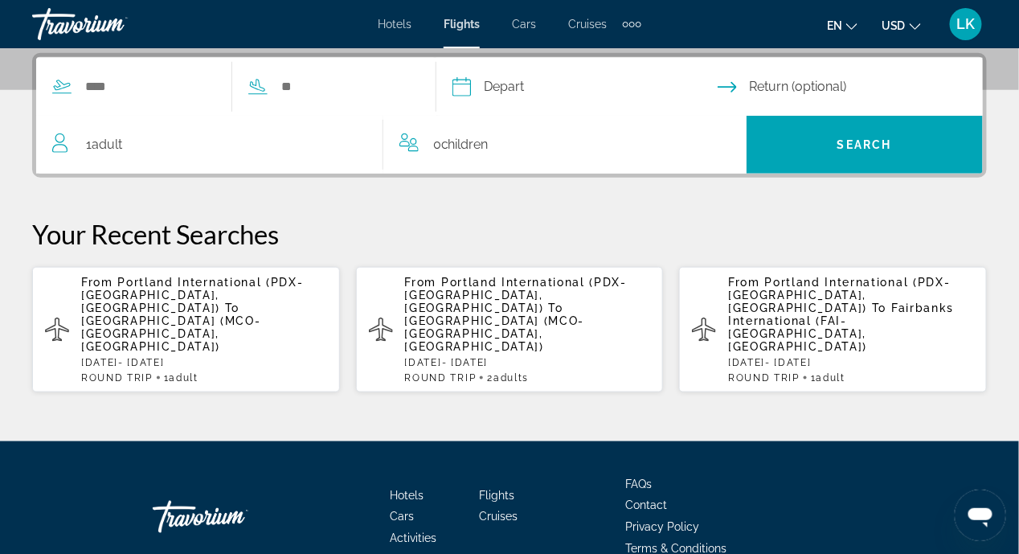
click at [276, 304] on p "From Portland International (PDX-[GEOGRAPHIC_DATA], [GEOGRAPHIC_DATA]) To [GEOG…" at bounding box center [204, 314] width 246 height 77
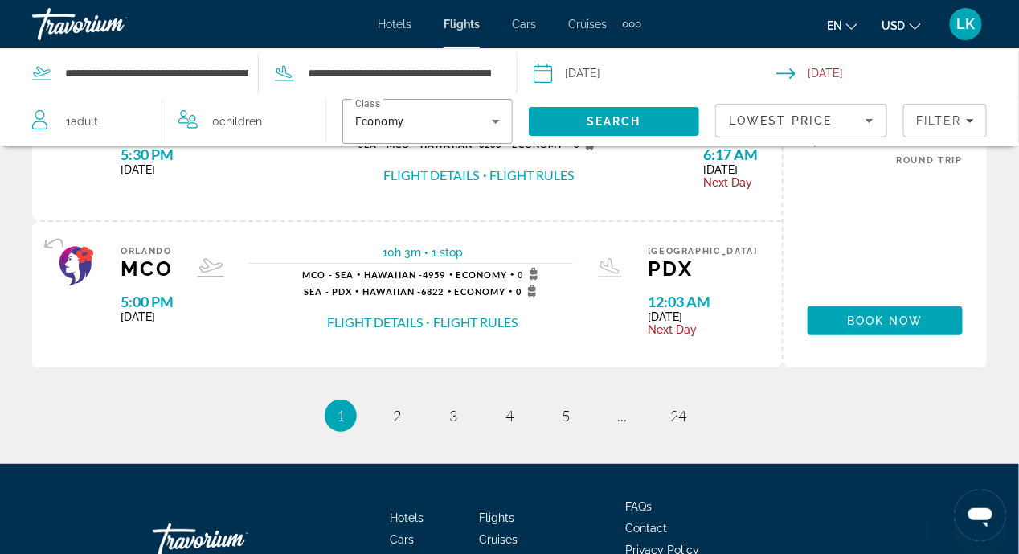
scroll to position [1752, 0]
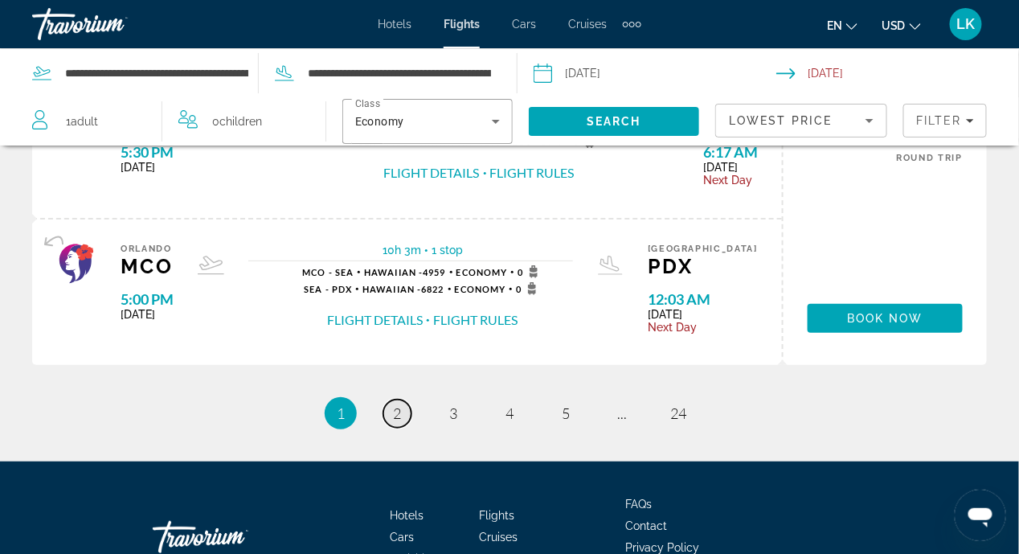
click at [408, 406] on link "page 2" at bounding box center [397, 413] width 28 height 28
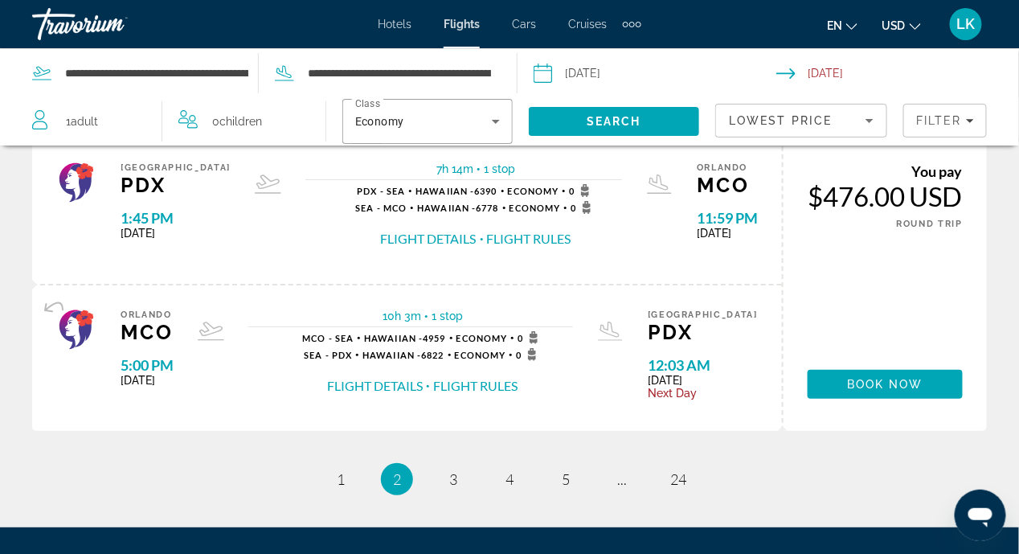
scroll to position [1706, 0]
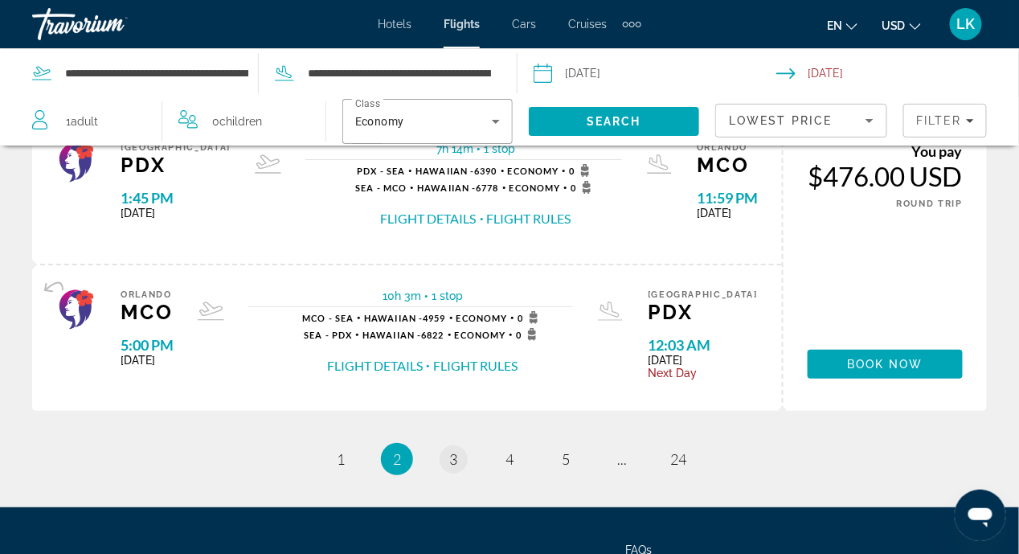
click at [444, 456] on link "page 3" at bounding box center [454, 459] width 28 height 28
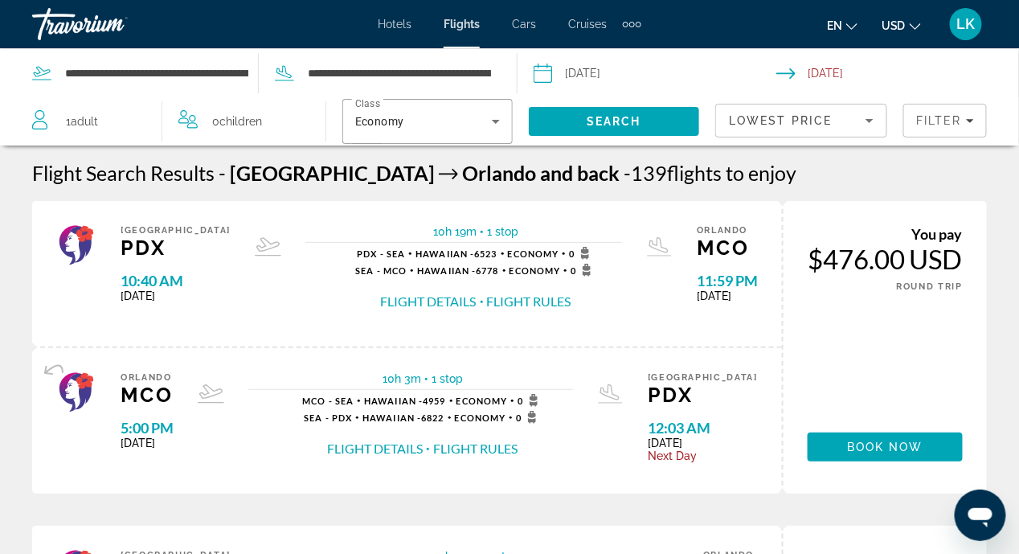
click at [402, 26] on span "Hotels" at bounding box center [395, 24] width 34 height 13
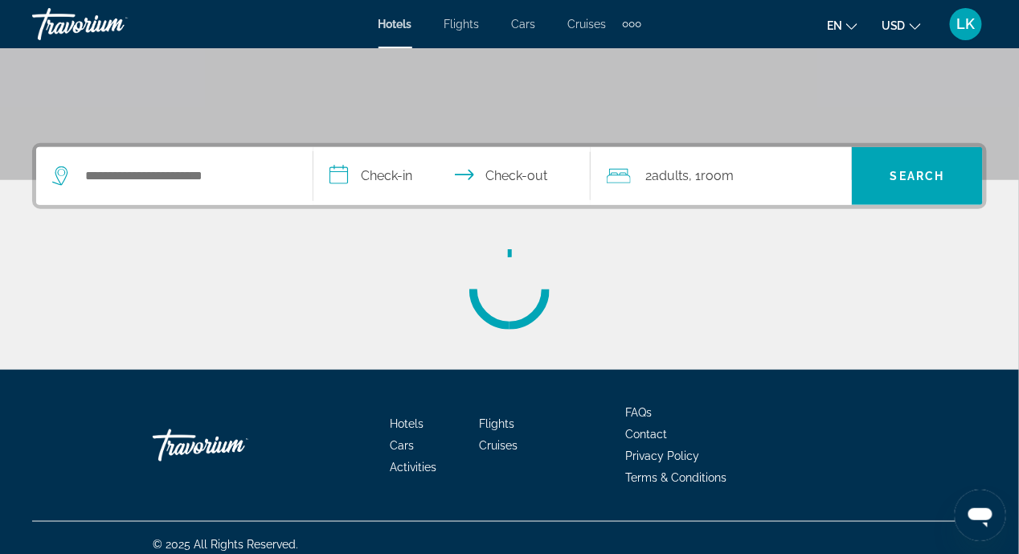
scroll to position [314, 0]
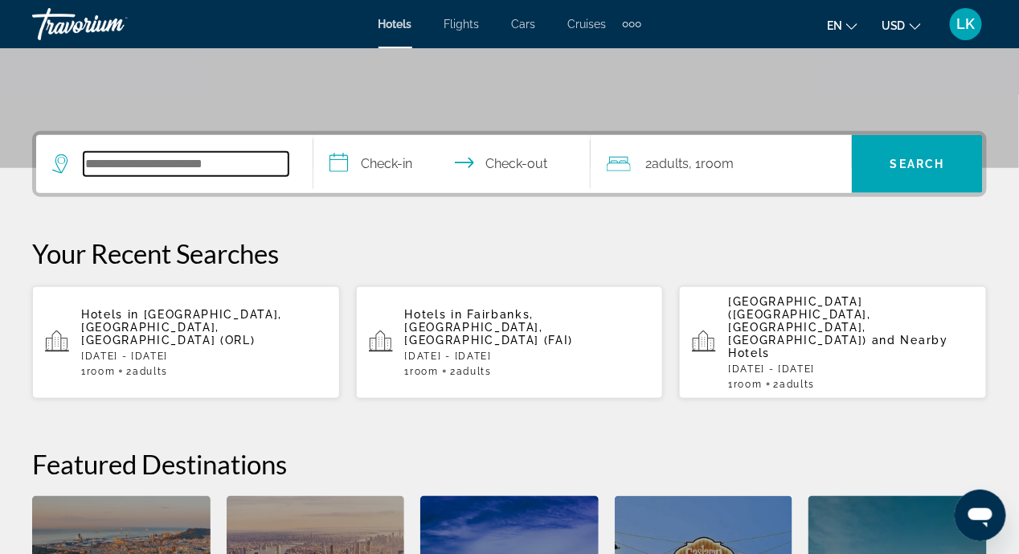
click at [101, 166] on input "Search hotel destination" at bounding box center [186, 164] width 205 height 24
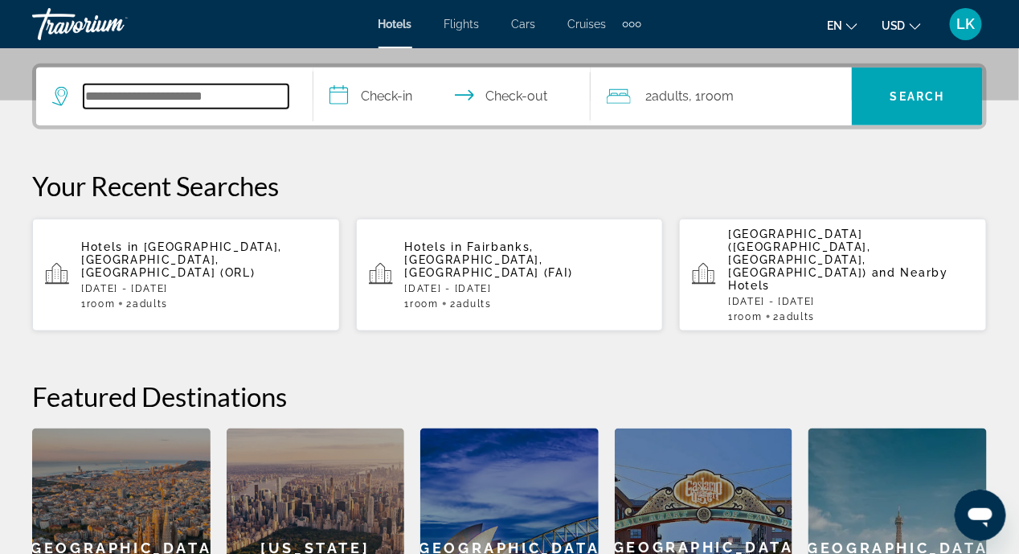
scroll to position [392, 0]
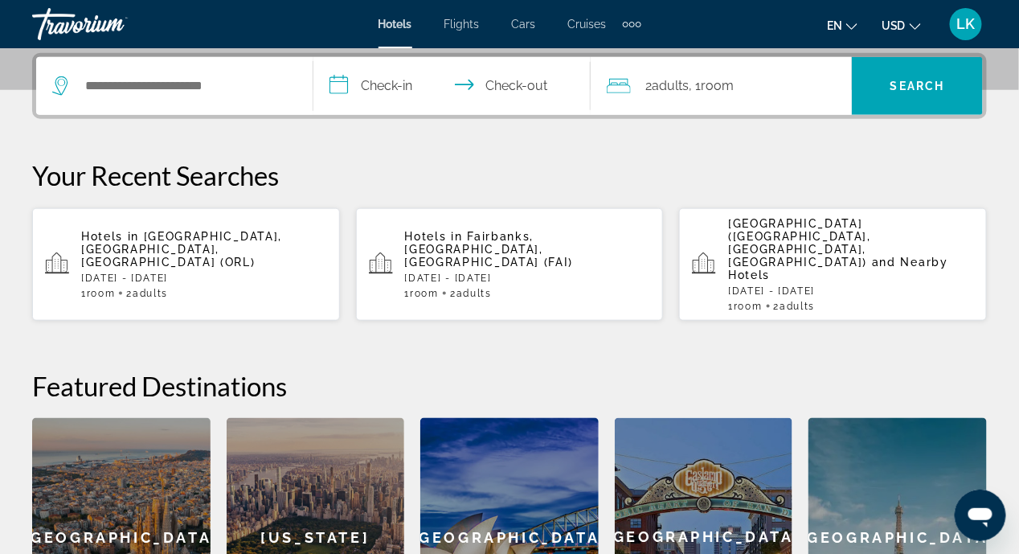
click at [511, 242] on p "Hotels in [GEOGRAPHIC_DATA], [GEOGRAPHIC_DATA], [GEOGRAPHIC_DATA] (FAI)" at bounding box center [528, 249] width 246 height 39
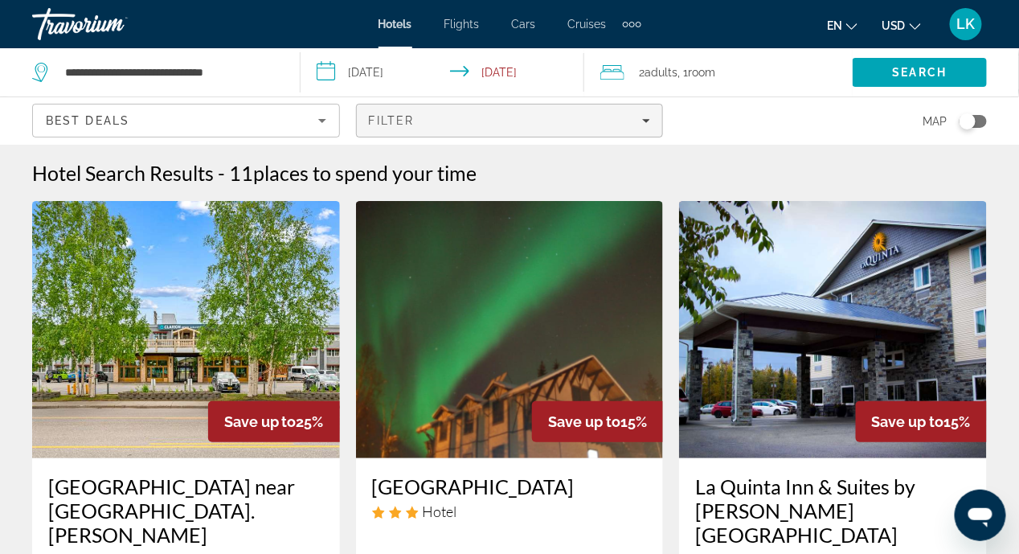
click at [646, 120] on icon "Filters" at bounding box center [647, 121] width 8 height 4
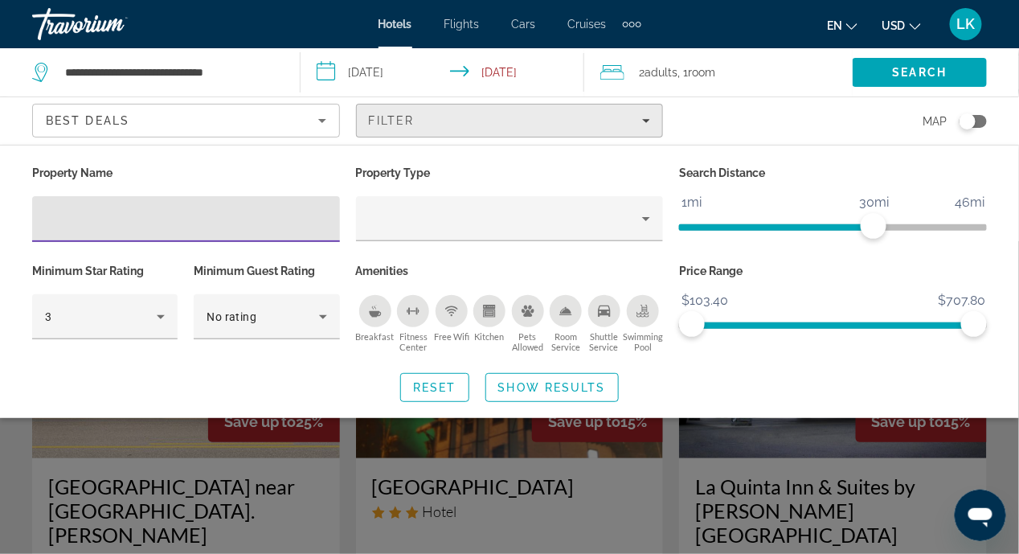
click at [636, 123] on div "Filter" at bounding box center [510, 120] width 282 height 13
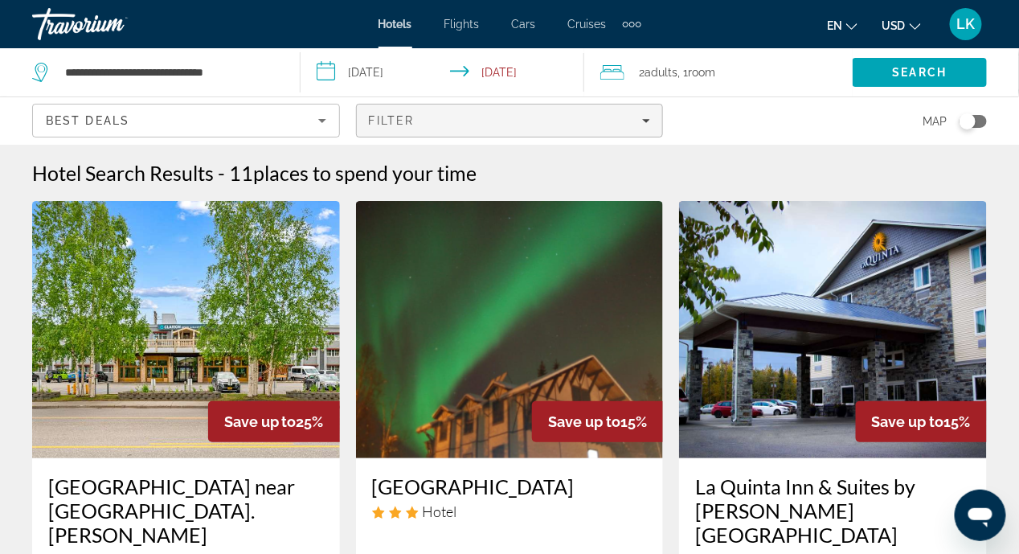
click at [646, 120] on icon "Filters" at bounding box center [647, 121] width 8 height 4
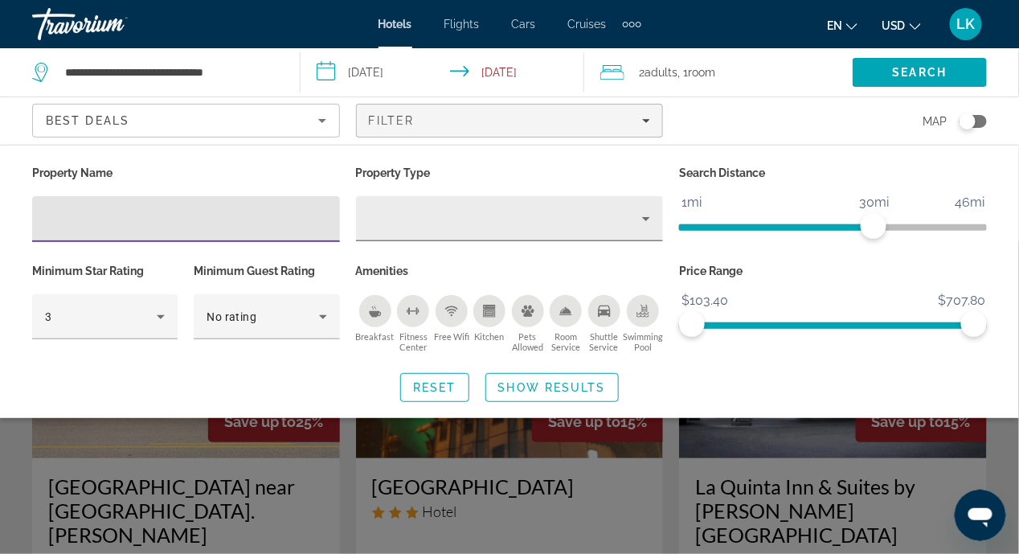
click at [646, 219] on icon "Property type" at bounding box center [646, 219] width 8 height 4
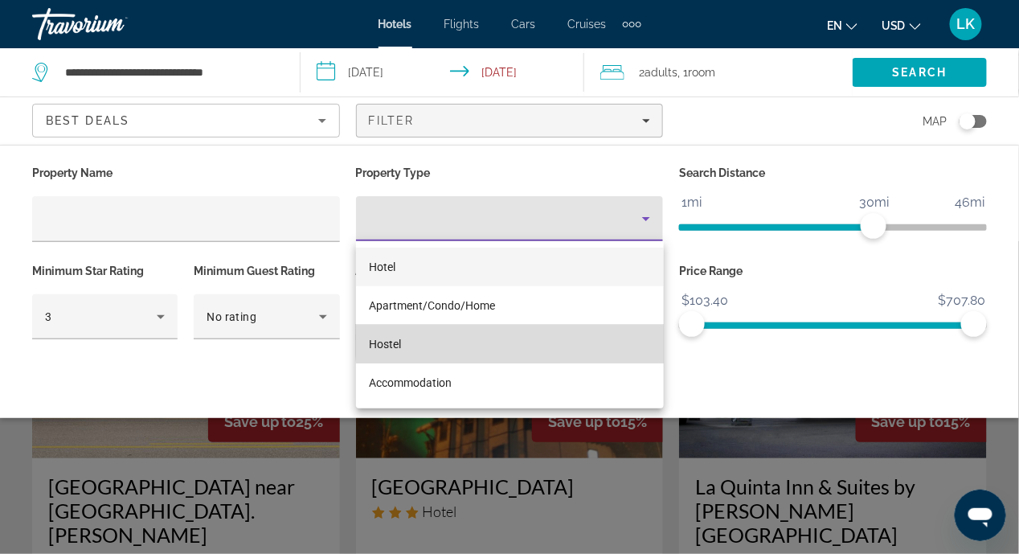
click at [601, 328] on mat-option "Hostel" at bounding box center [510, 344] width 308 height 39
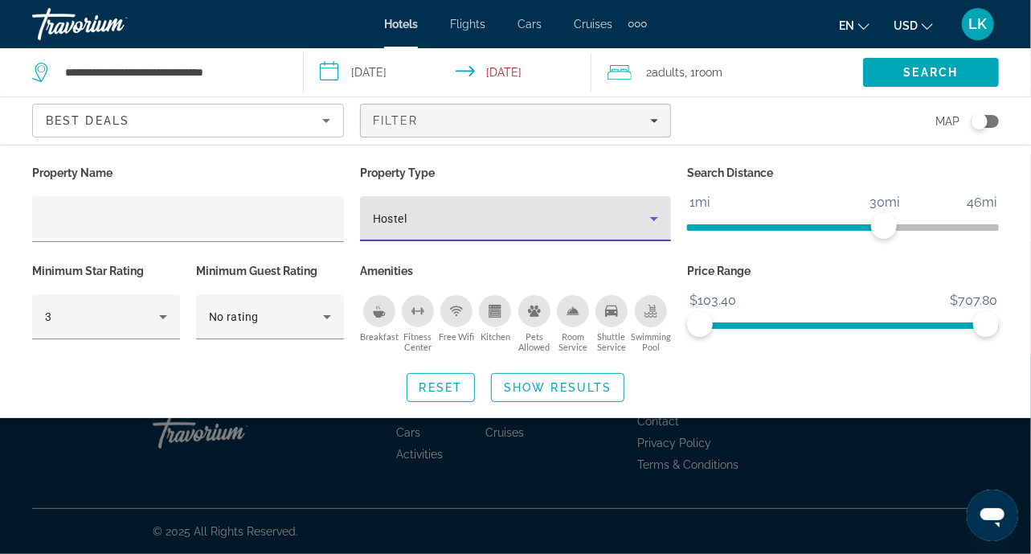
click at [654, 219] on icon "Property type" at bounding box center [654, 219] width 8 height 4
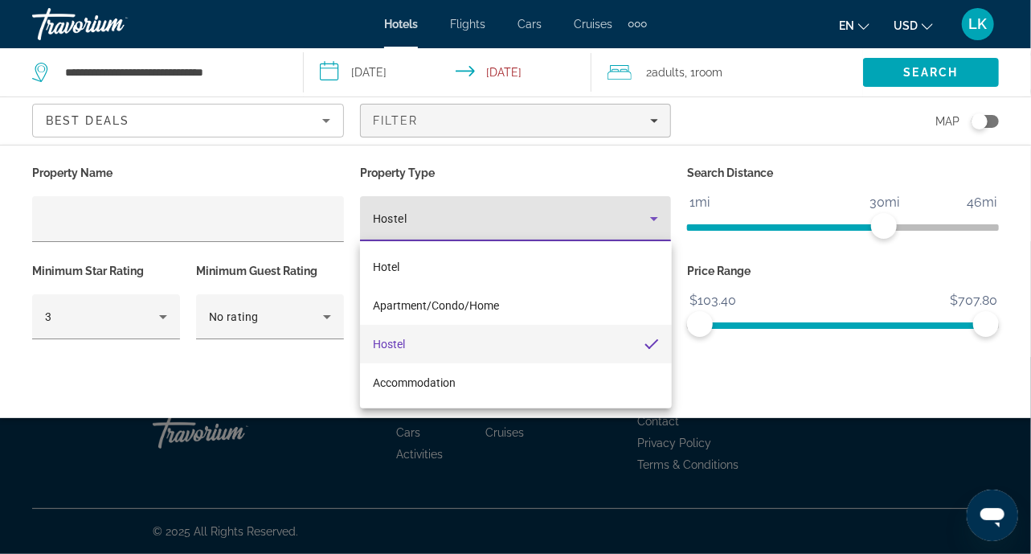
click at [618, 176] on div at bounding box center [515, 277] width 1031 height 554
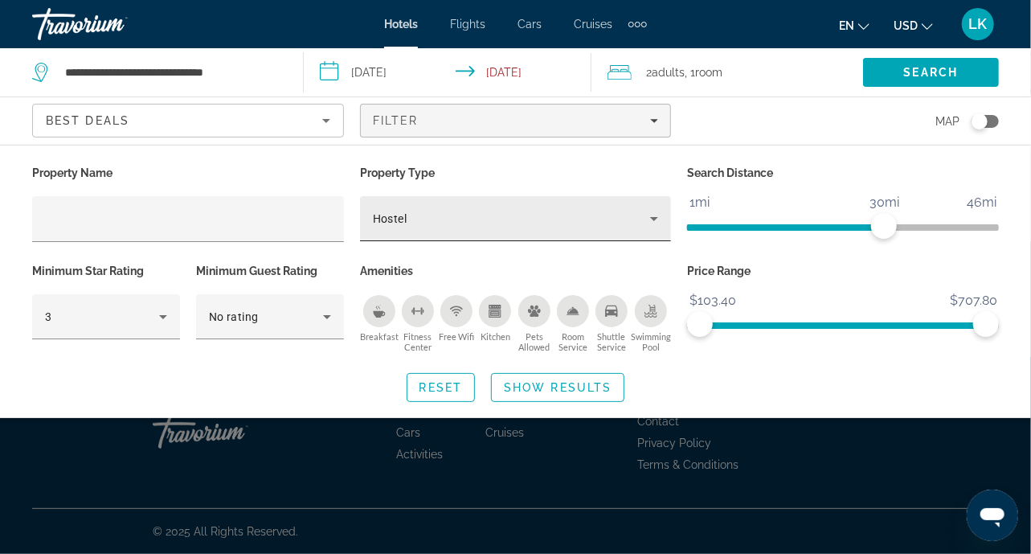
click at [658, 219] on icon "Property type" at bounding box center [653, 218] width 19 height 19
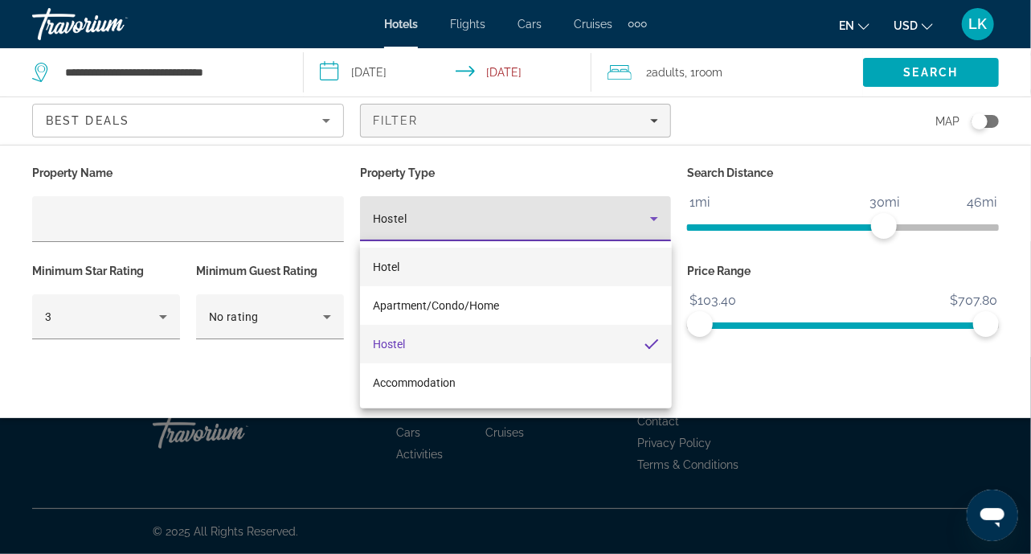
click at [403, 276] on mat-option "Hotel" at bounding box center [516, 266] width 312 height 39
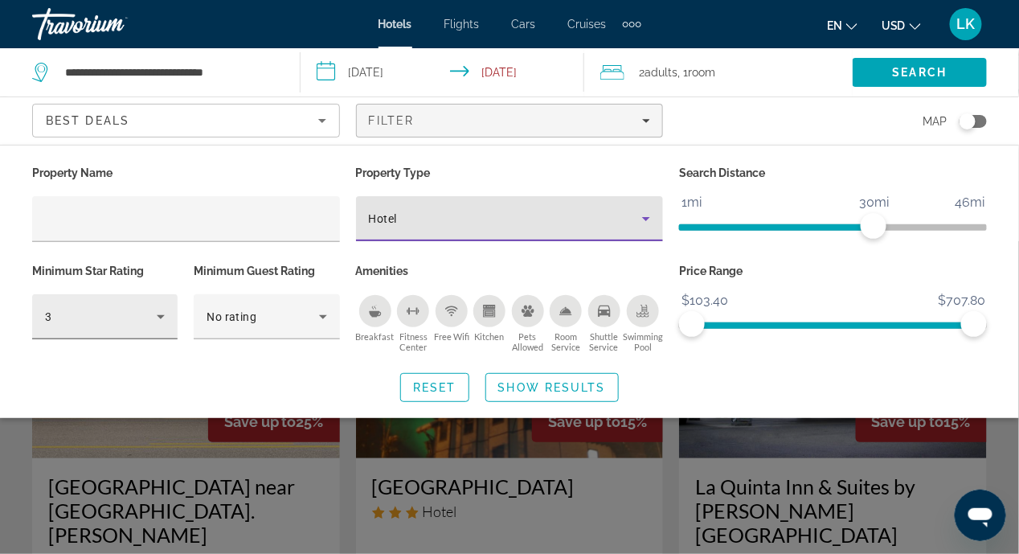
click at [166, 316] on icon "Hotel Filters" at bounding box center [160, 316] width 19 height 19
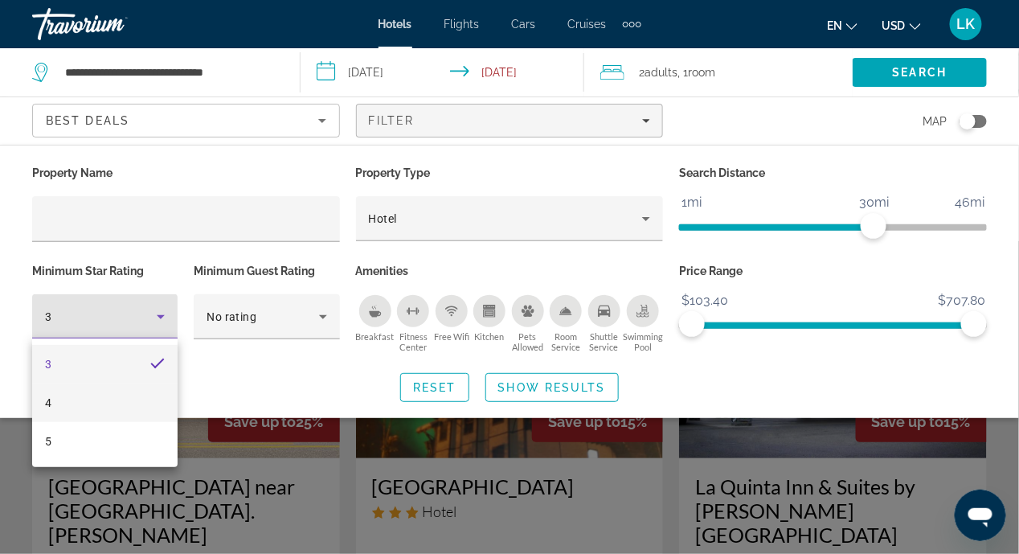
click at [153, 408] on mat-option "4" at bounding box center [104, 402] width 145 height 39
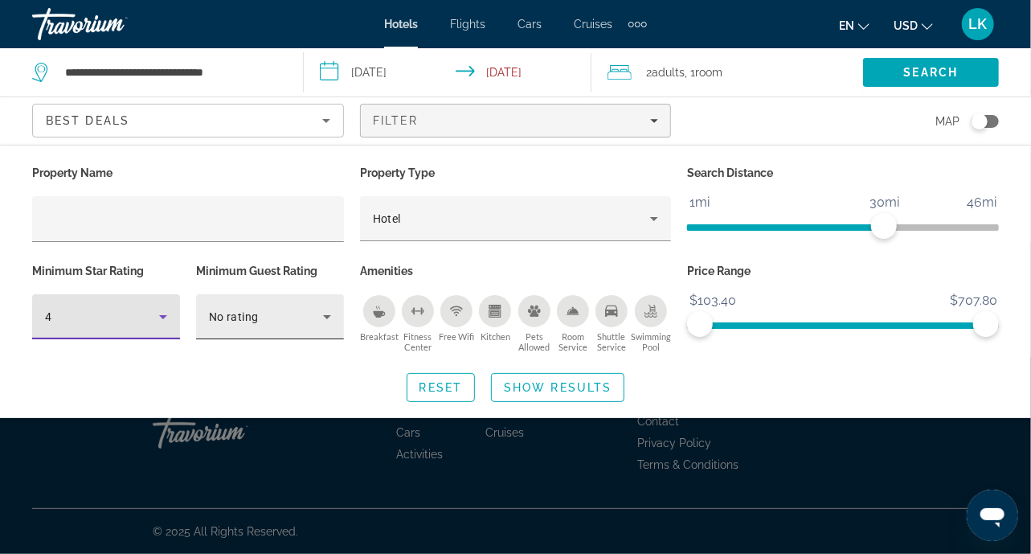
click at [326, 317] on icon "Hotel Filters" at bounding box center [327, 317] width 8 height 4
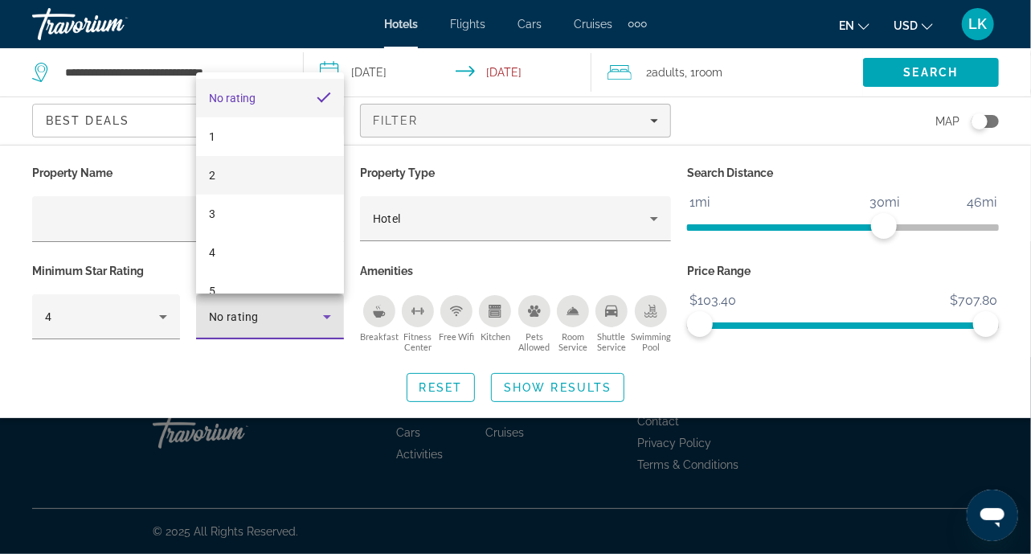
click at [317, 182] on mat-option "2" at bounding box center [270, 175] width 148 height 39
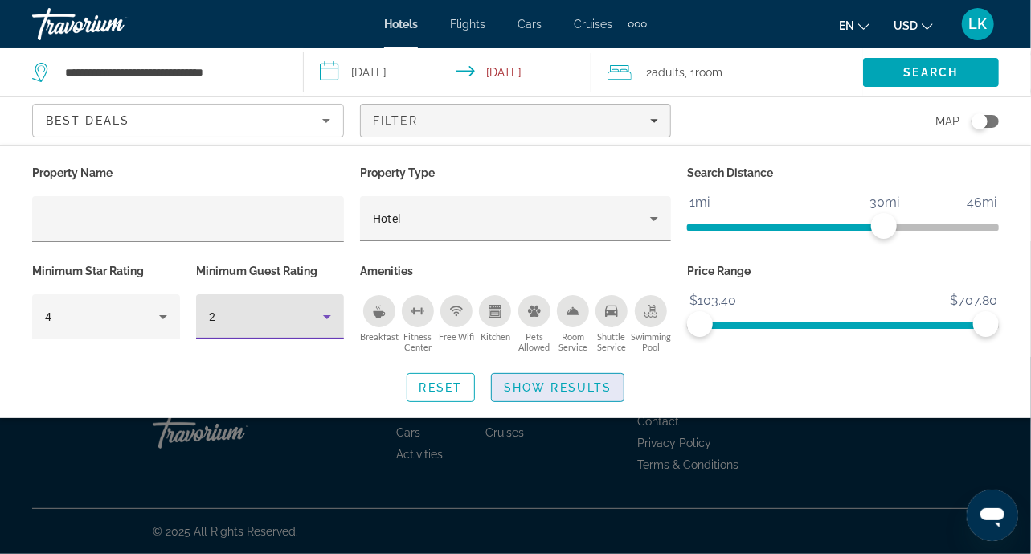
click at [578, 377] on span "Search widget" at bounding box center [558, 387] width 132 height 39
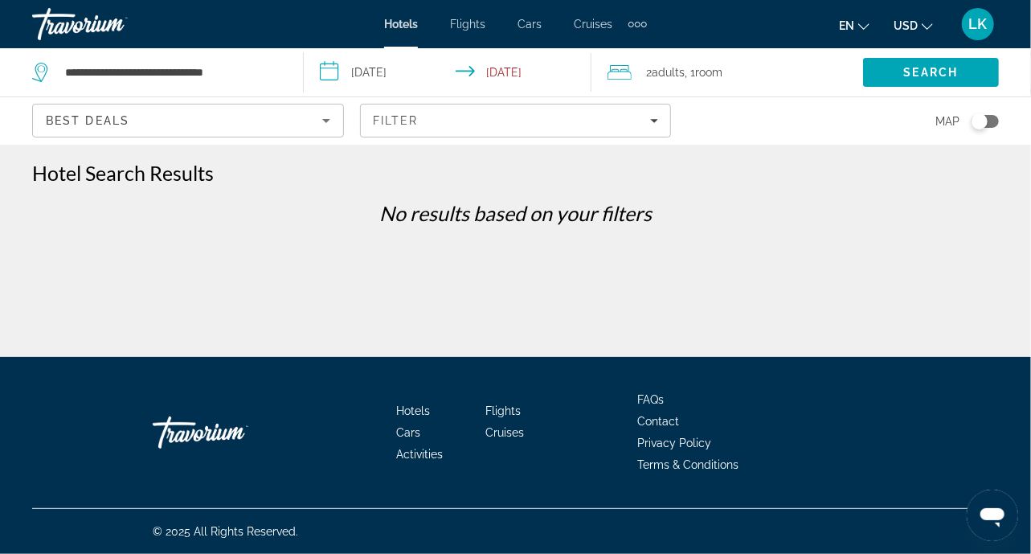
click at [326, 120] on icon "Sort by" at bounding box center [326, 121] width 8 height 4
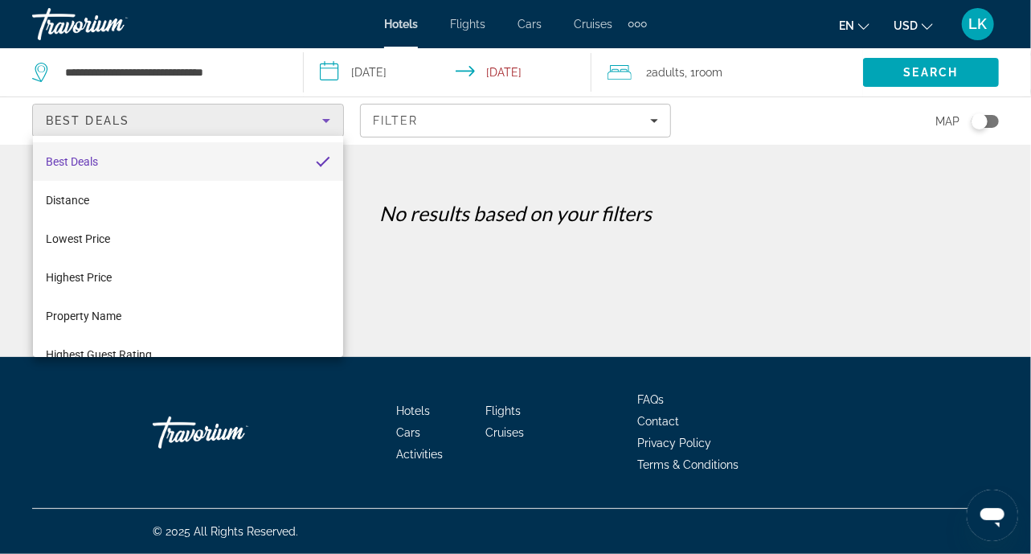
click at [673, 307] on div at bounding box center [515, 277] width 1031 height 554
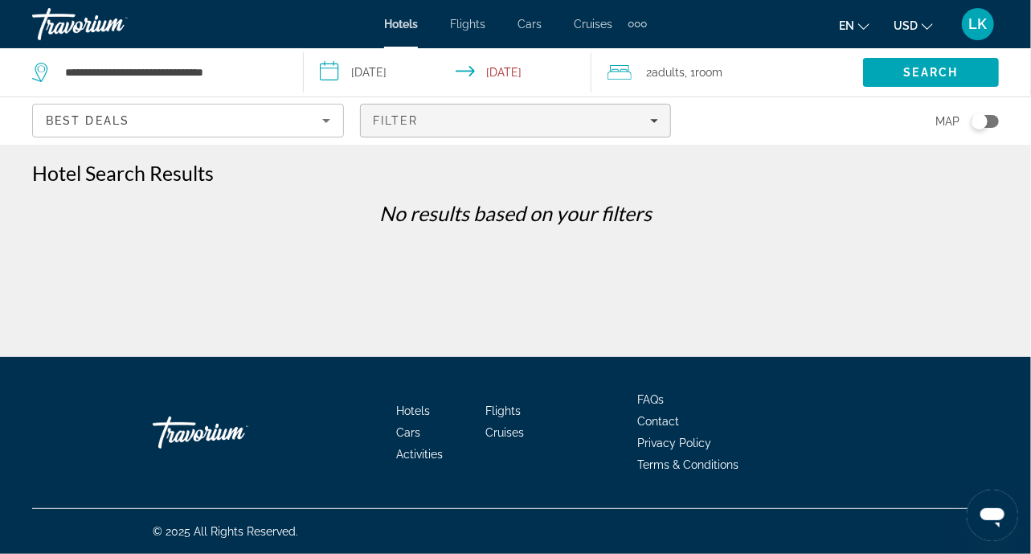
click at [652, 125] on div "Filter" at bounding box center [516, 120] width 286 height 13
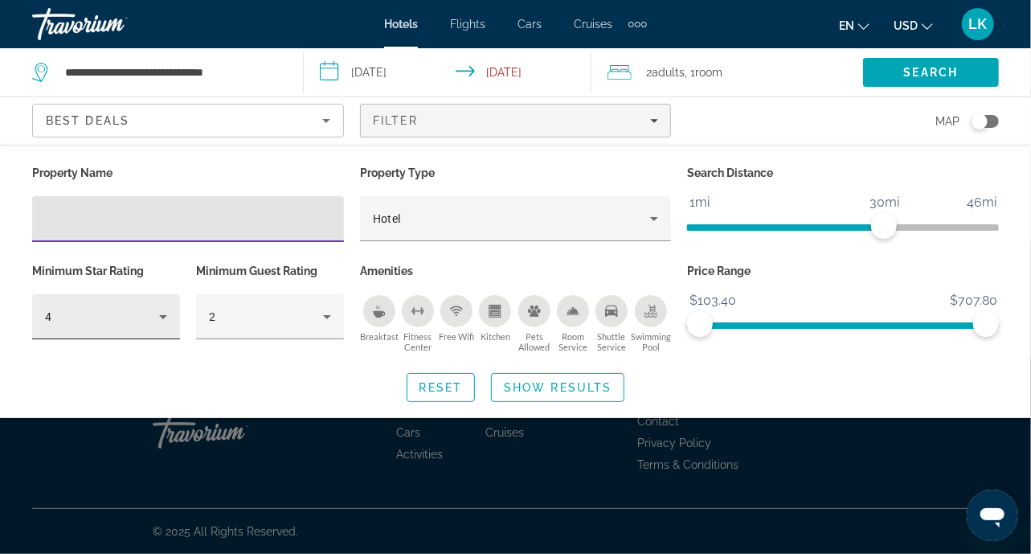
click at [163, 315] on icon "Hotel Filters" at bounding box center [163, 317] width 8 height 4
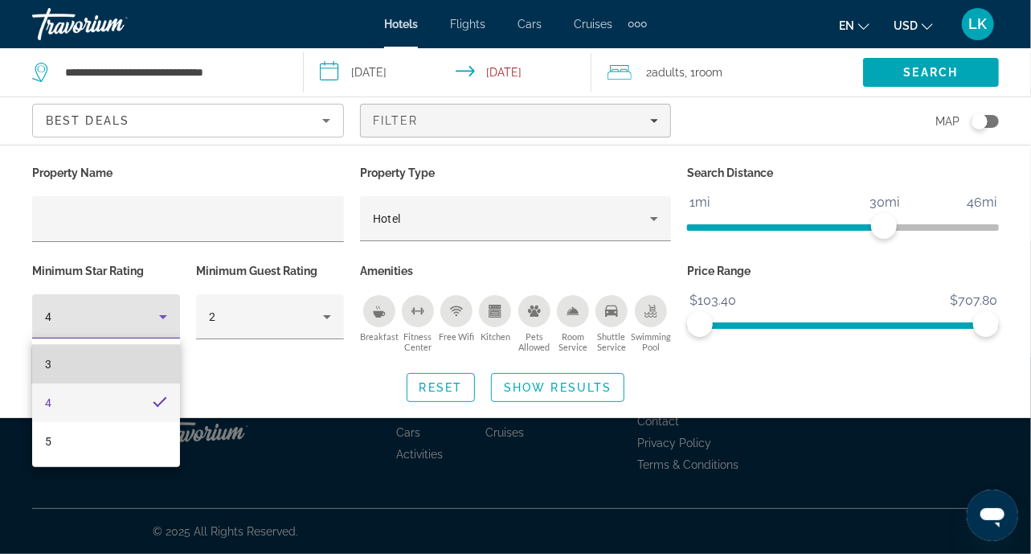
click at [159, 372] on mat-option "3" at bounding box center [106, 364] width 148 height 39
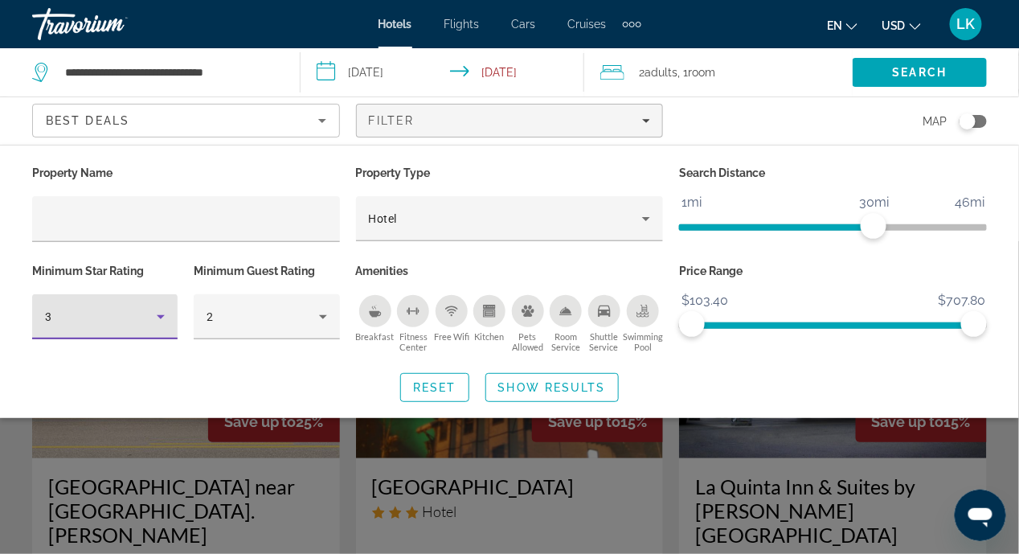
click at [370, 323] on div "Breakfast" at bounding box center [375, 311] width 32 height 32
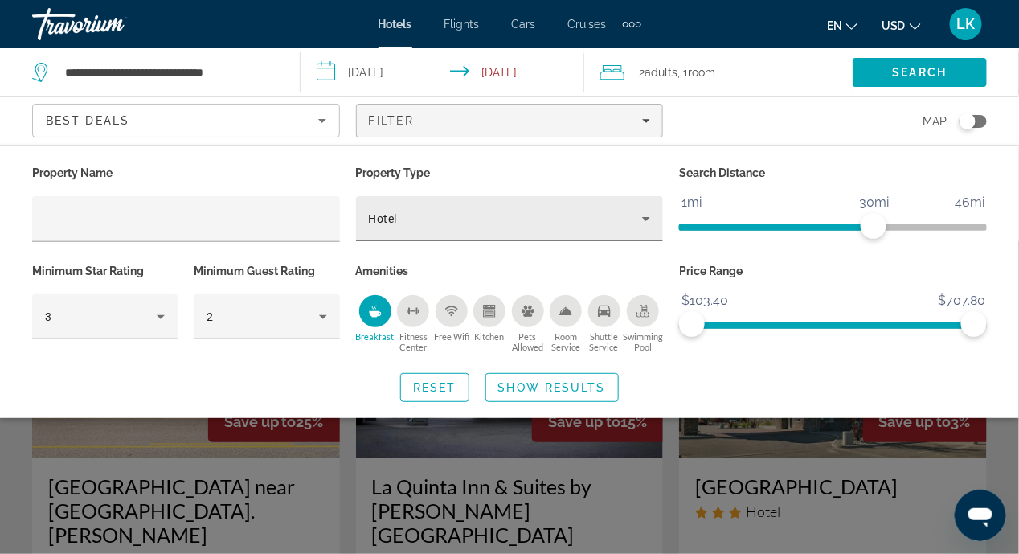
click at [646, 218] on icon "Property type" at bounding box center [646, 219] width 8 height 4
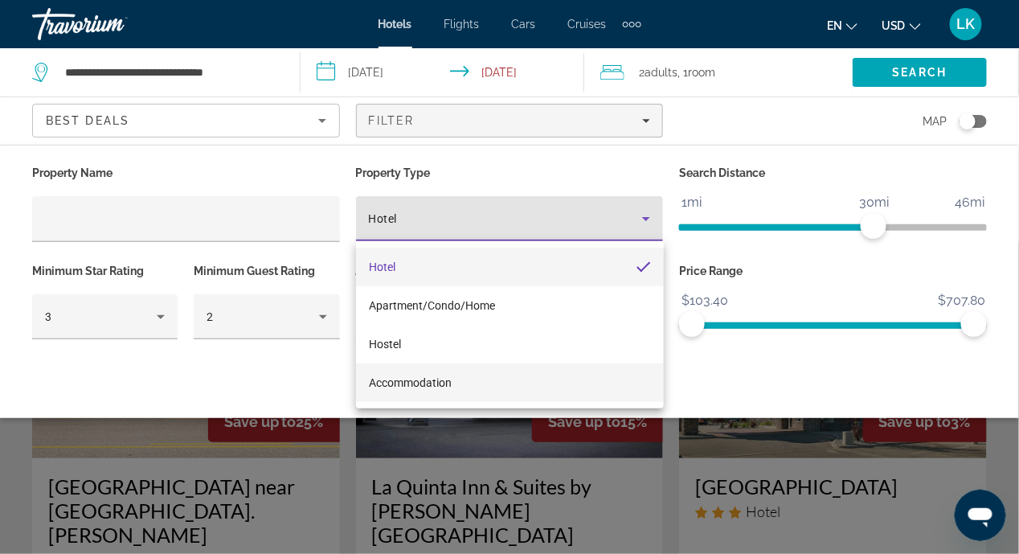
click at [461, 389] on mat-option "Accommodation" at bounding box center [510, 382] width 308 height 39
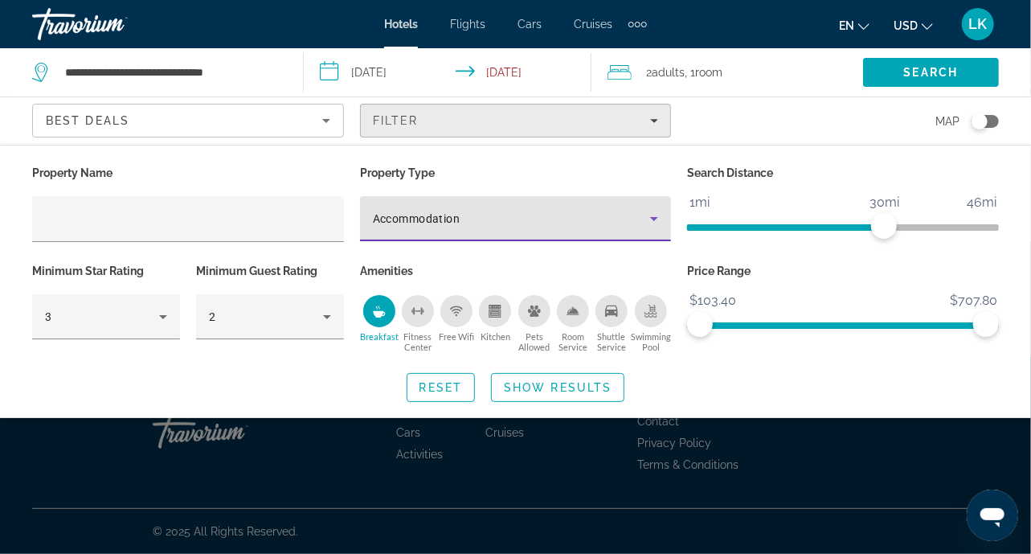
click at [654, 120] on icon "Filters" at bounding box center [655, 121] width 8 height 4
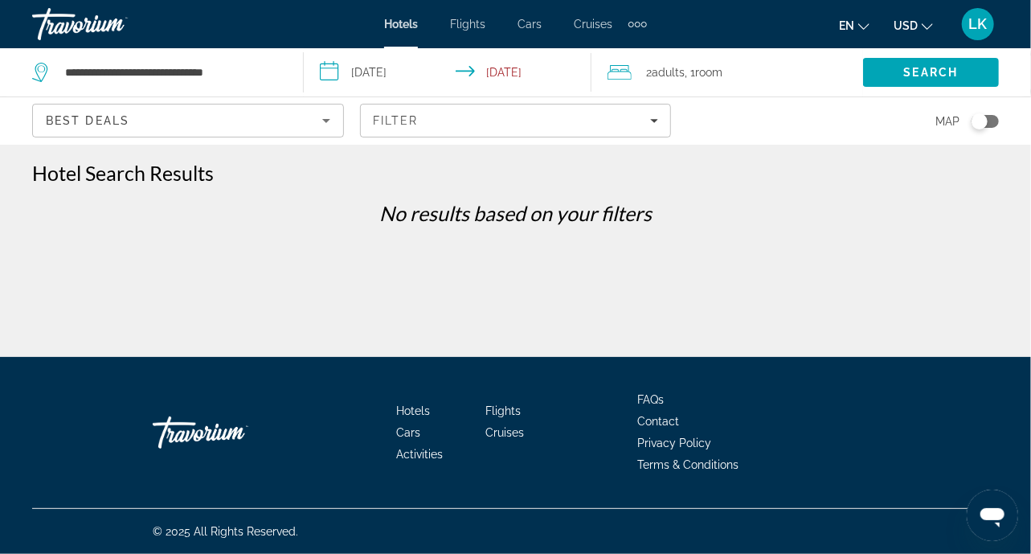
click at [739, 121] on div "Map" at bounding box center [843, 120] width 312 height 47
click at [410, 284] on div "**********" at bounding box center [515, 339] width 1031 height 357
click at [51, 115] on span "Best Deals" at bounding box center [88, 120] width 84 height 13
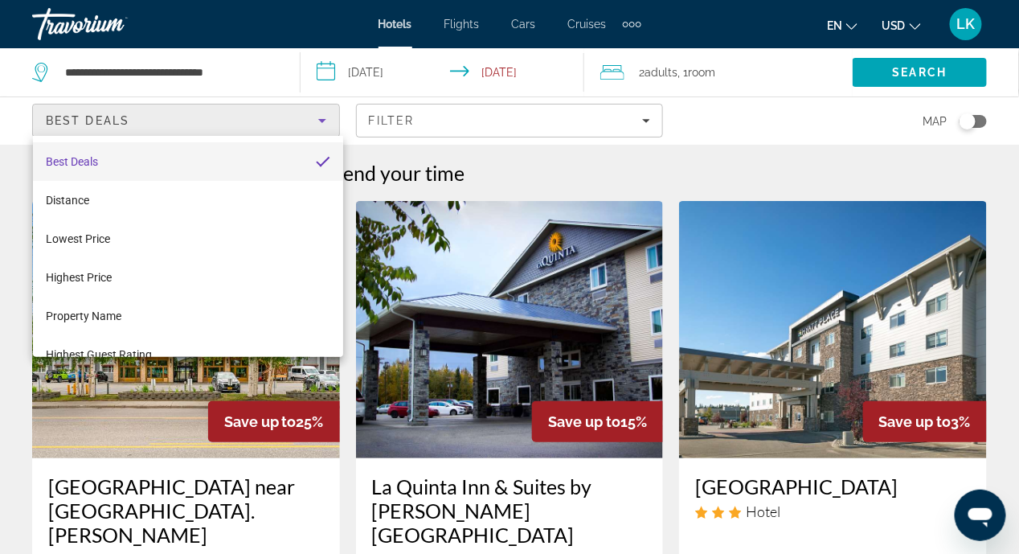
click at [6, 264] on div at bounding box center [509, 277] width 1019 height 554
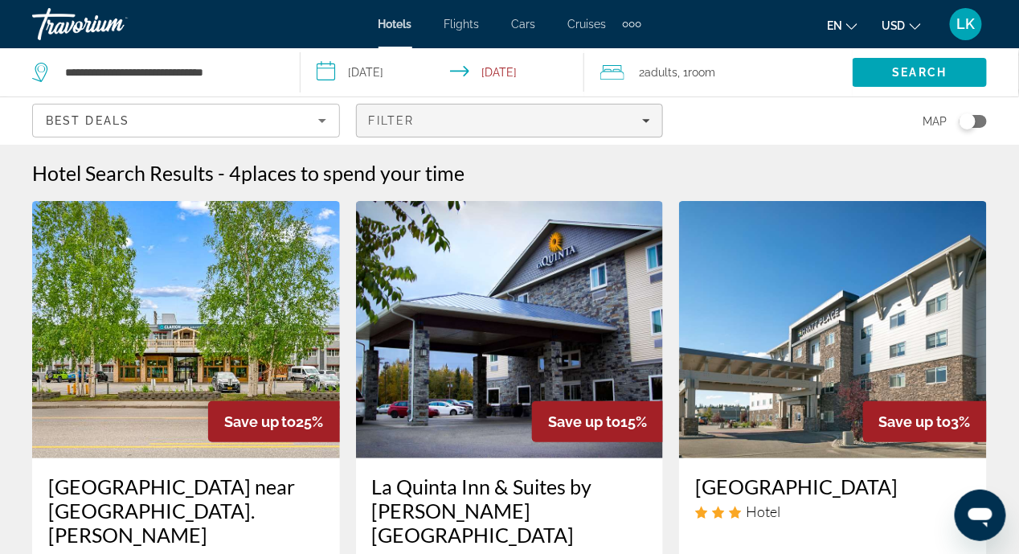
click at [644, 125] on div "Filter" at bounding box center [510, 120] width 282 height 13
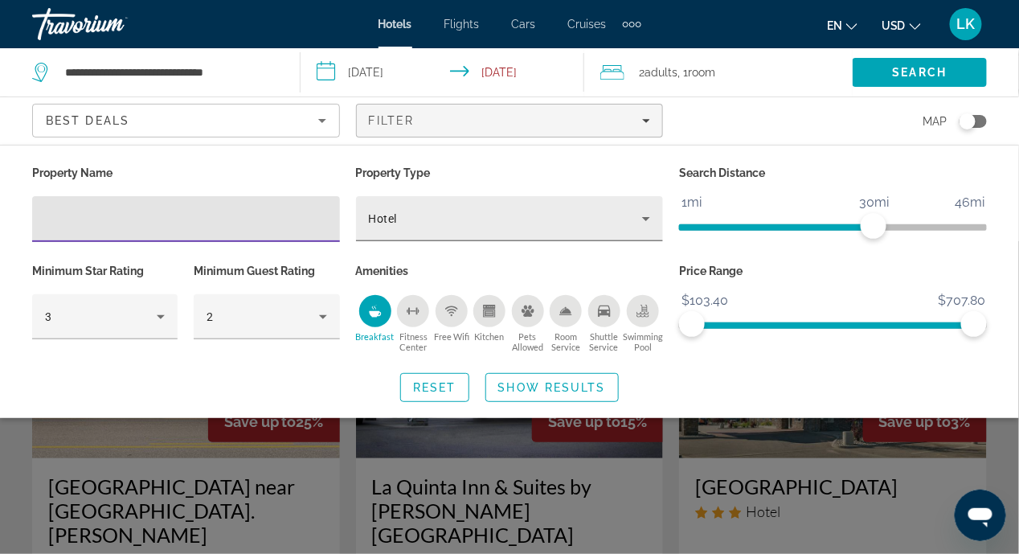
click at [646, 219] on icon "Property type" at bounding box center [646, 219] width 8 height 4
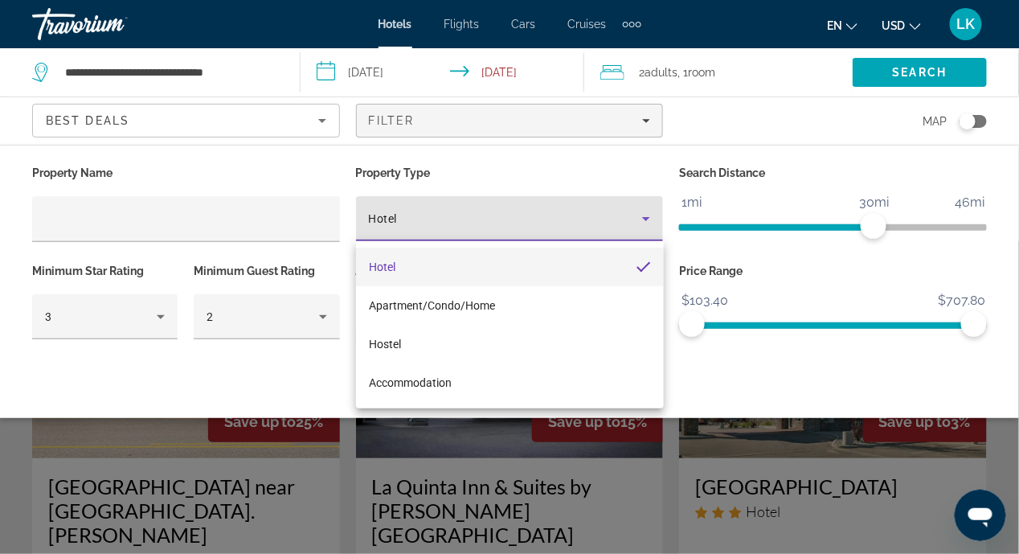
click at [284, 220] on div at bounding box center [509, 277] width 1019 height 554
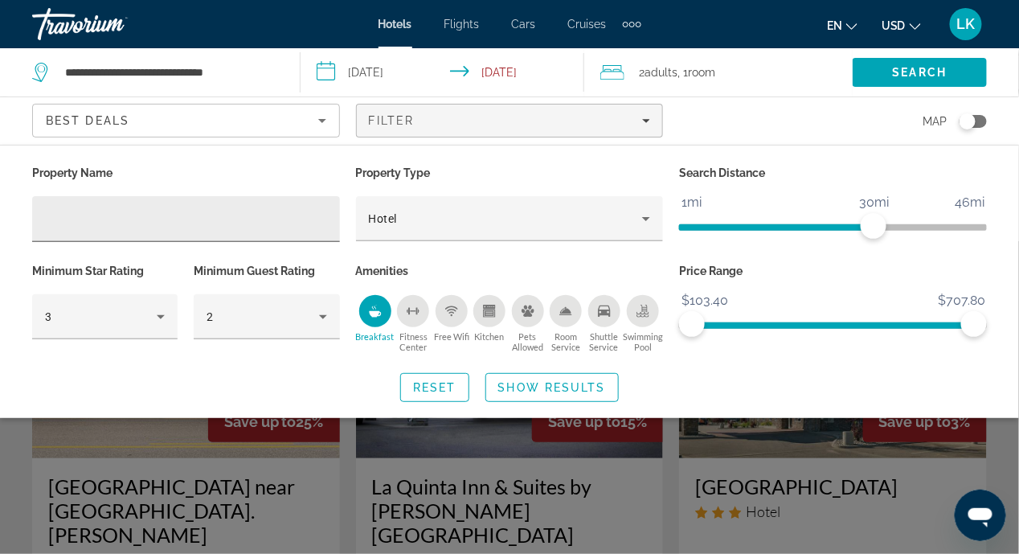
click at [80, 223] on input "Hotel Filters" at bounding box center [186, 219] width 282 height 19
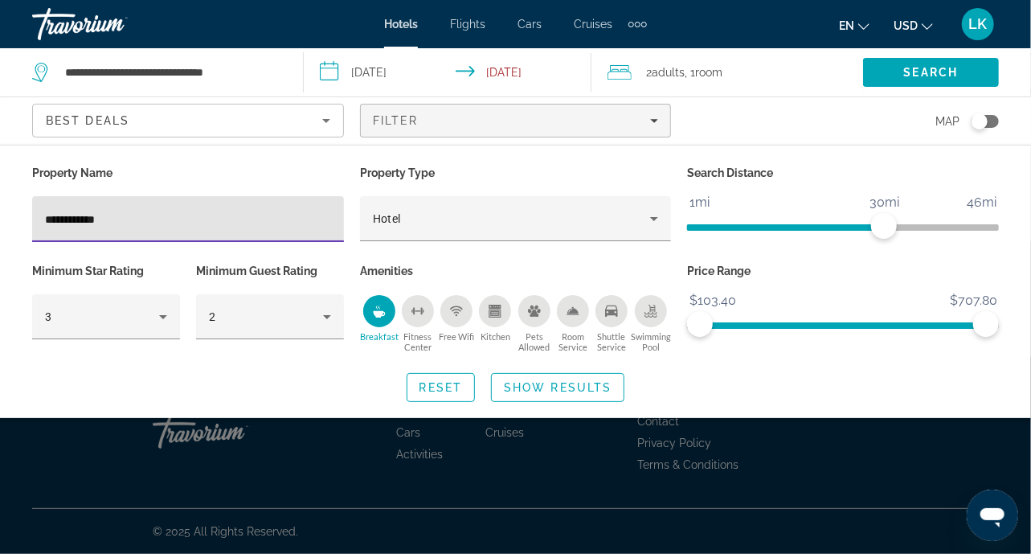
type input "**********"
click at [620, 346] on span "Shuttle Service" at bounding box center [611, 341] width 39 height 21
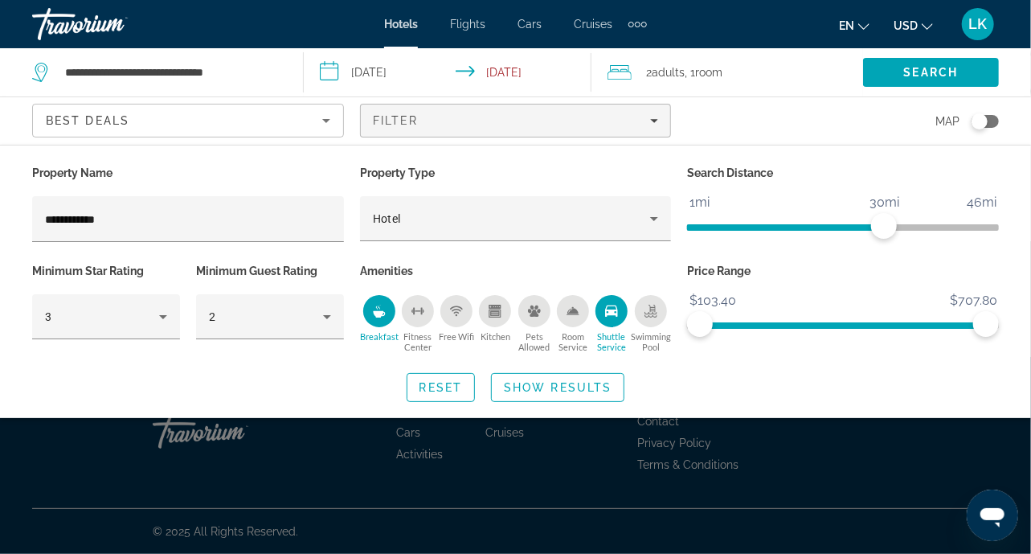
click at [613, 316] on div "Shuttle Service" at bounding box center [611, 311] width 32 height 32
click at [590, 389] on span "Show Results" at bounding box center [558, 387] width 108 height 13
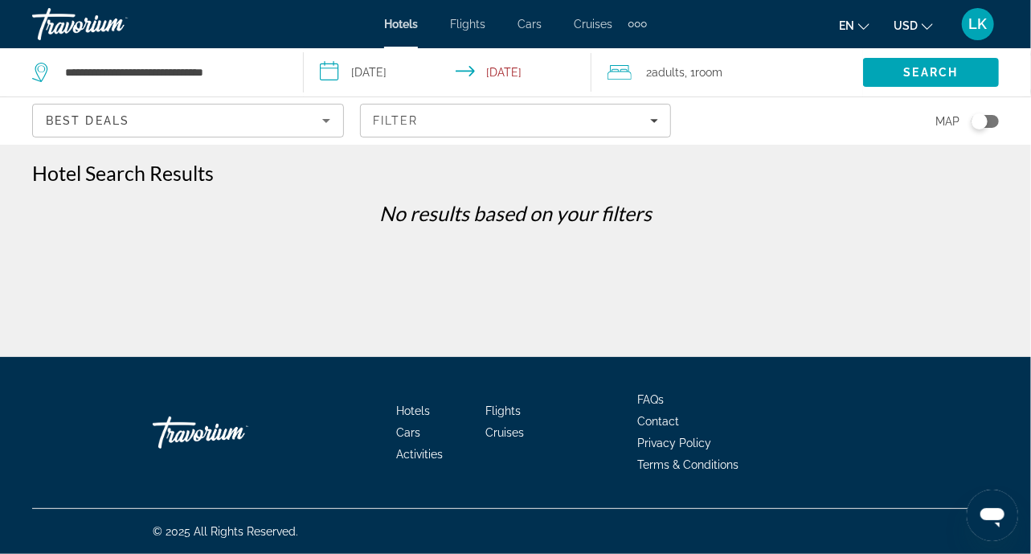
click at [326, 120] on icon "Sort by" at bounding box center [326, 121] width 8 height 4
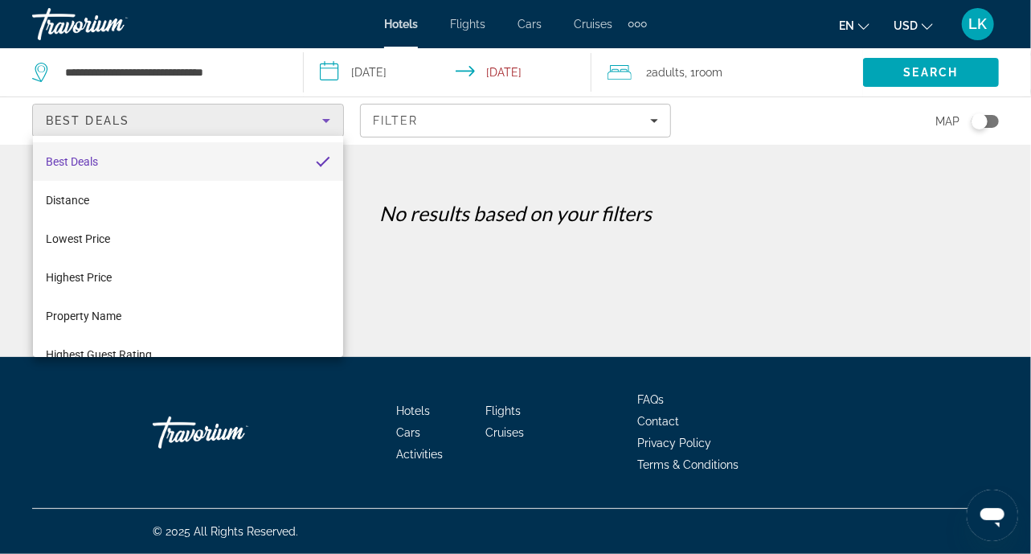
click at [653, 124] on div at bounding box center [515, 277] width 1031 height 554
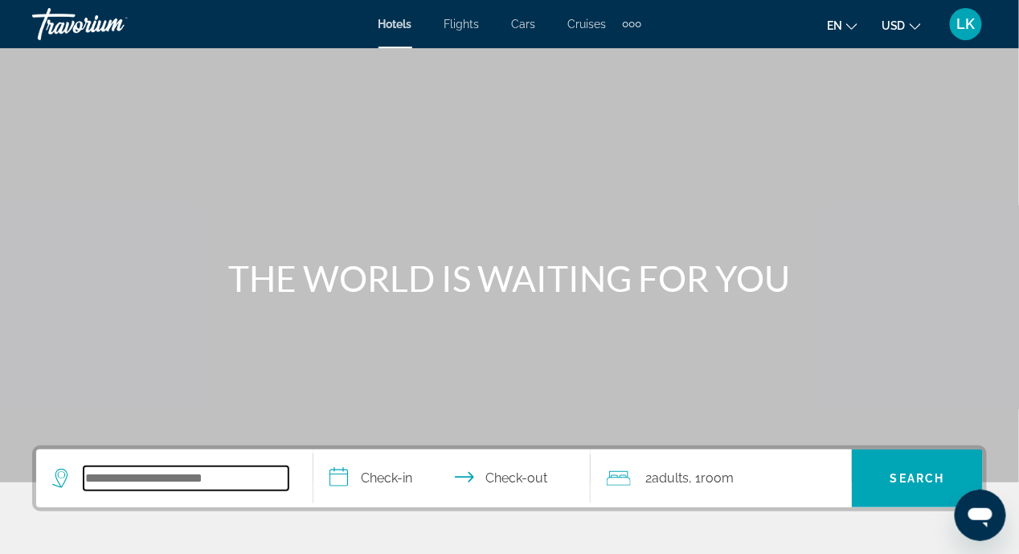
click at [207, 480] on input "Search hotel destination" at bounding box center [186, 478] width 205 height 24
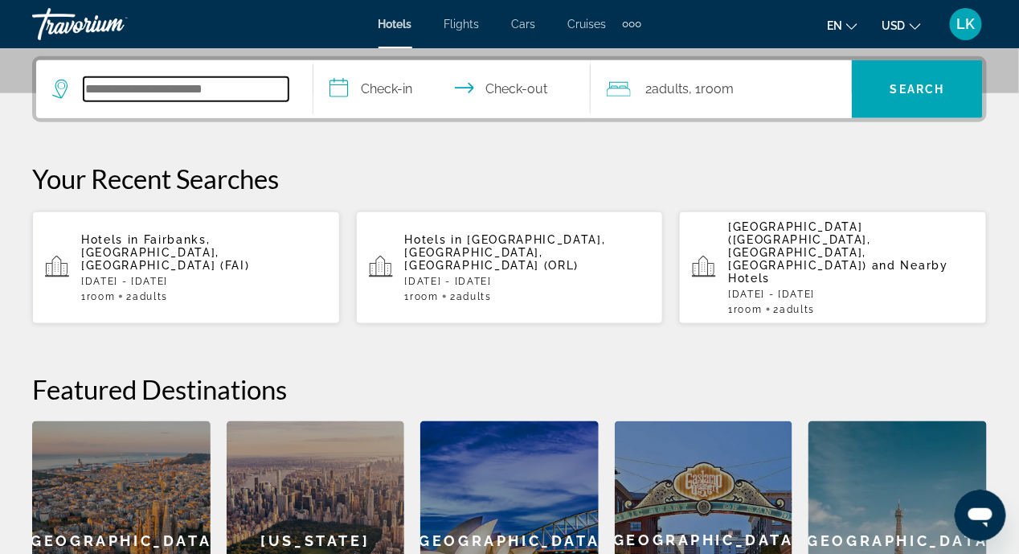
scroll to position [392, 0]
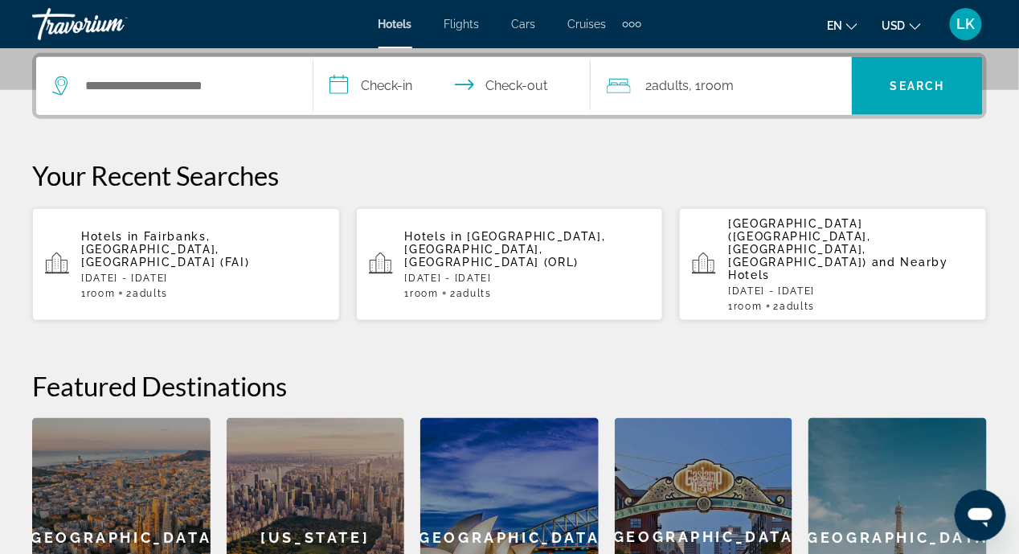
click at [90, 235] on span "Fairbanks, [GEOGRAPHIC_DATA], [GEOGRAPHIC_DATA] (FAI)" at bounding box center [165, 249] width 169 height 39
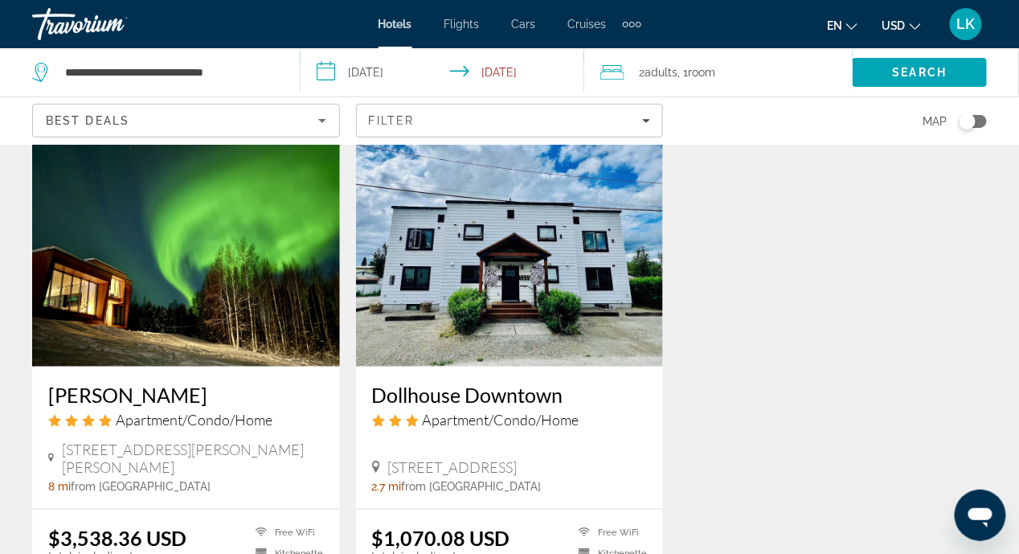
scroll to position [2078, 0]
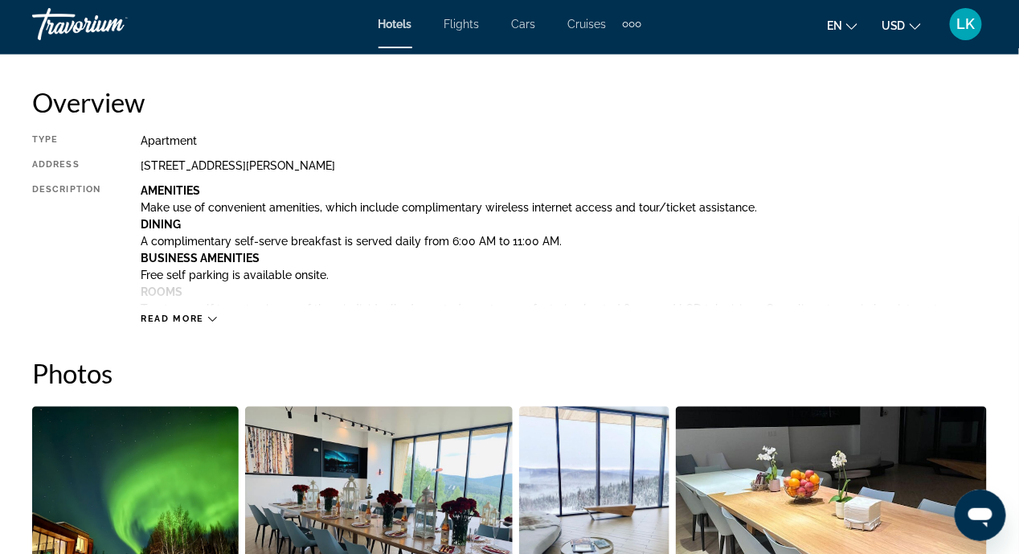
scroll to position [808, 0]
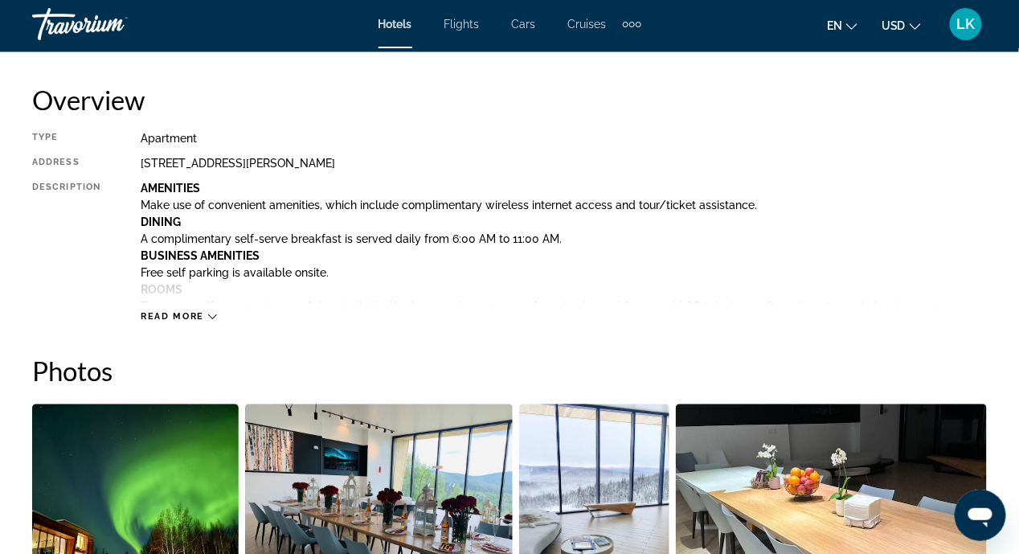
click at [198, 317] on span "Read more" at bounding box center [172, 317] width 63 height 10
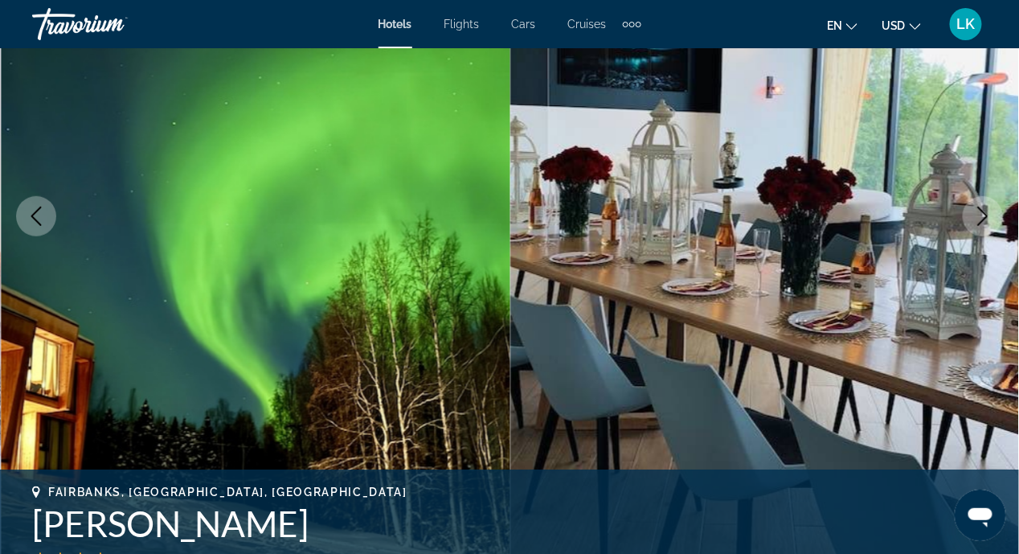
scroll to position [0, 0]
